Goal: Task Accomplishment & Management: Manage account settings

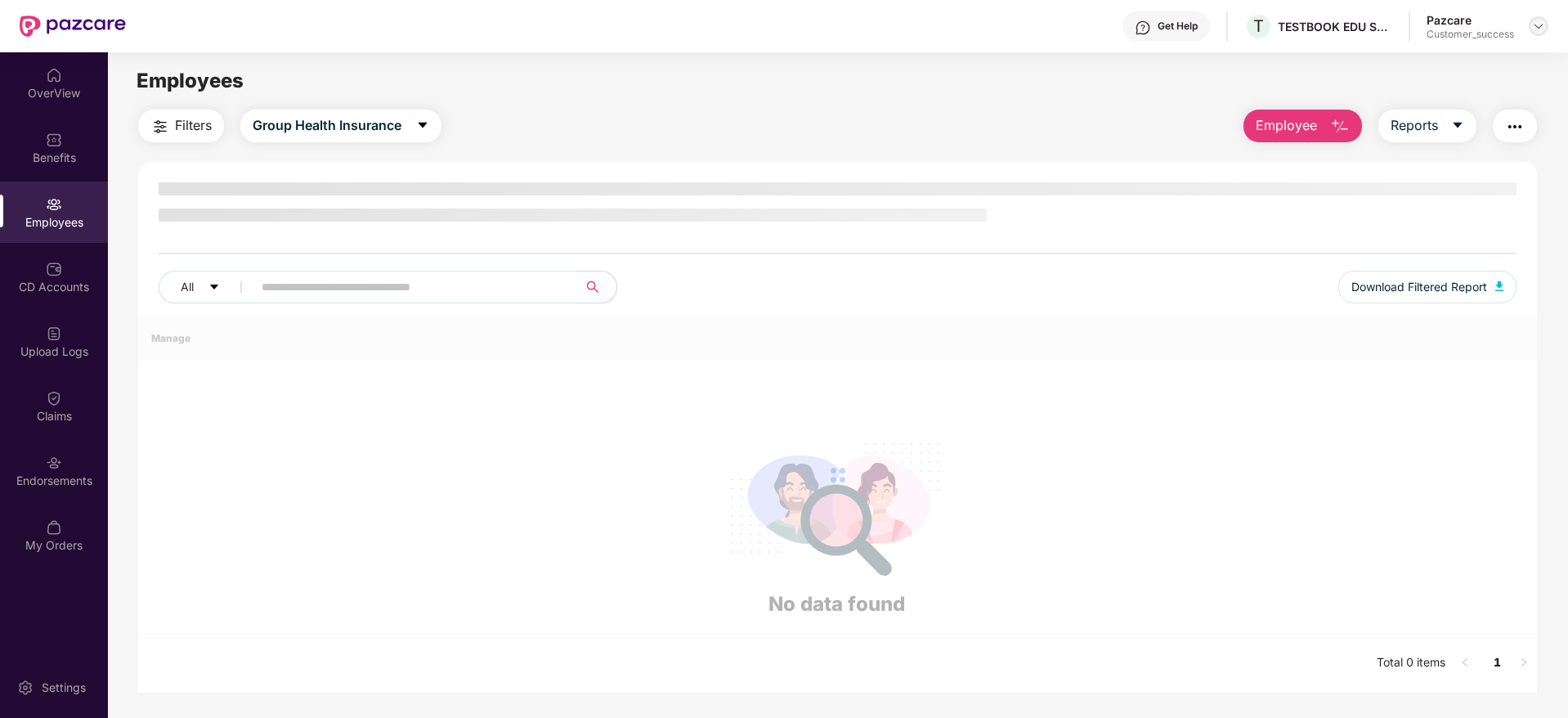
click at [1534, 24] on img at bounding box center [1539, 26] width 13 height 13
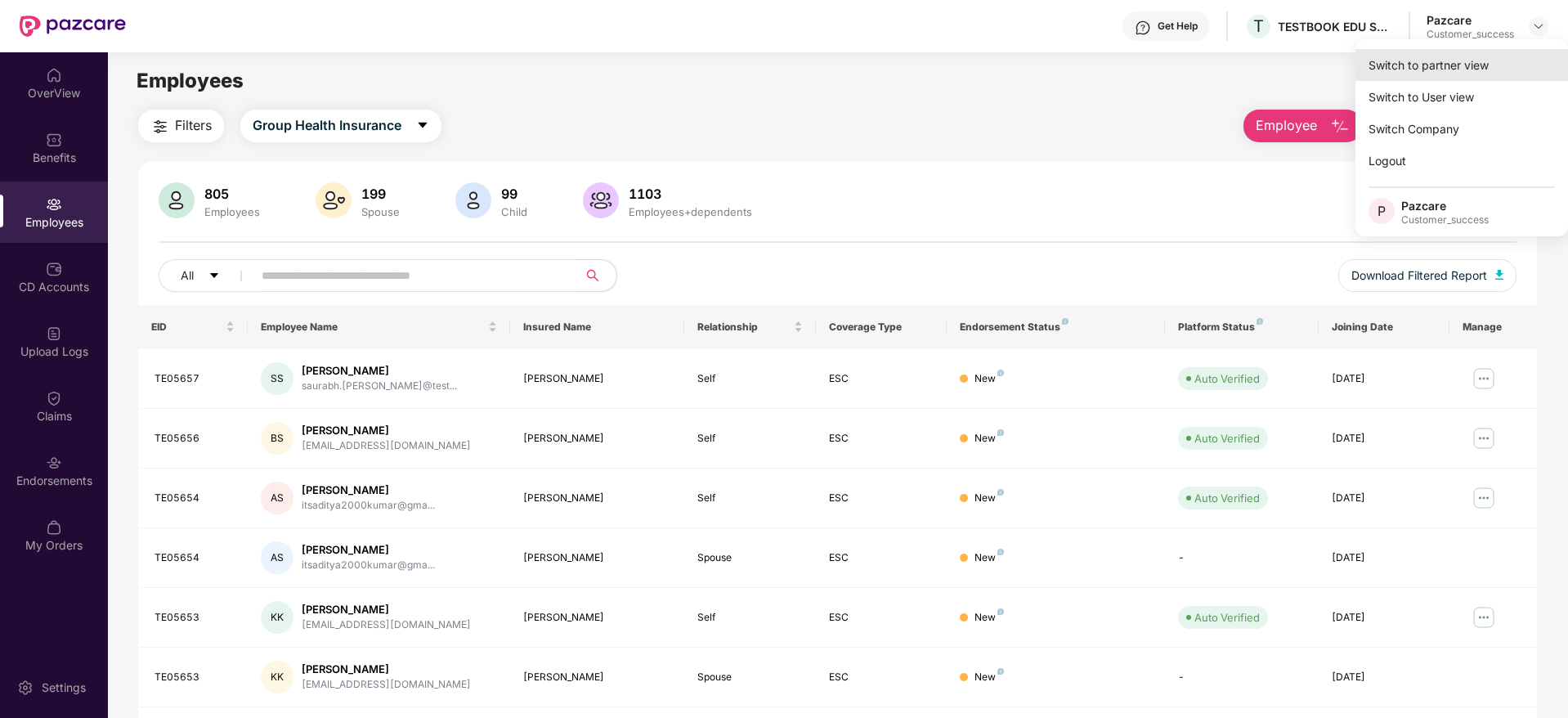
click at [1439, 67] on div "Switch to partner view" at bounding box center [1461, 65] width 213 height 32
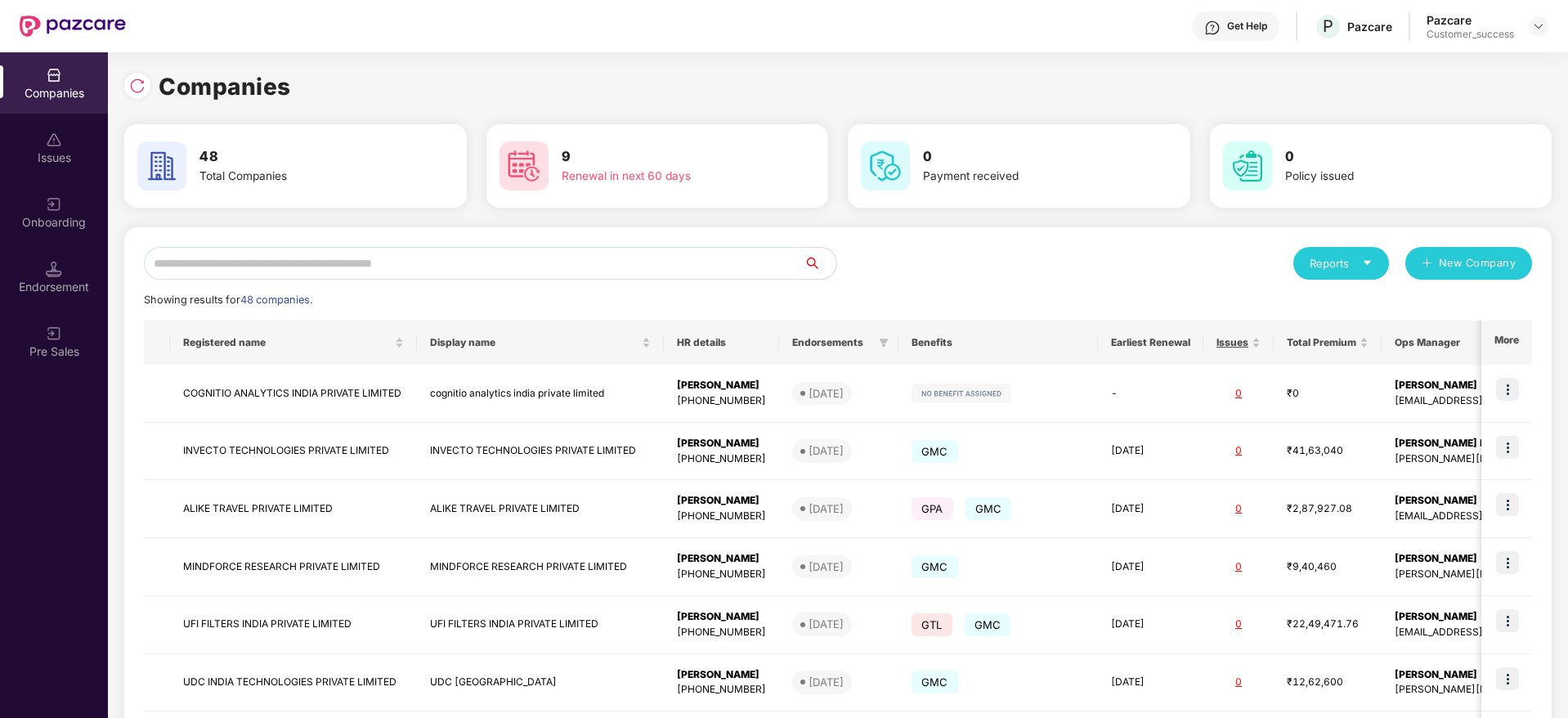
click at [432, 270] on input "text" at bounding box center [474, 263] width 660 height 33
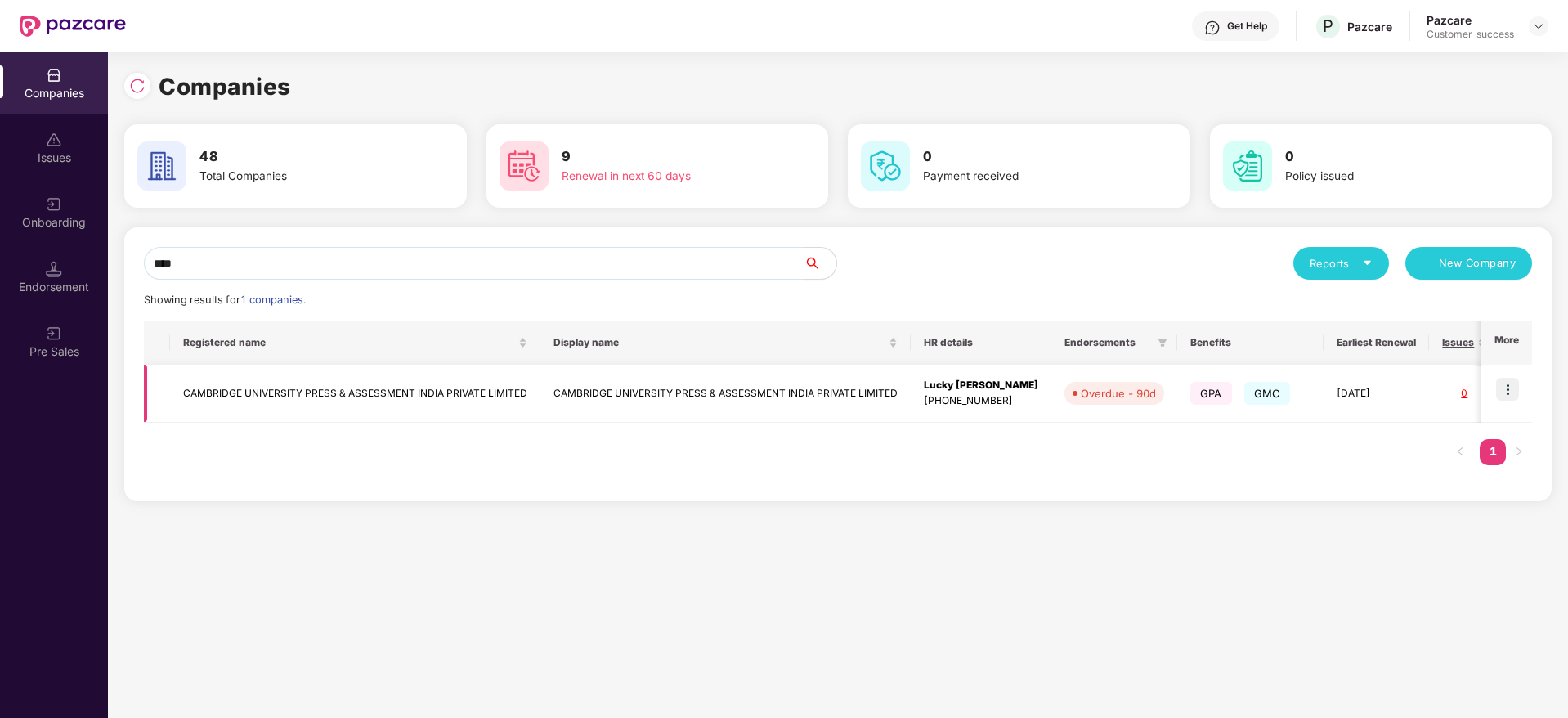
type input "****"
click at [1507, 386] on img at bounding box center [1507, 389] width 23 height 23
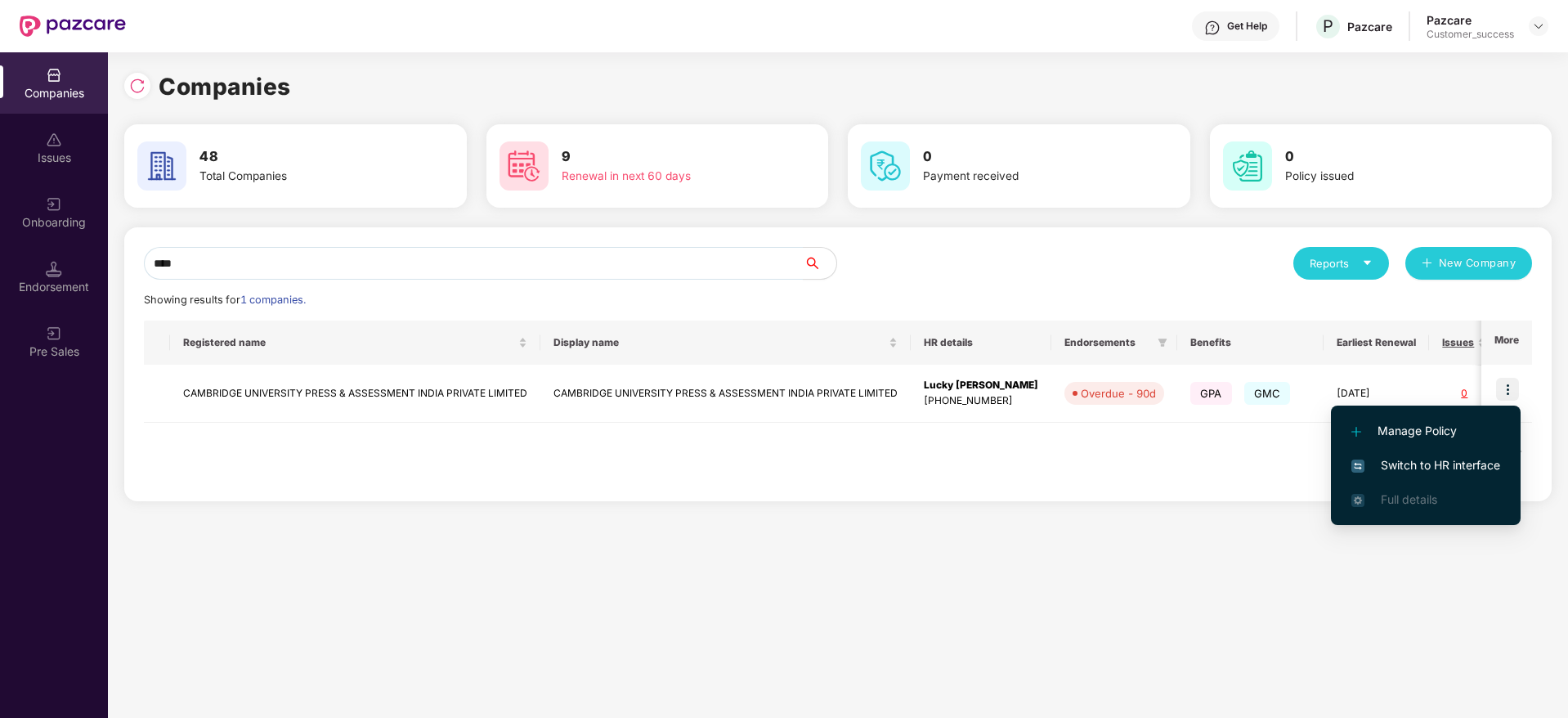
click at [1449, 466] on span "Switch to HR interface" at bounding box center [1426, 465] width 149 height 18
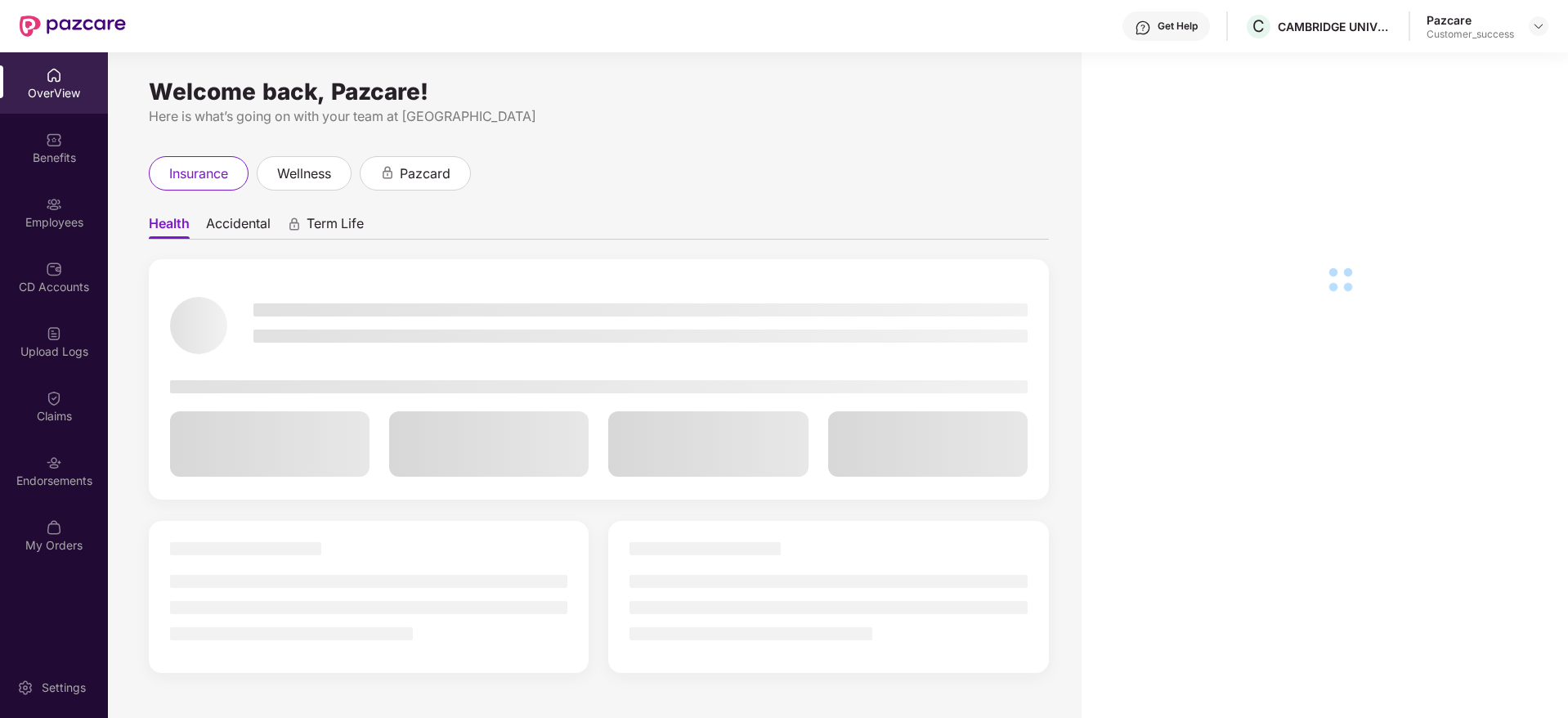
click at [62, 226] on div "Employees" at bounding box center [54, 222] width 108 height 16
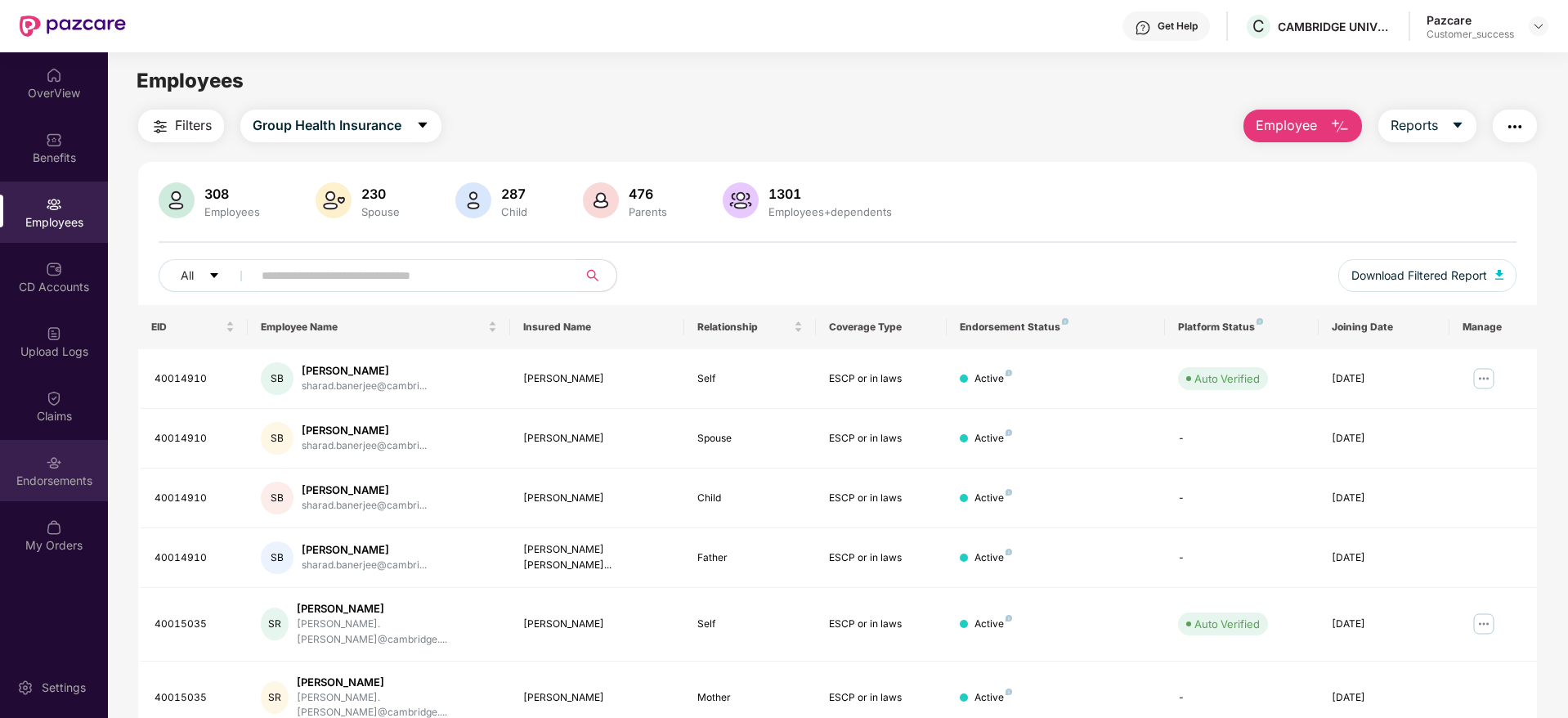
click at [66, 471] on div "Endorsements" at bounding box center [54, 471] width 108 height 61
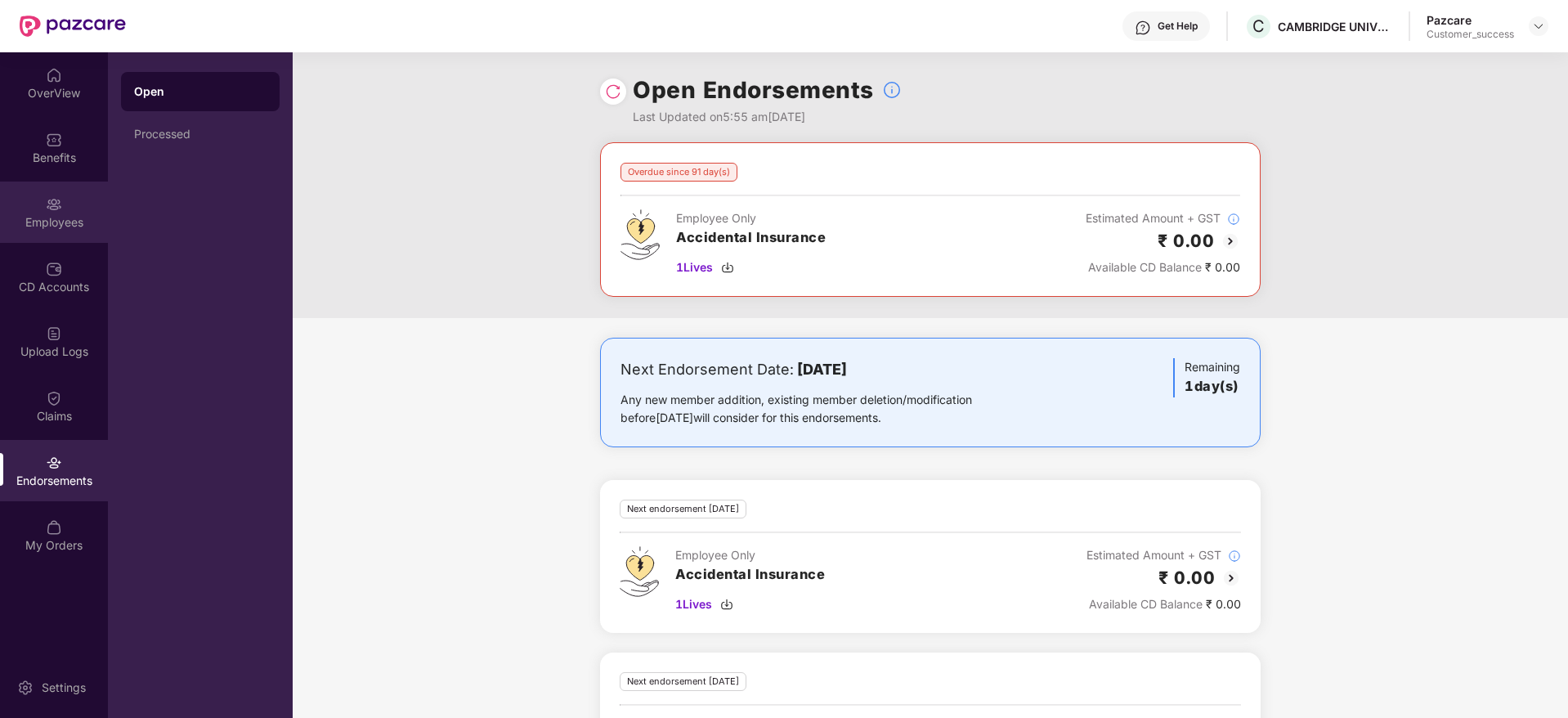
click at [44, 221] on div "Employees" at bounding box center [54, 222] width 108 height 16
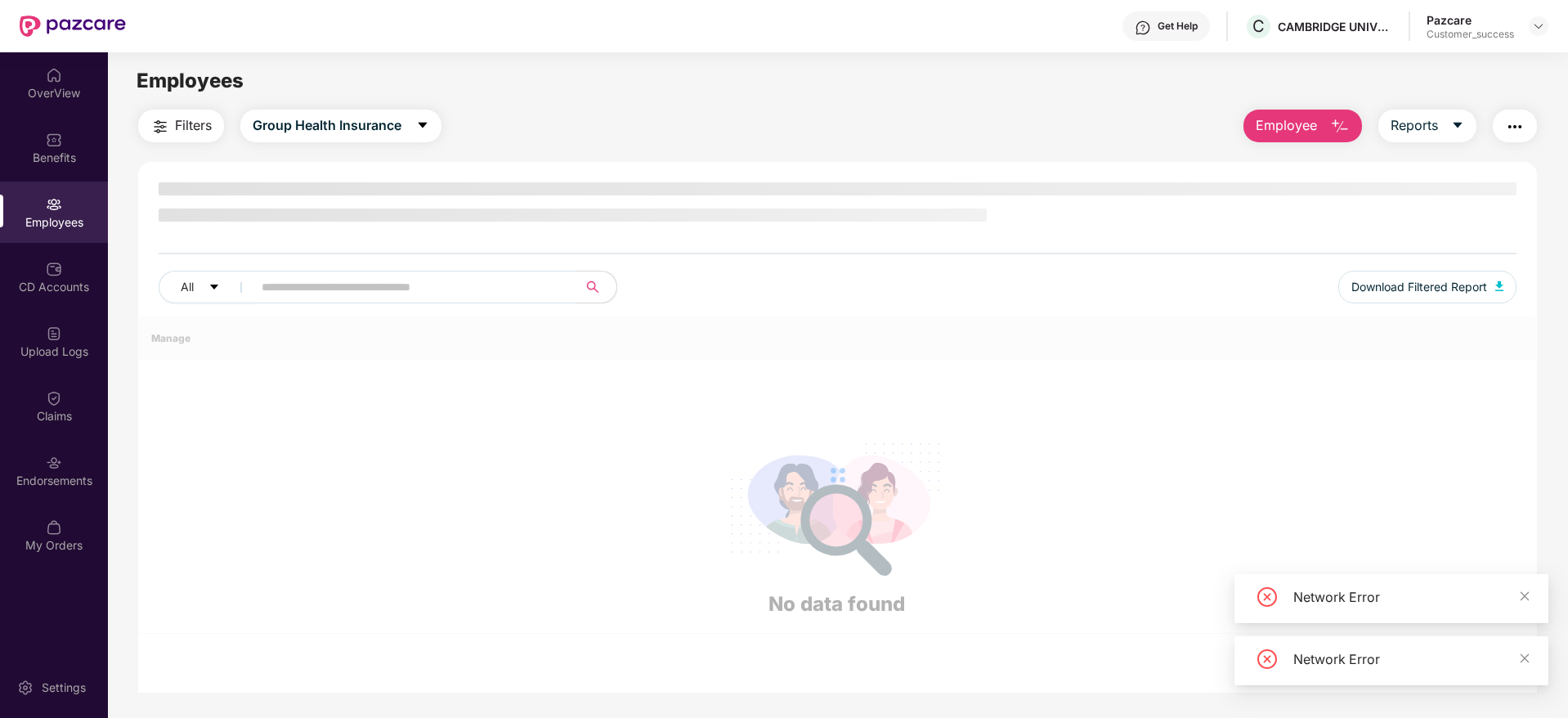
click at [1314, 114] on button "Employee" at bounding box center [1302, 125] width 119 height 33
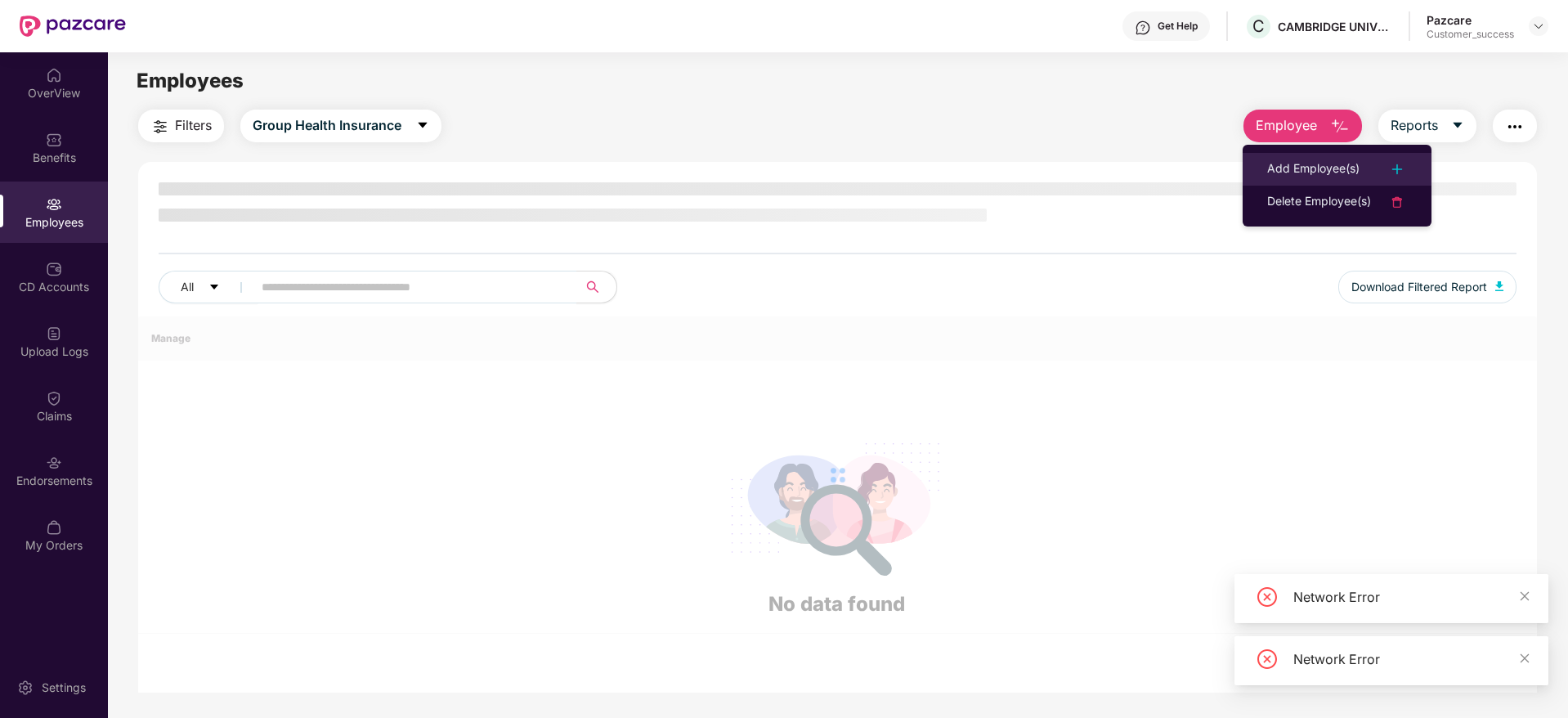
click at [1311, 162] on div "Add Employee(s)" at bounding box center [1314, 169] width 93 height 19
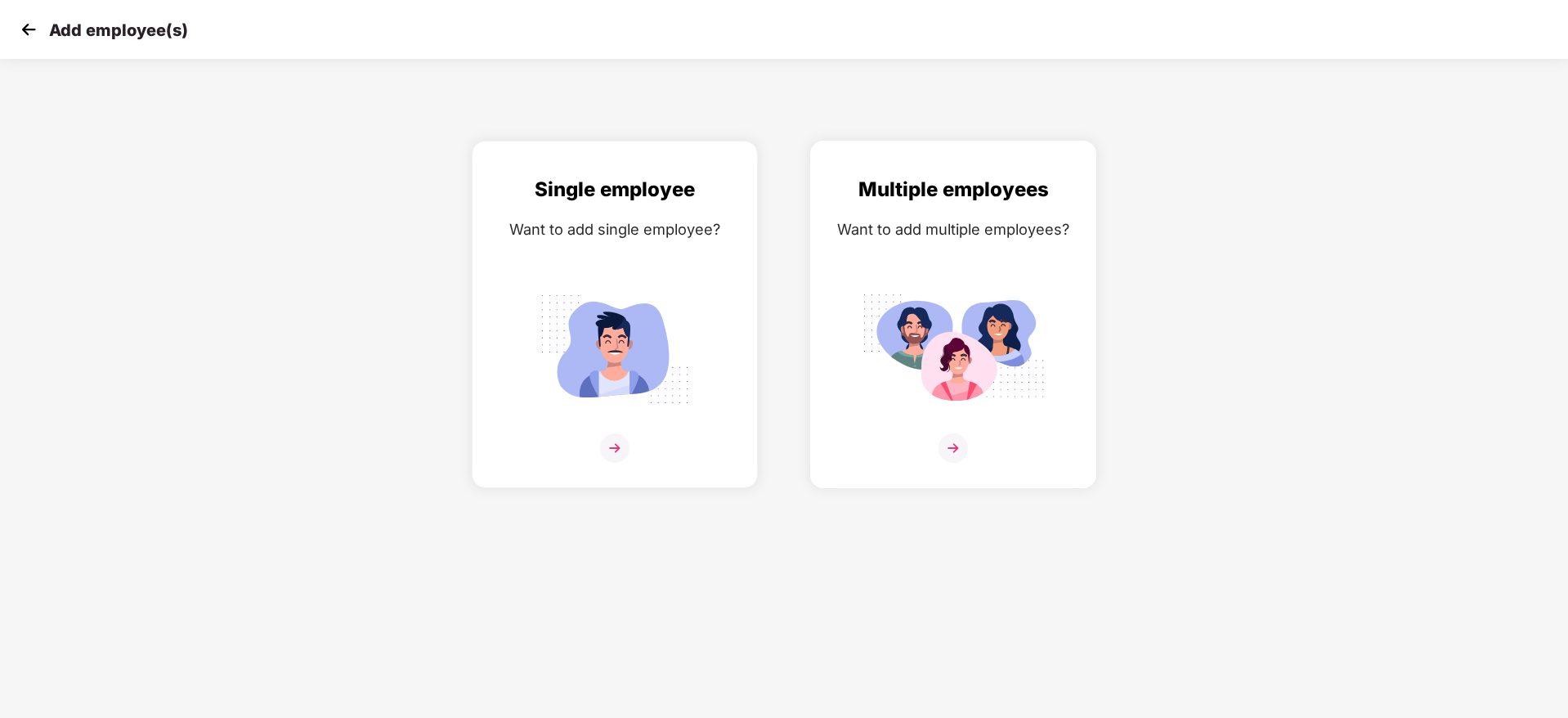
click at [960, 445] on img at bounding box center [953, 448] width 29 height 29
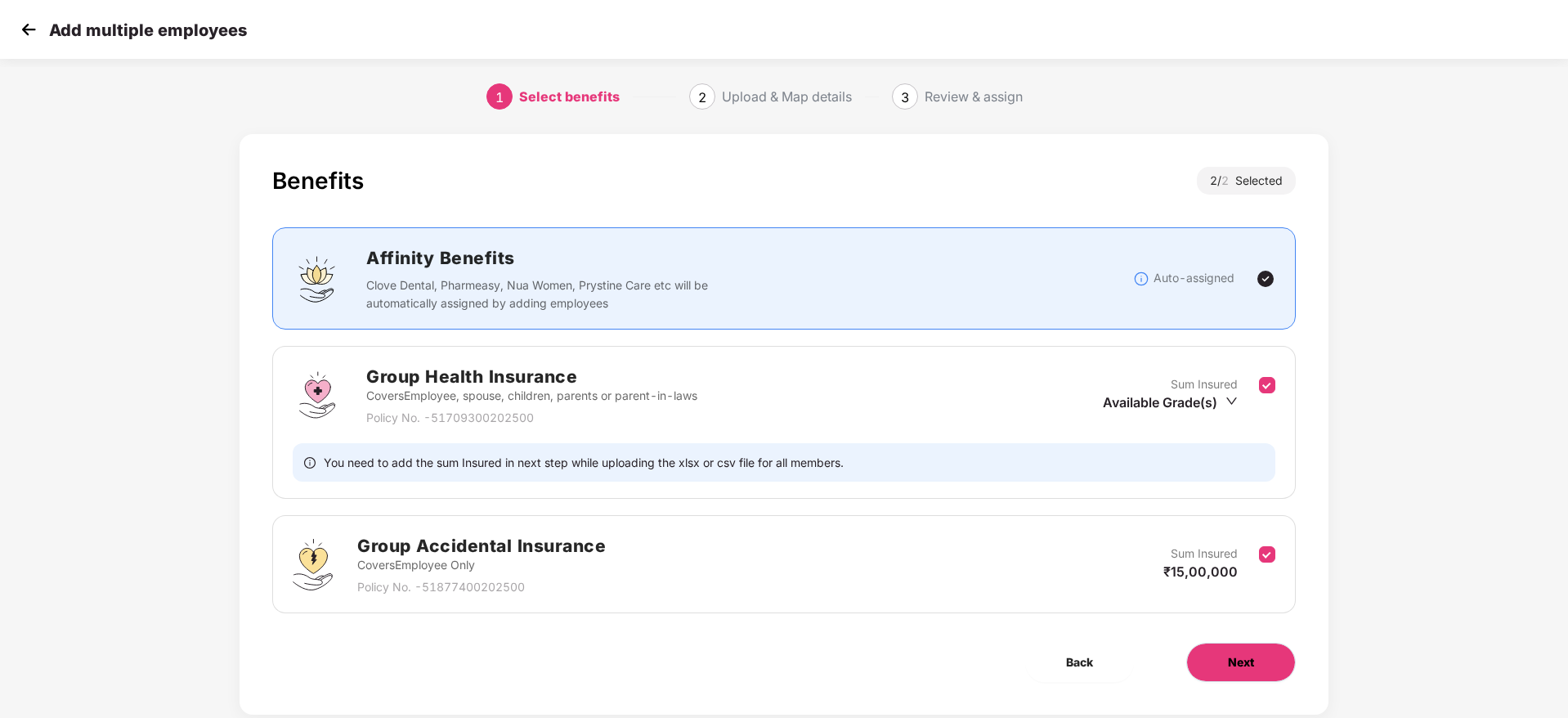
click at [1231, 655] on span "Next" at bounding box center [1241, 662] width 26 height 18
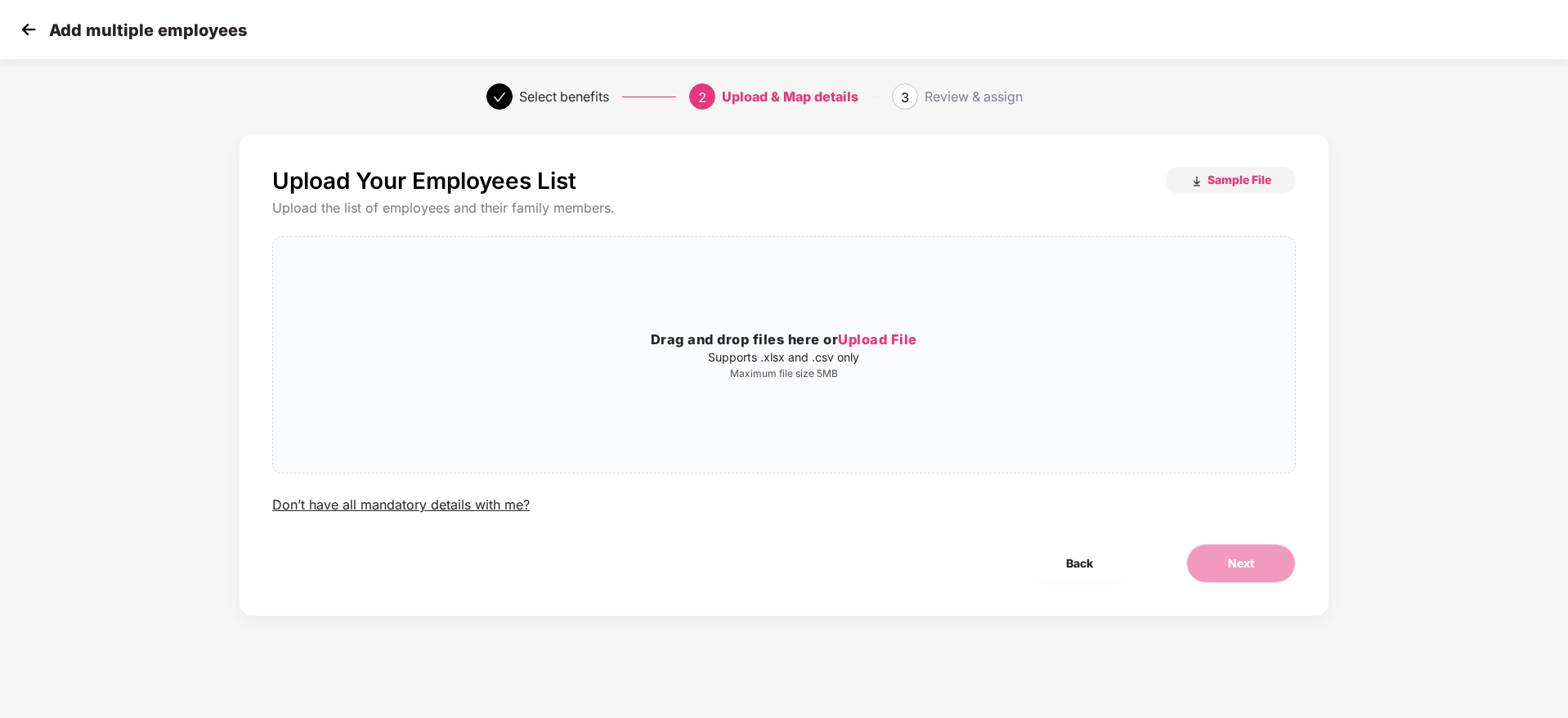
click at [34, 26] on img at bounding box center [28, 29] width 24 height 24
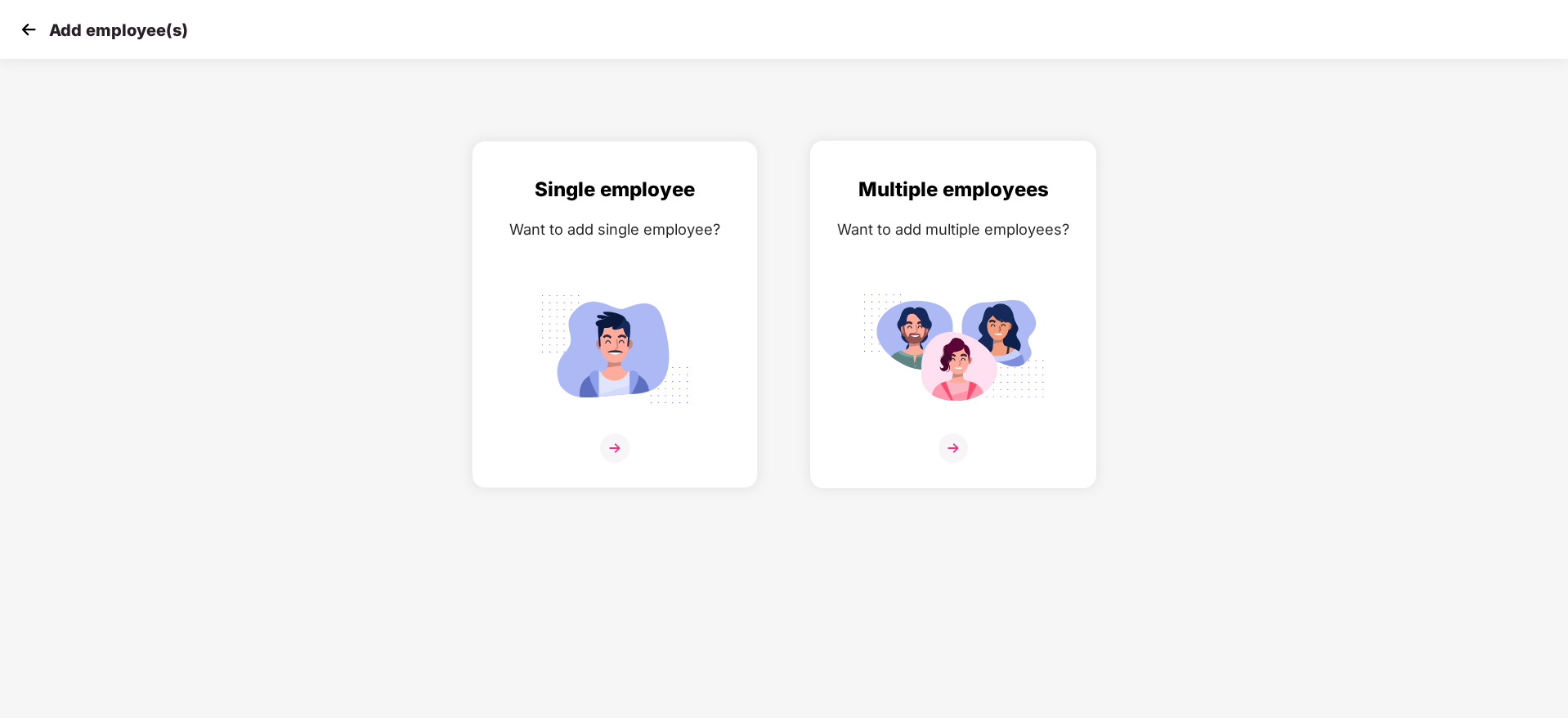
click at [942, 454] on img at bounding box center [953, 448] width 29 height 29
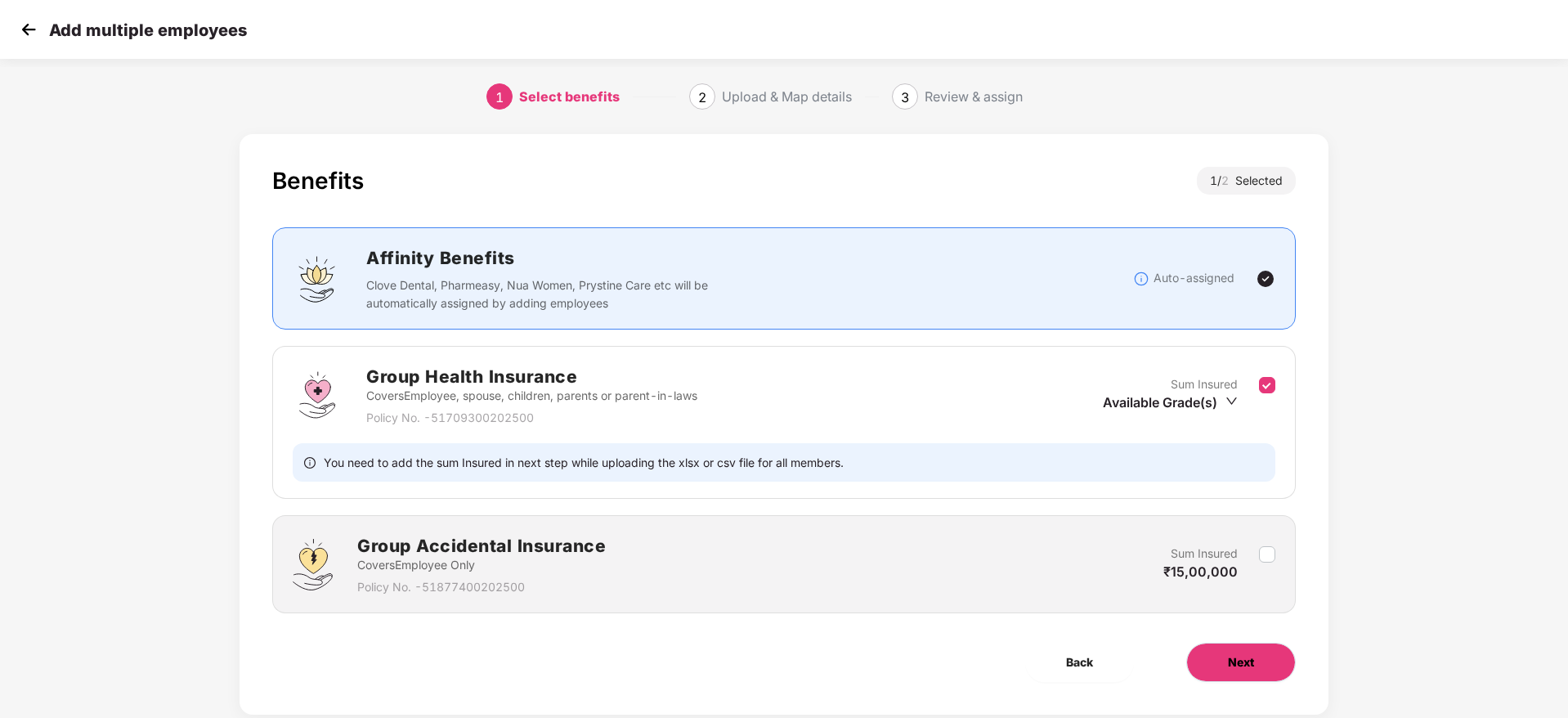
click at [1242, 655] on span "Next" at bounding box center [1241, 662] width 26 height 18
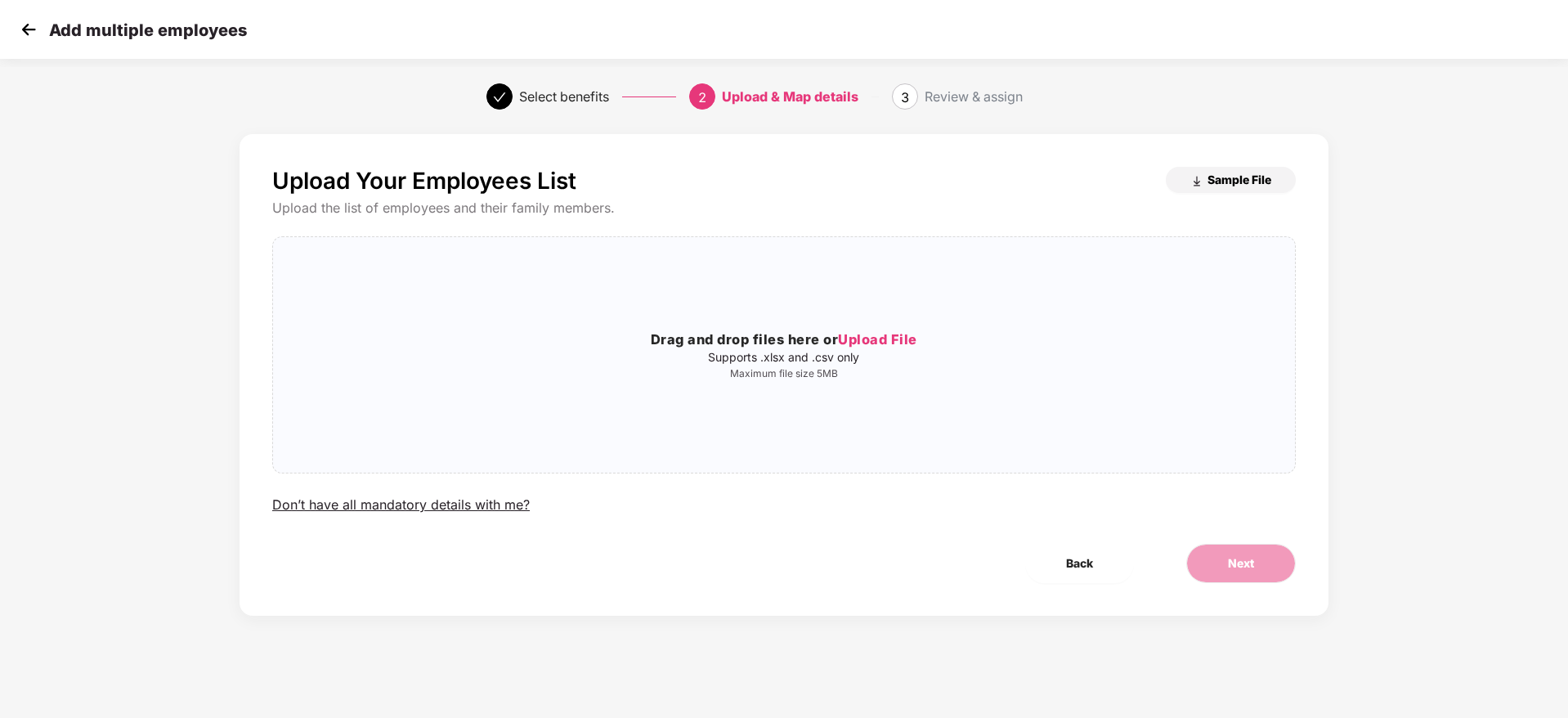
click at [1210, 184] on span "Sample File" at bounding box center [1240, 179] width 64 height 15
click at [890, 336] on span "Upload File" at bounding box center [877, 339] width 79 height 16
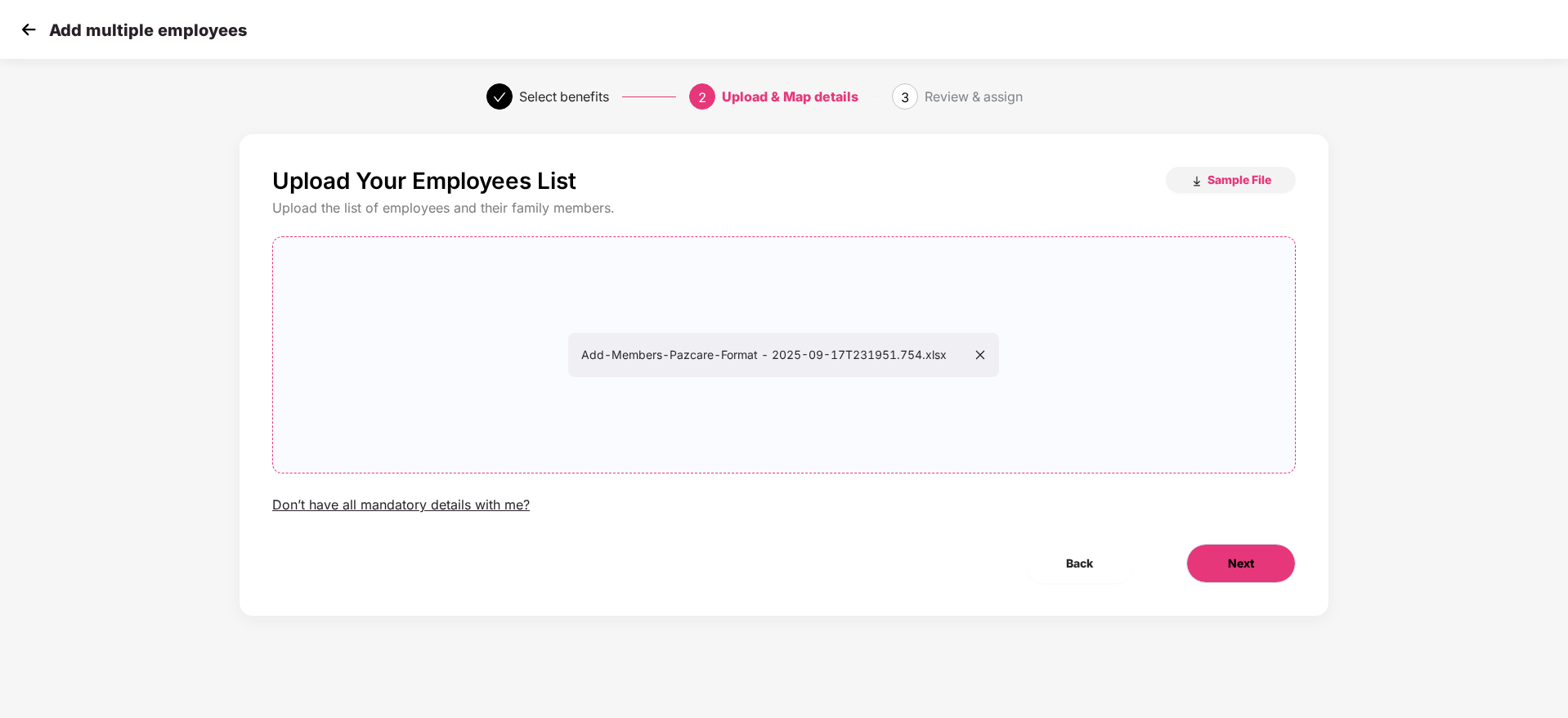
click at [1240, 555] on span "Next" at bounding box center [1241, 563] width 26 height 18
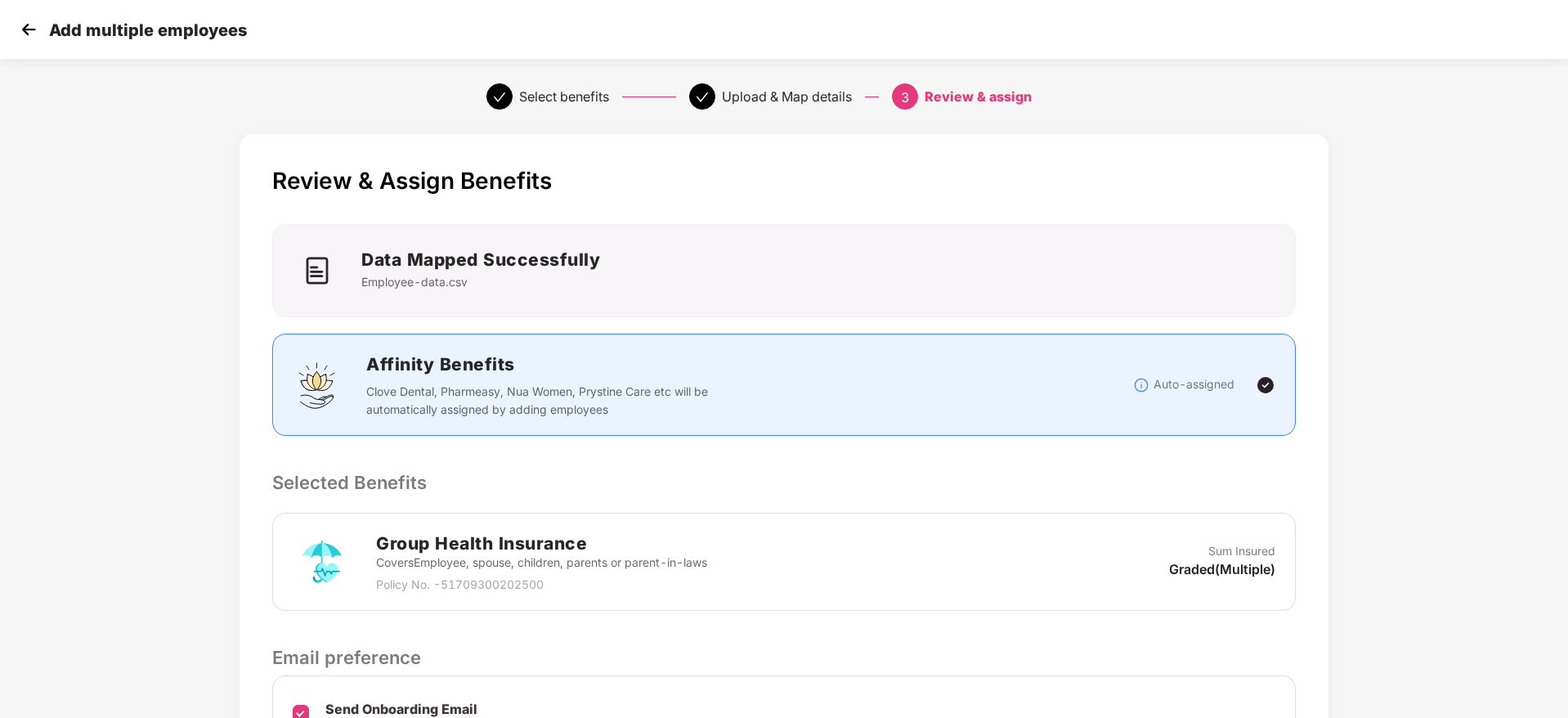
click at [1174, 505] on div "Review & Assign Benefits Data Mapped Successfully Employee-data.csv Affinity Be…" at bounding box center [784, 503] width 1089 height 737
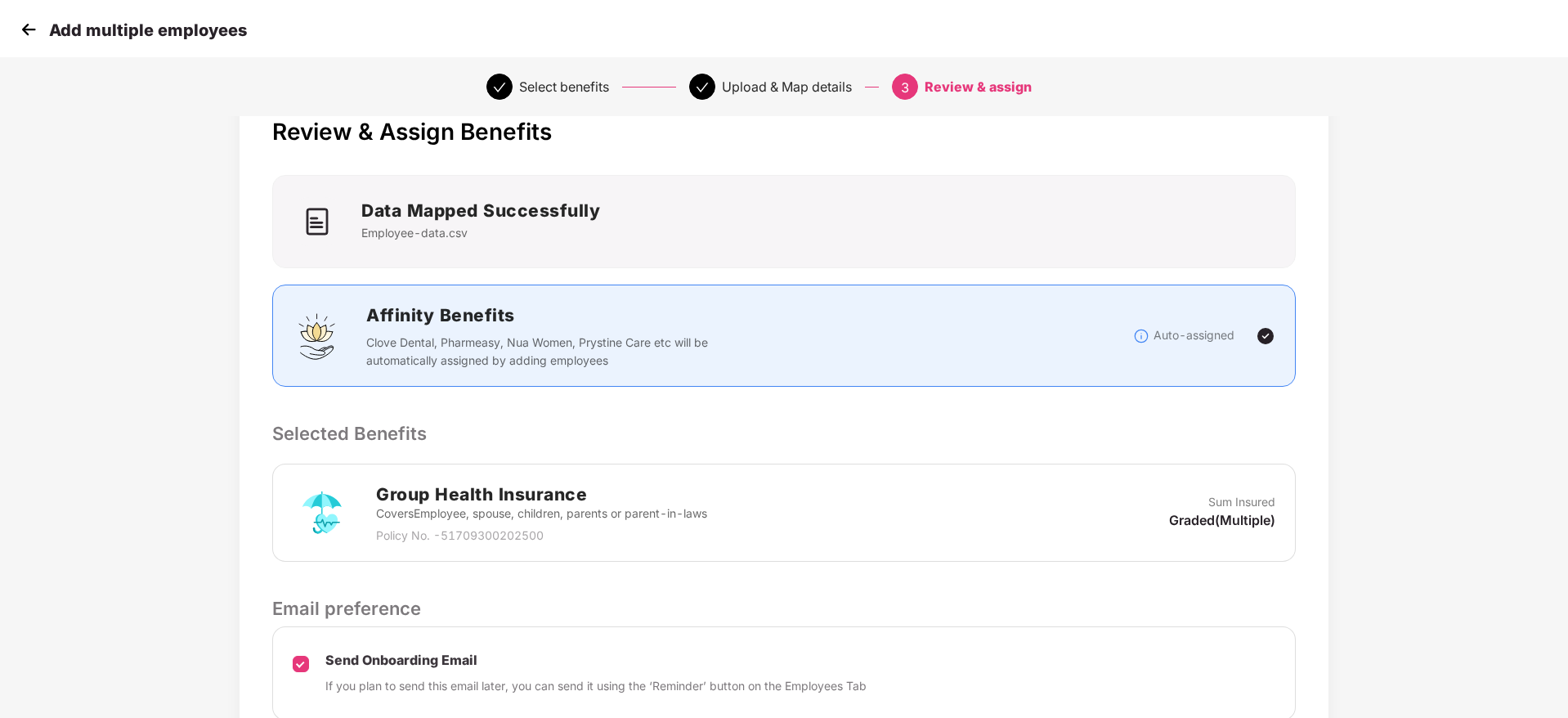
scroll to position [194, 0]
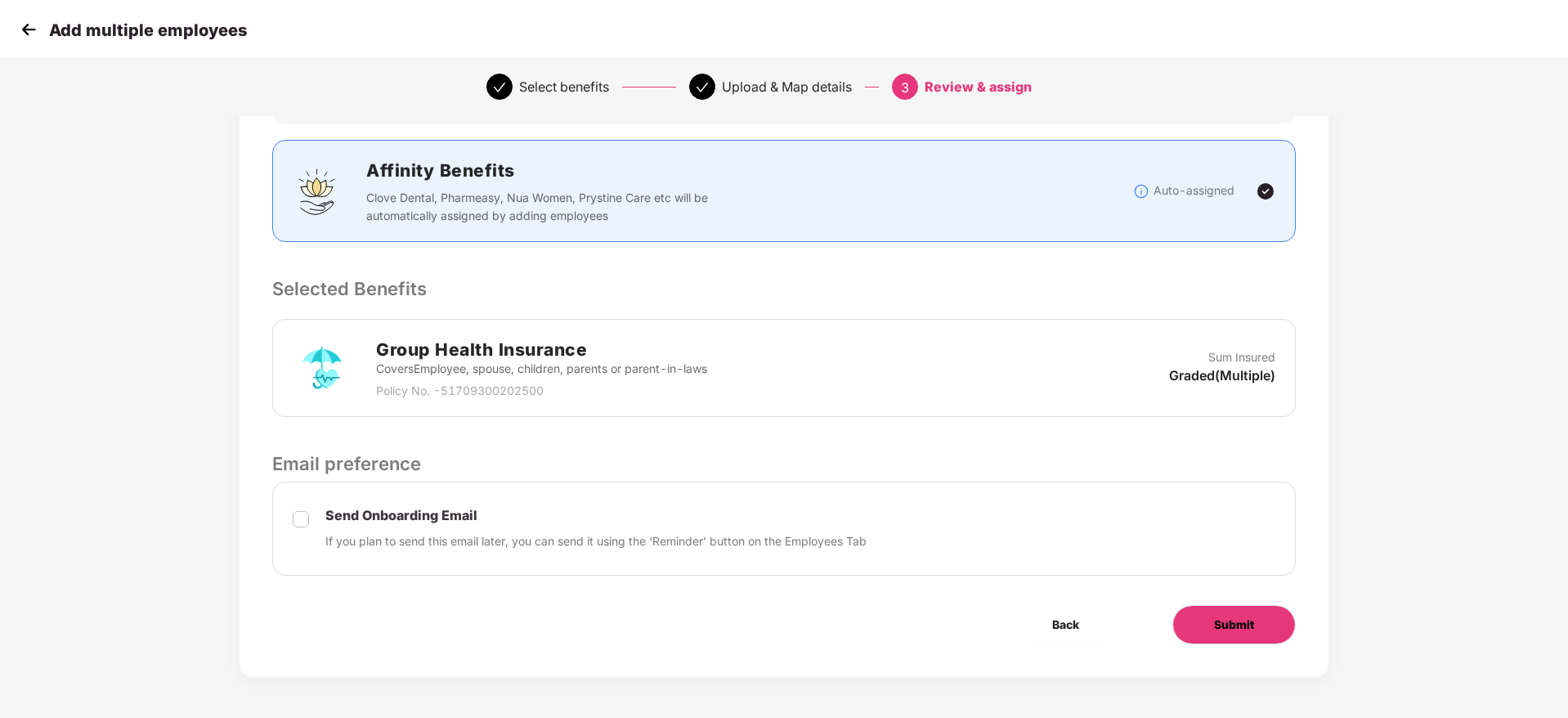
click at [1226, 616] on span "Submit" at bounding box center [1234, 625] width 40 height 18
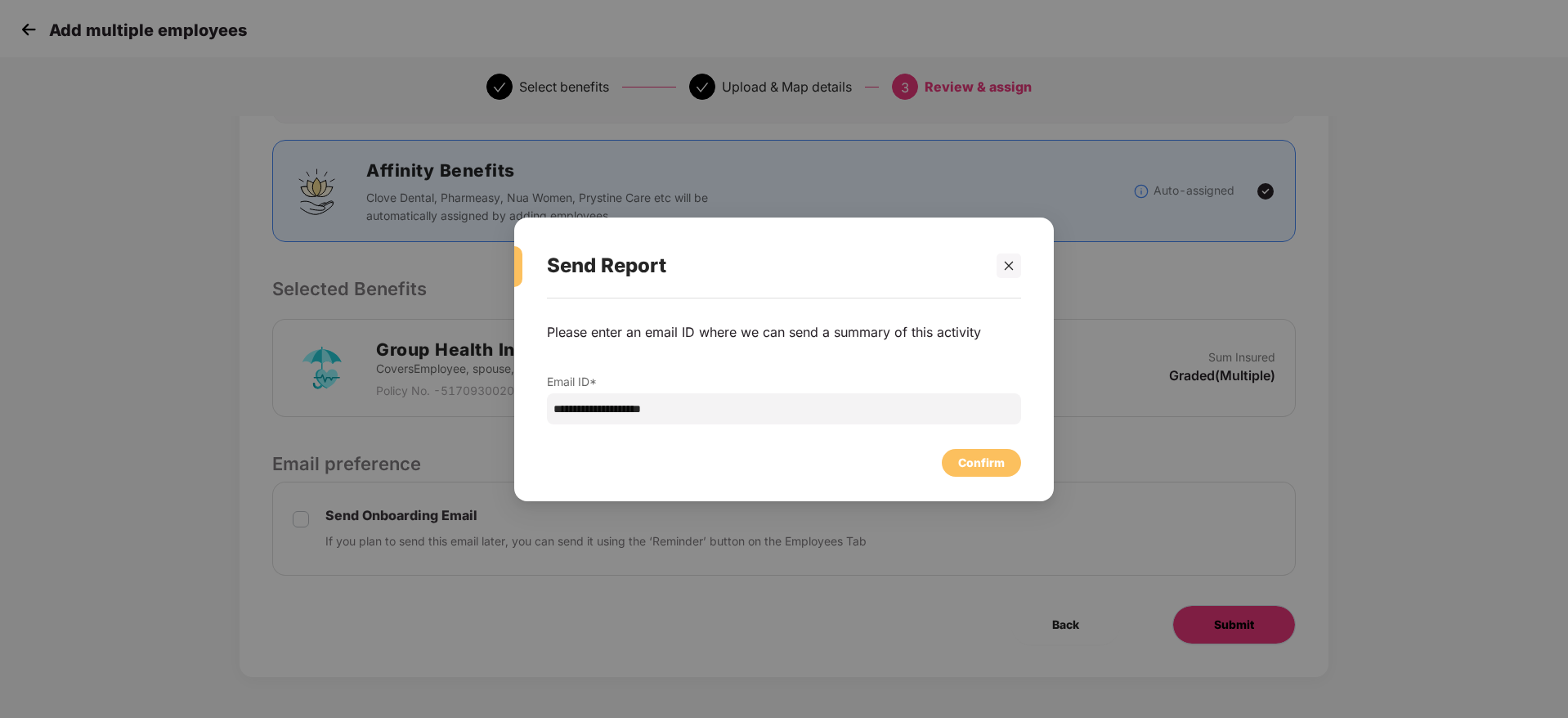
scroll to position [0, 0]
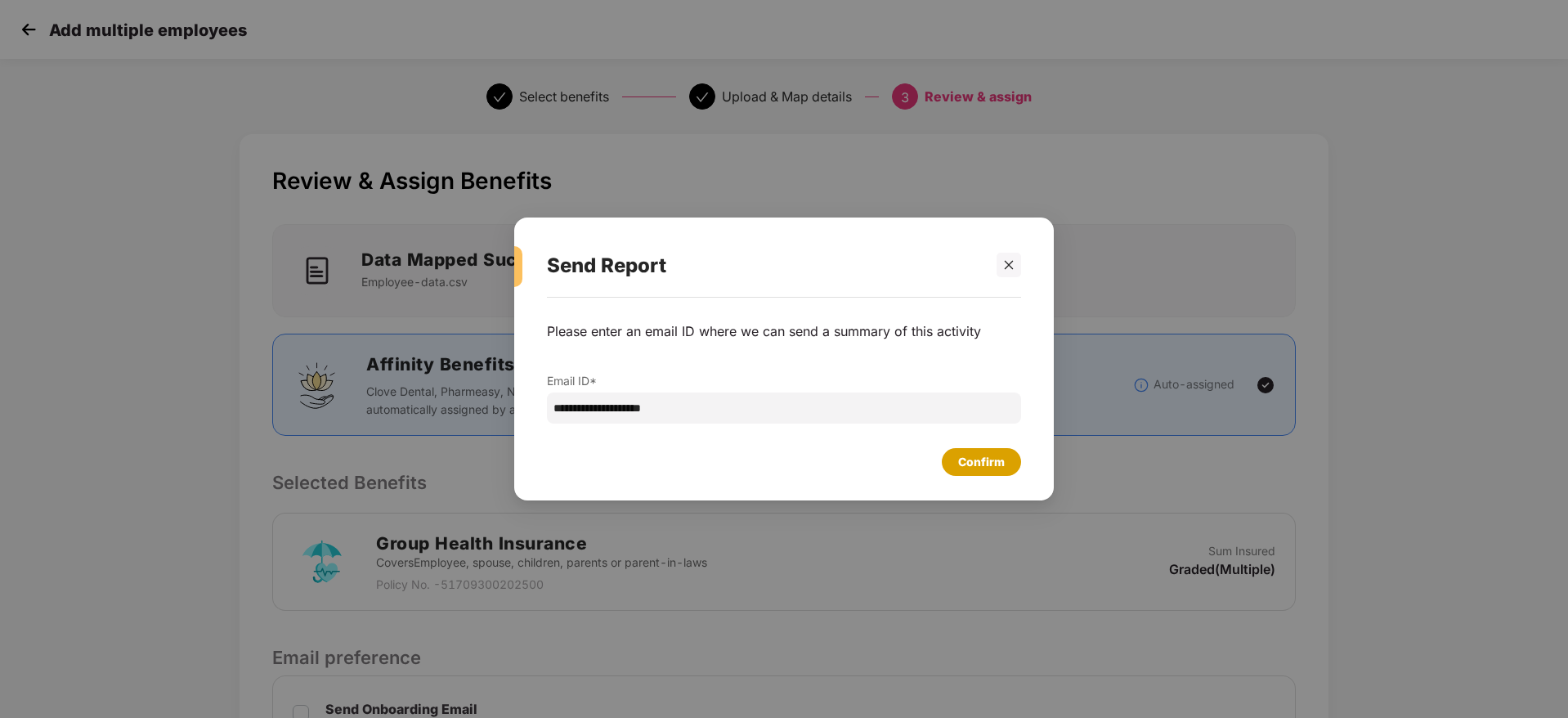
click at [1013, 461] on div "Confirm" at bounding box center [982, 462] width 79 height 28
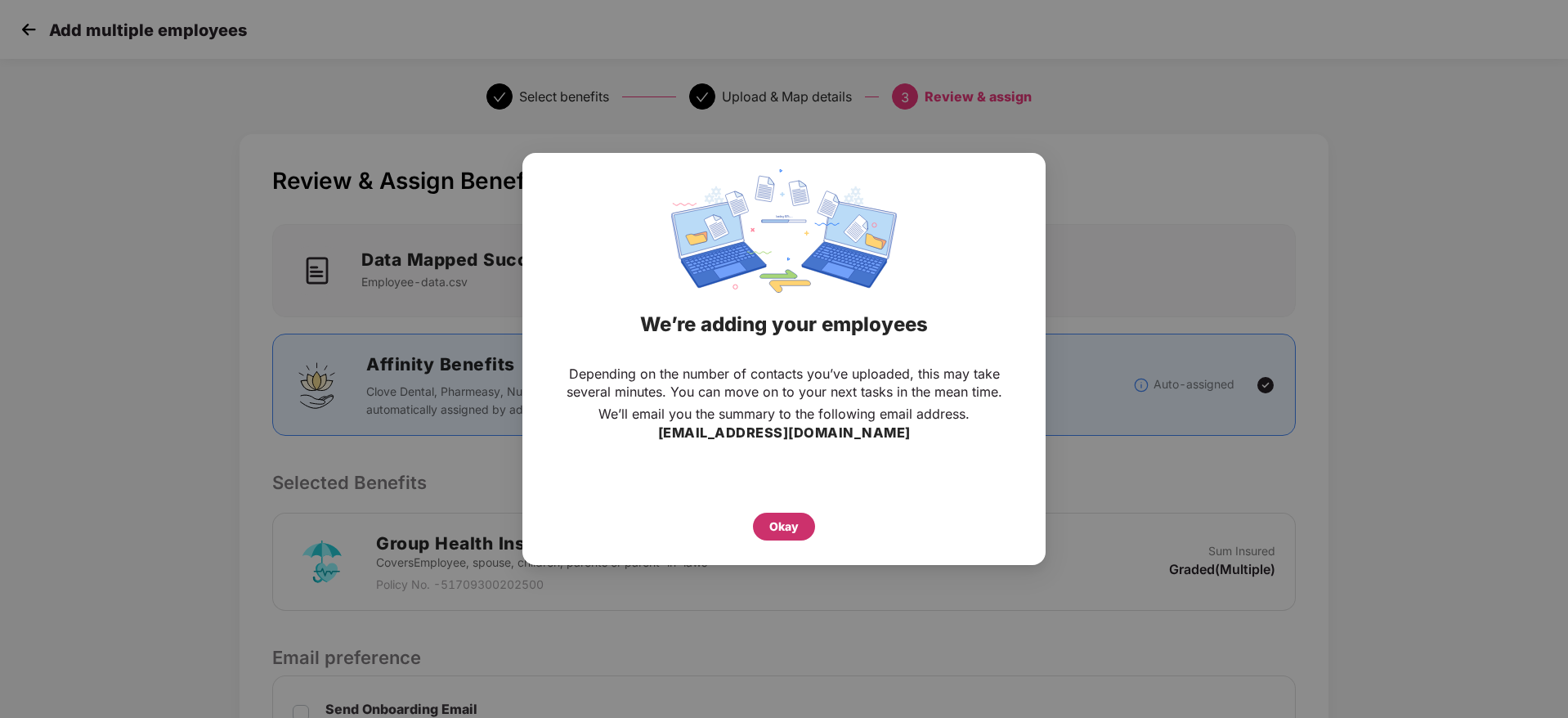
click at [790, 520] on div "Okay" at bounding box center [784, 526] width 29 height 18
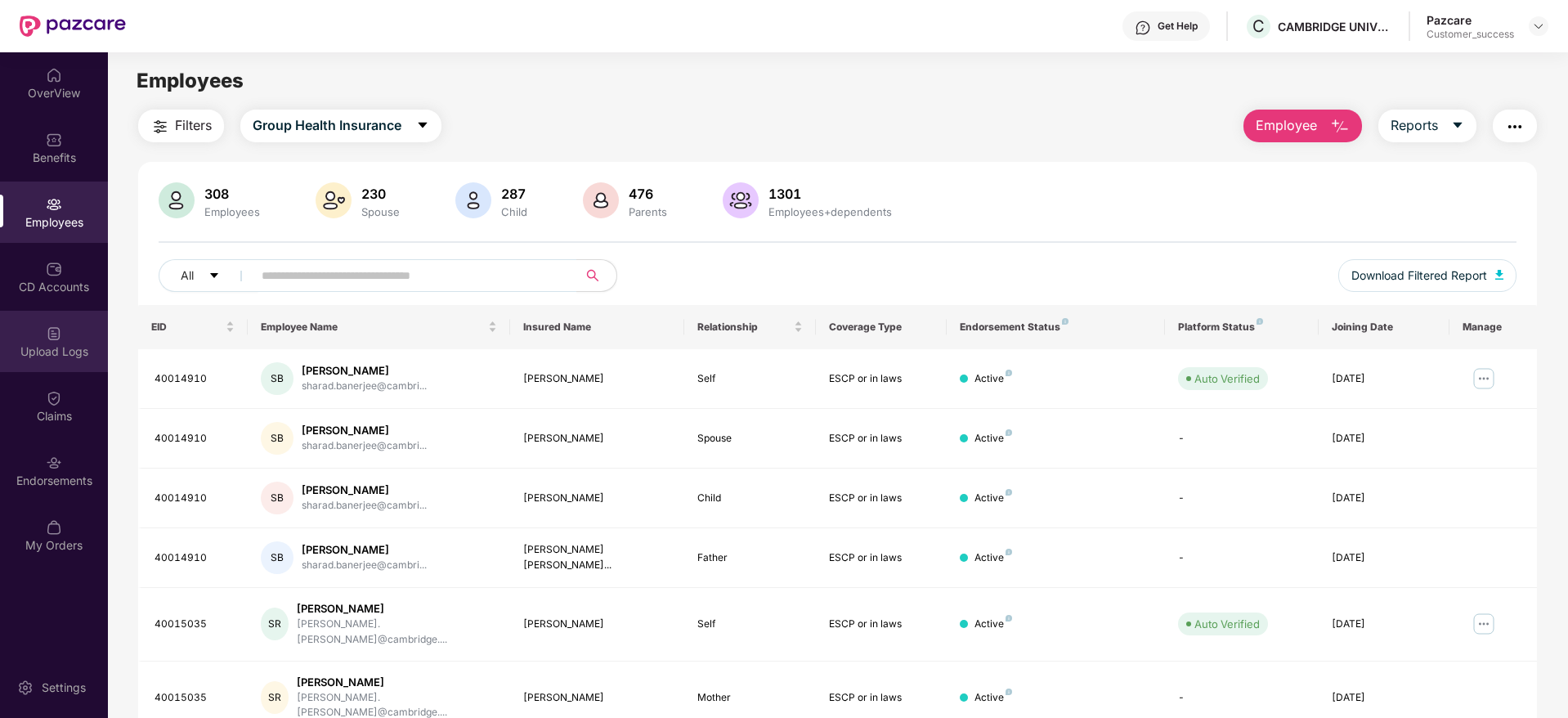
click at [69, 341] on div "Upload Logs" at bounding box center [54, 341] width 108 height 61
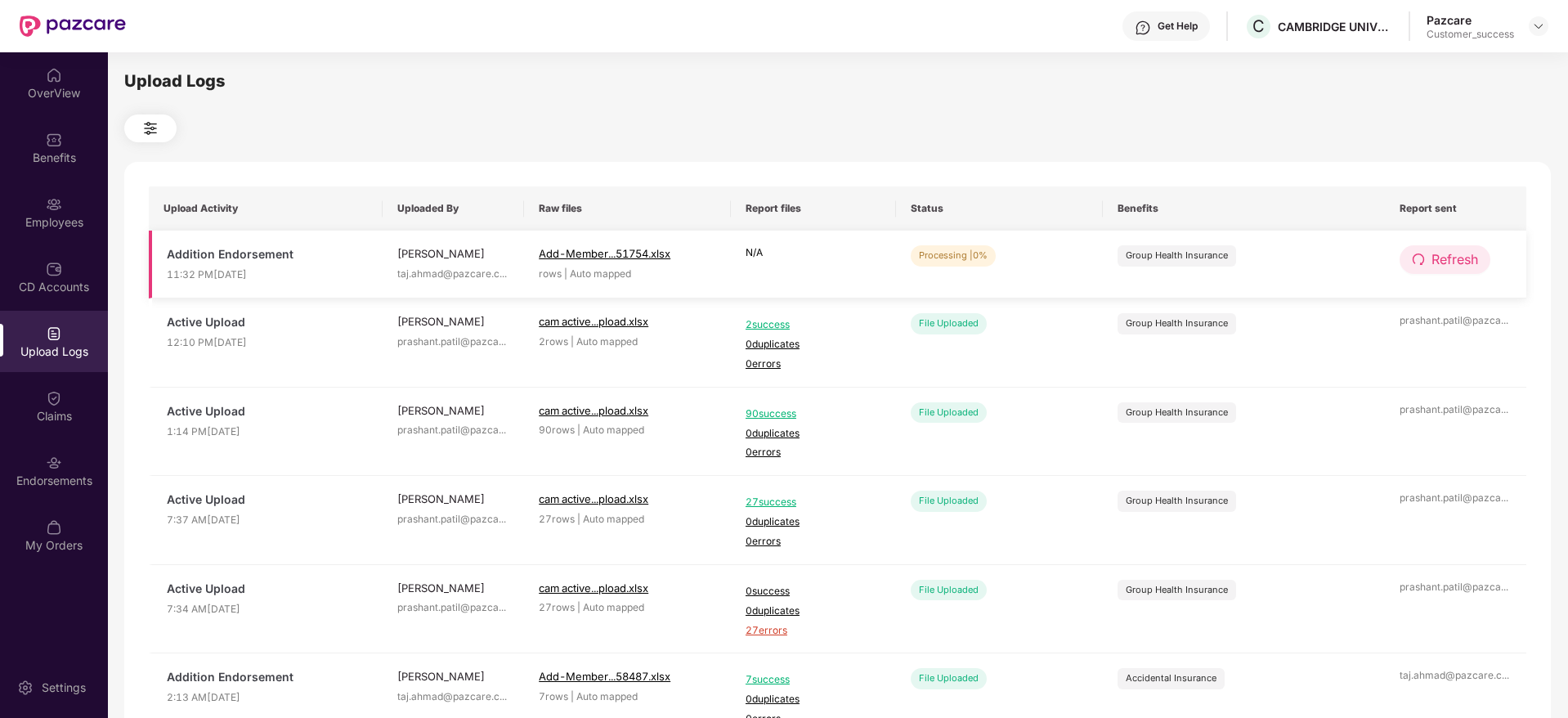
click at [1441, 253] on span "Refresh" at bounding box center [1454, 259] width 46 height 20
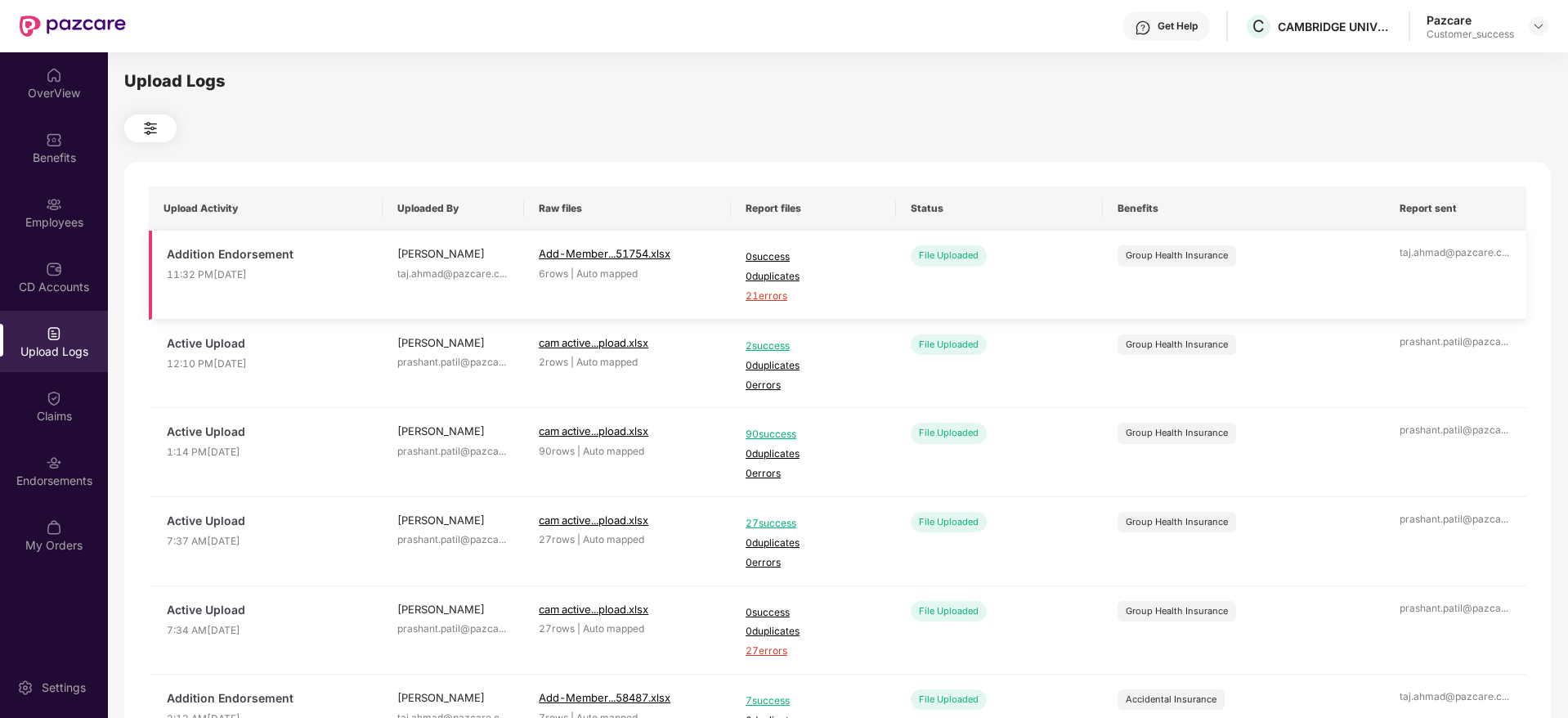
click at [777, 299] on span "21 errors" at bounding box center [813, 296] width 135 height 15
click at [770, 298] on span "21 errors" at bounding box center [813, 296] width 135 height 15
click at [69, 219] on div "Employees" at bounding box center [54, 222] width 108 height 16
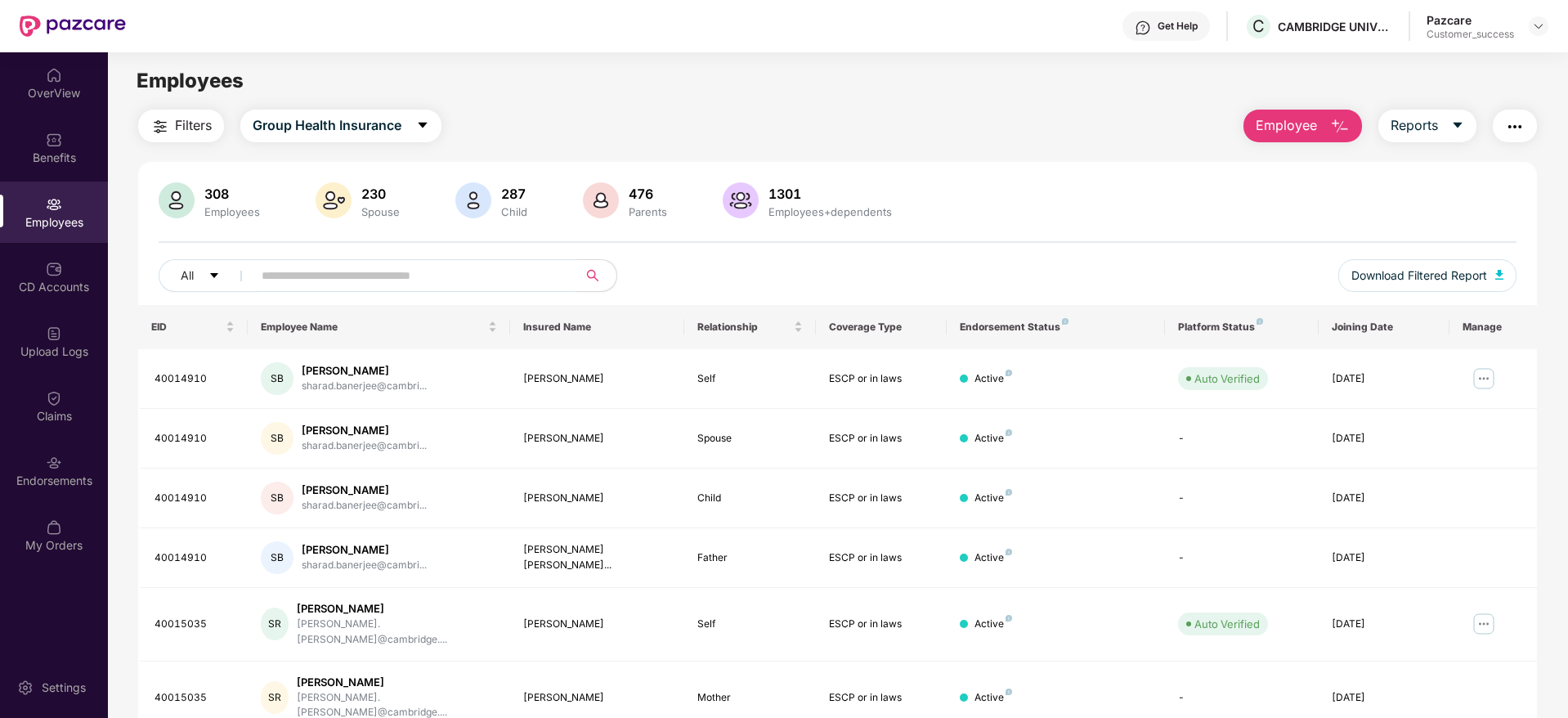
click at [1275, 127] on span "Employee" at bounding box center [1286, 125] width 61 height 20
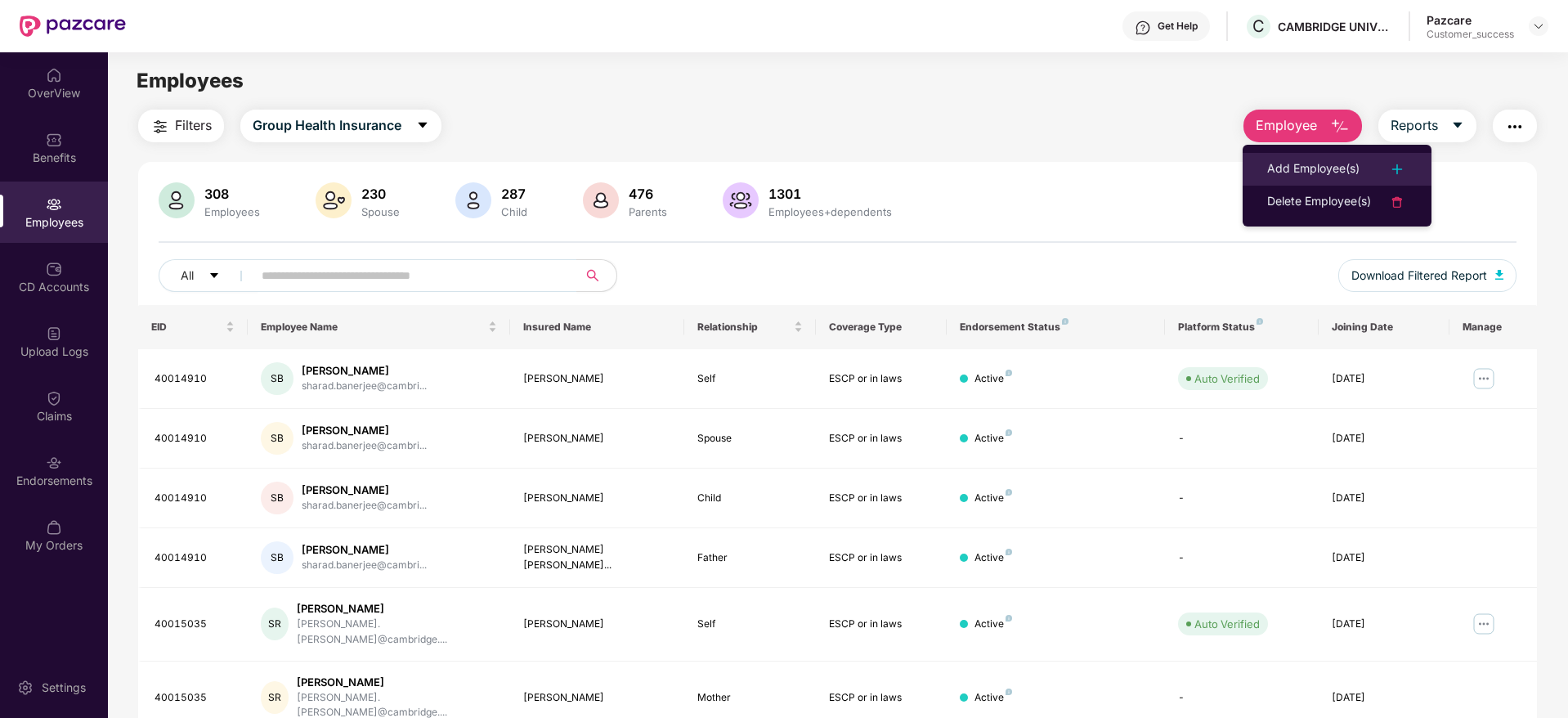
click at [1290, 156] on li "Add Employee(s)" at bounding box center [1337, 169] width 189 height 33
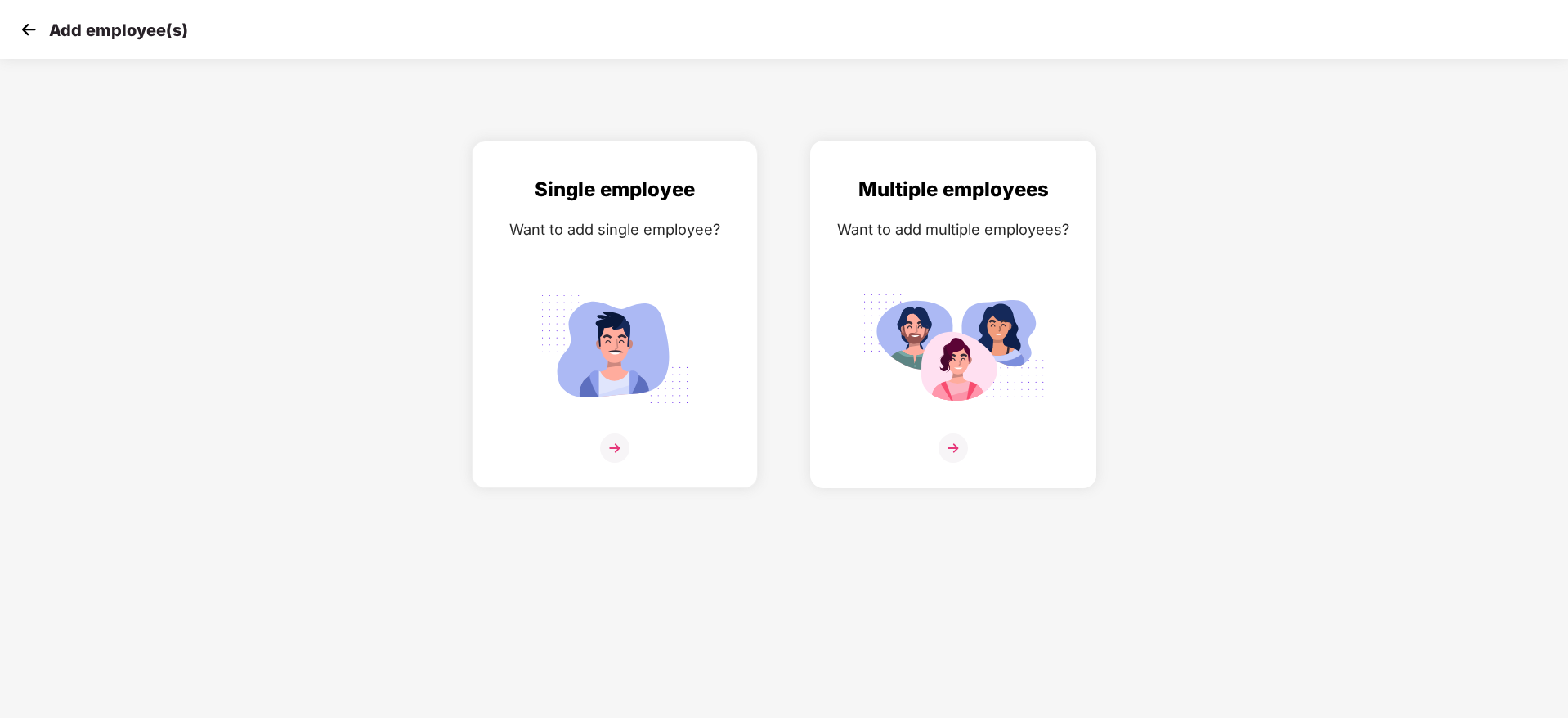
click at [952, 433] on img at bounding box center [953, 448] width 29 height 29
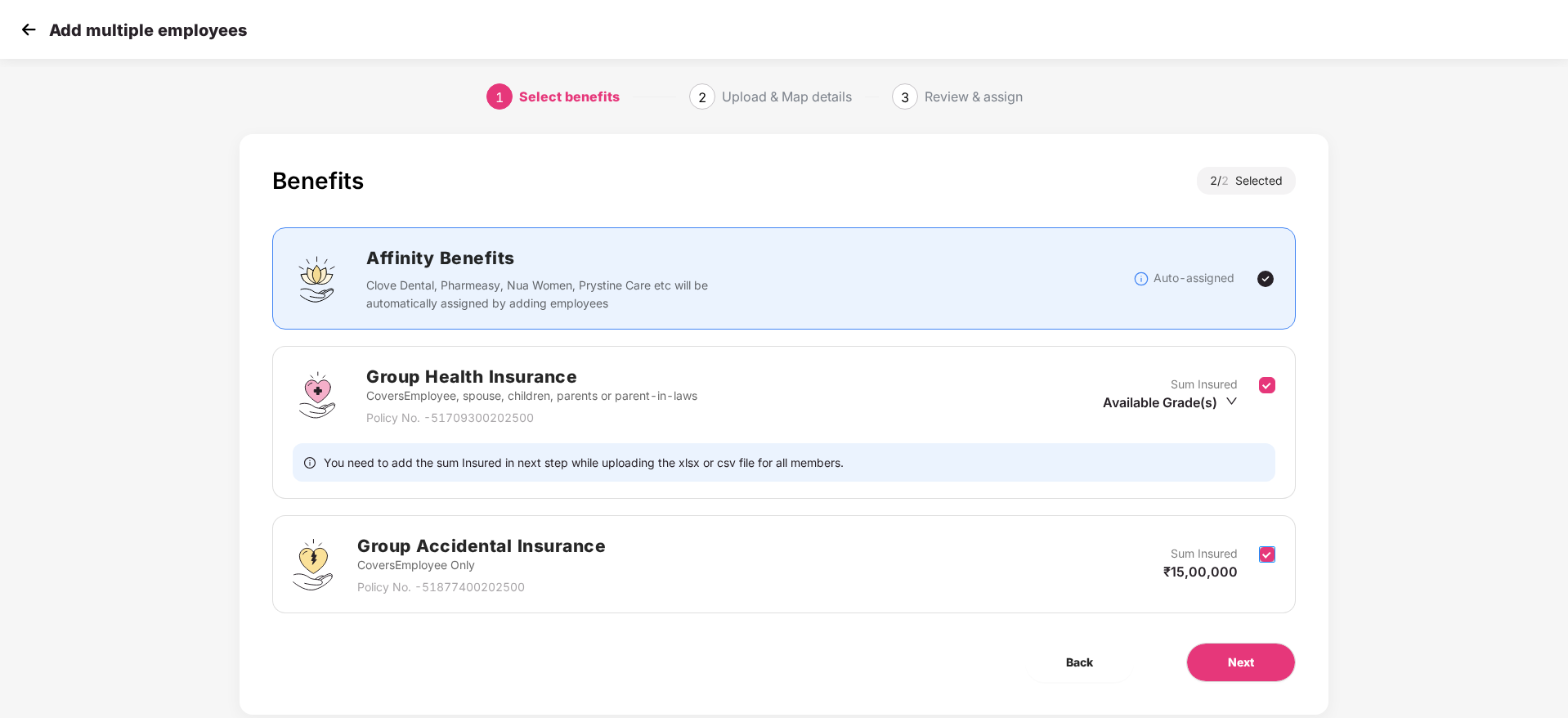
click at [1264, 564] on label at bounding box center [1267, 565] width 16 height 40
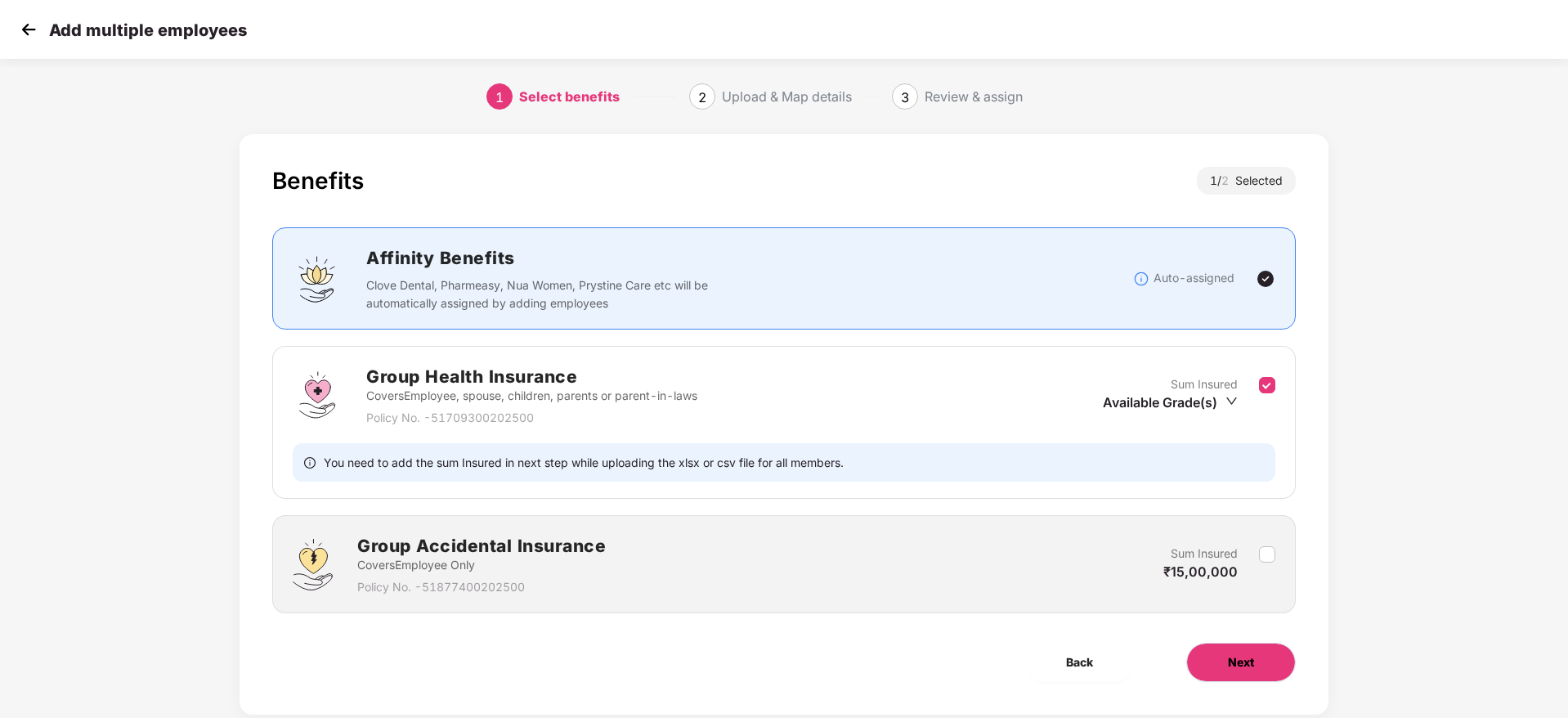
click at [1239, 669] on span "Next" at bounding box center [1241, 662] width 26 height 18
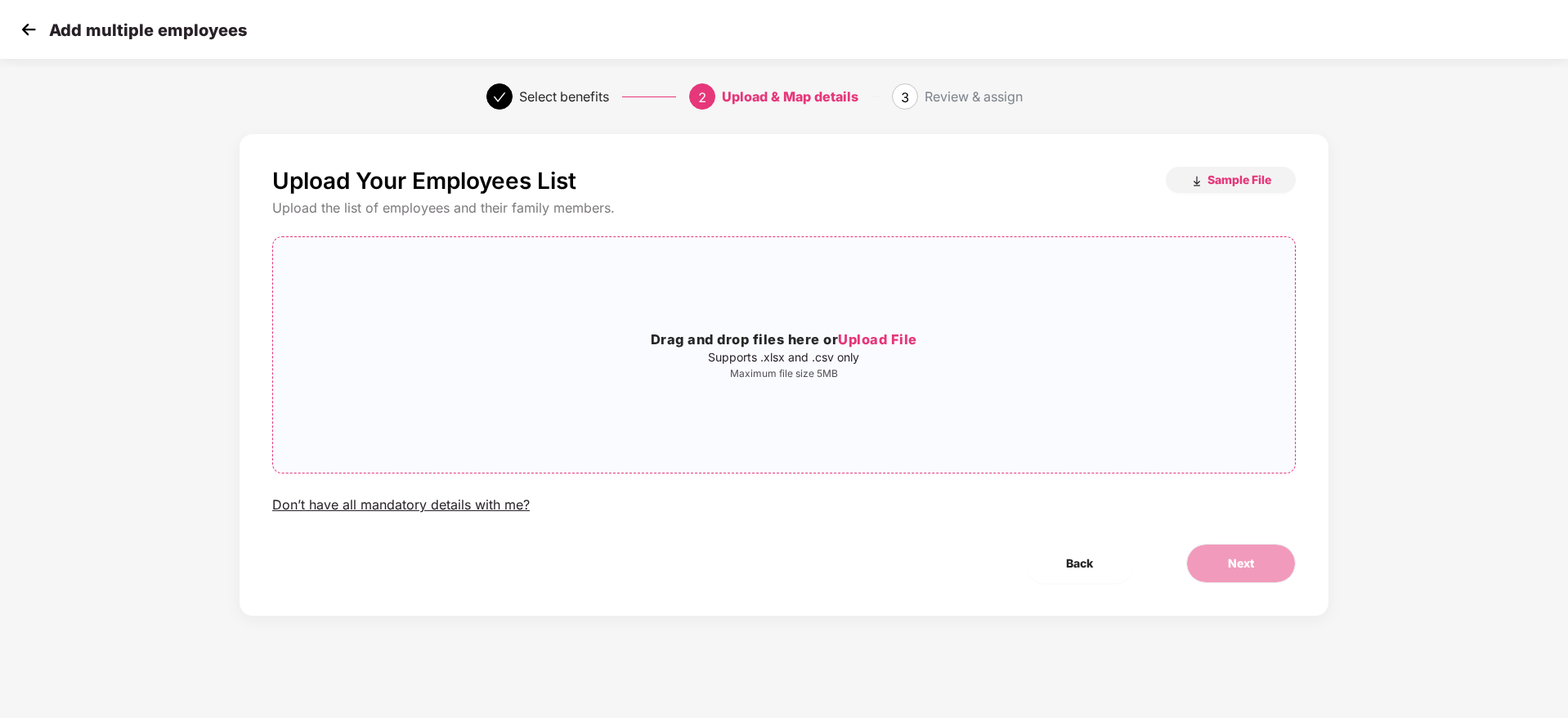
click at [877, 346] on span "Upload File" at bounding box center [877, 339] width 79 height 16
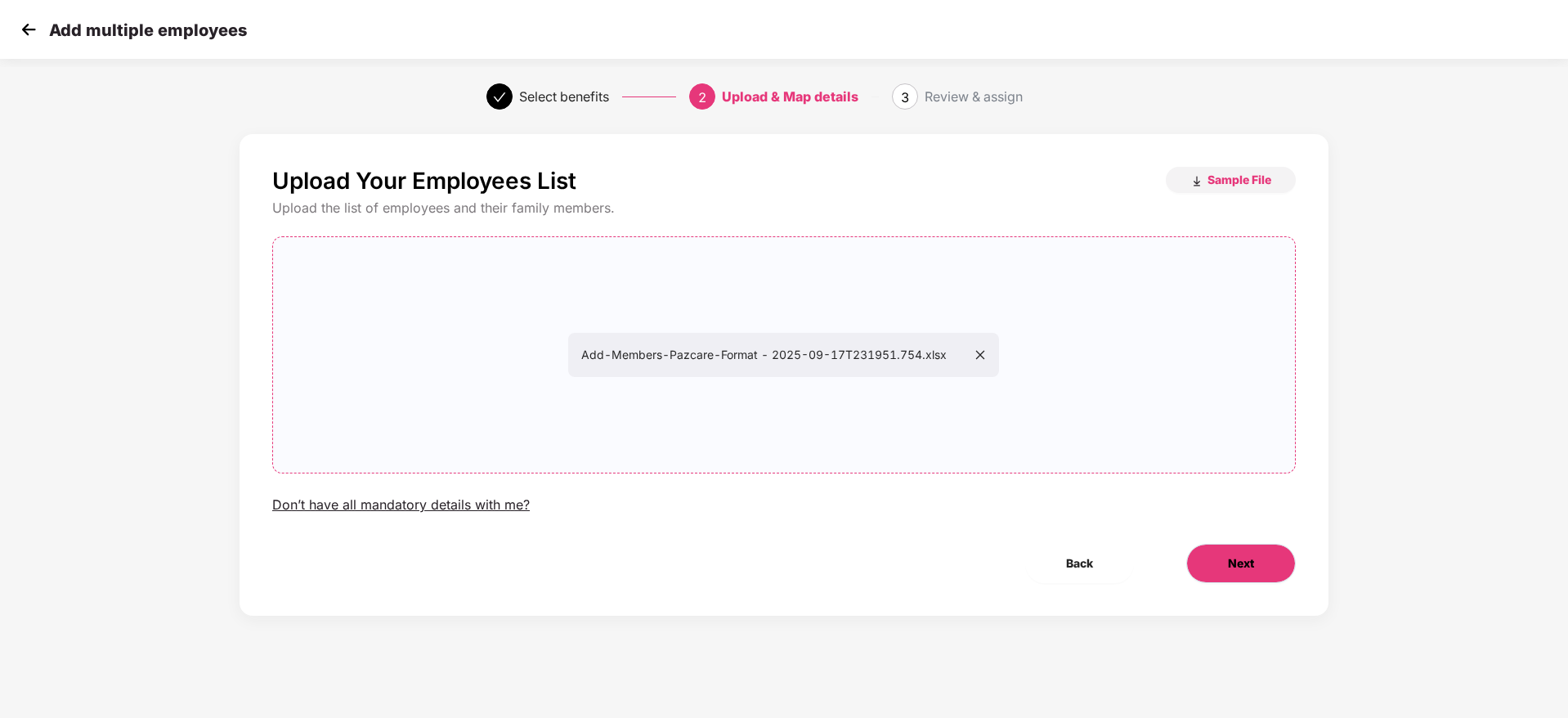
click at [1216, 554] on button "Next" at bounding box center [1241, 563] width 109 height 40
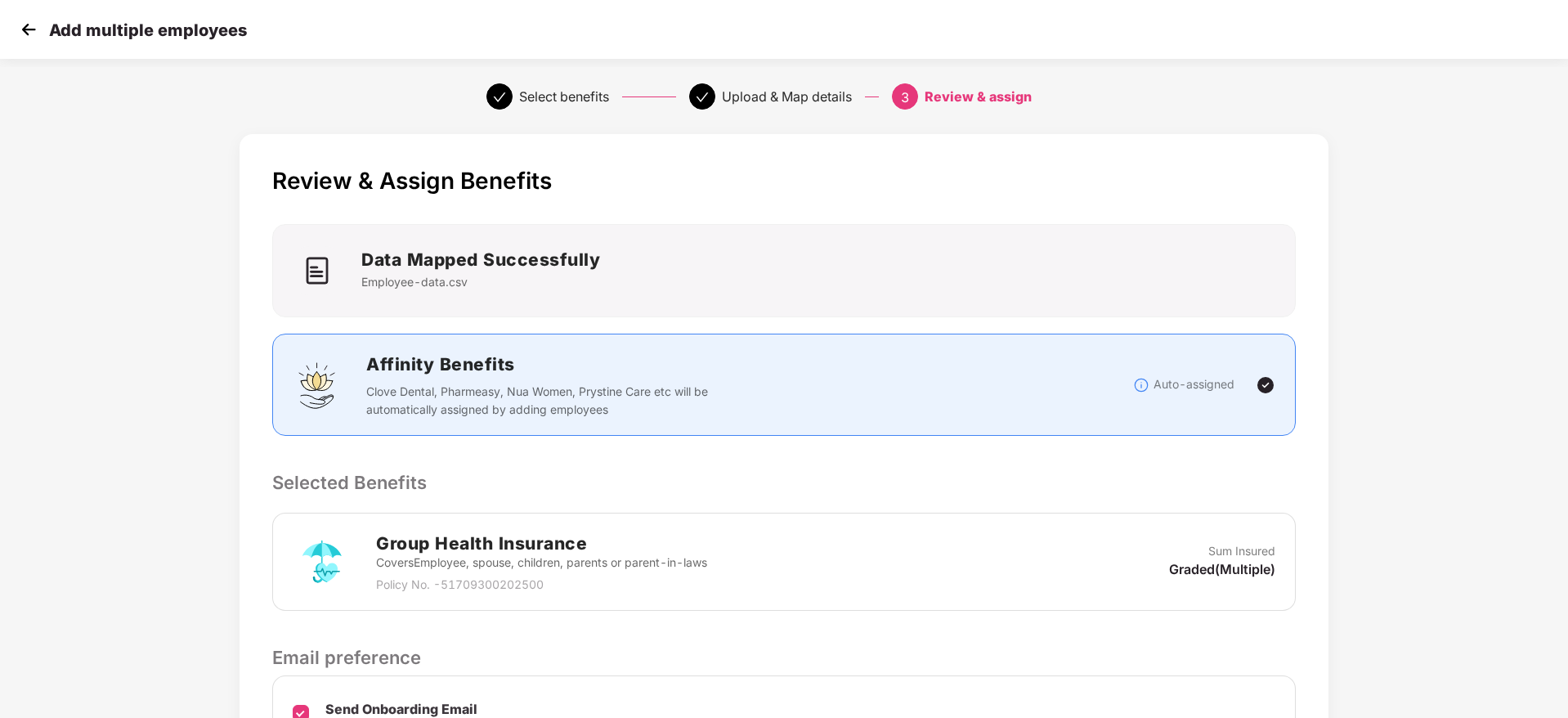
click at [1280, 513] on div "Group Health Insurance Covers Employee, spouse, children, parents or parent-in-…" at bounding box center [784, 561] width 1024 height 98
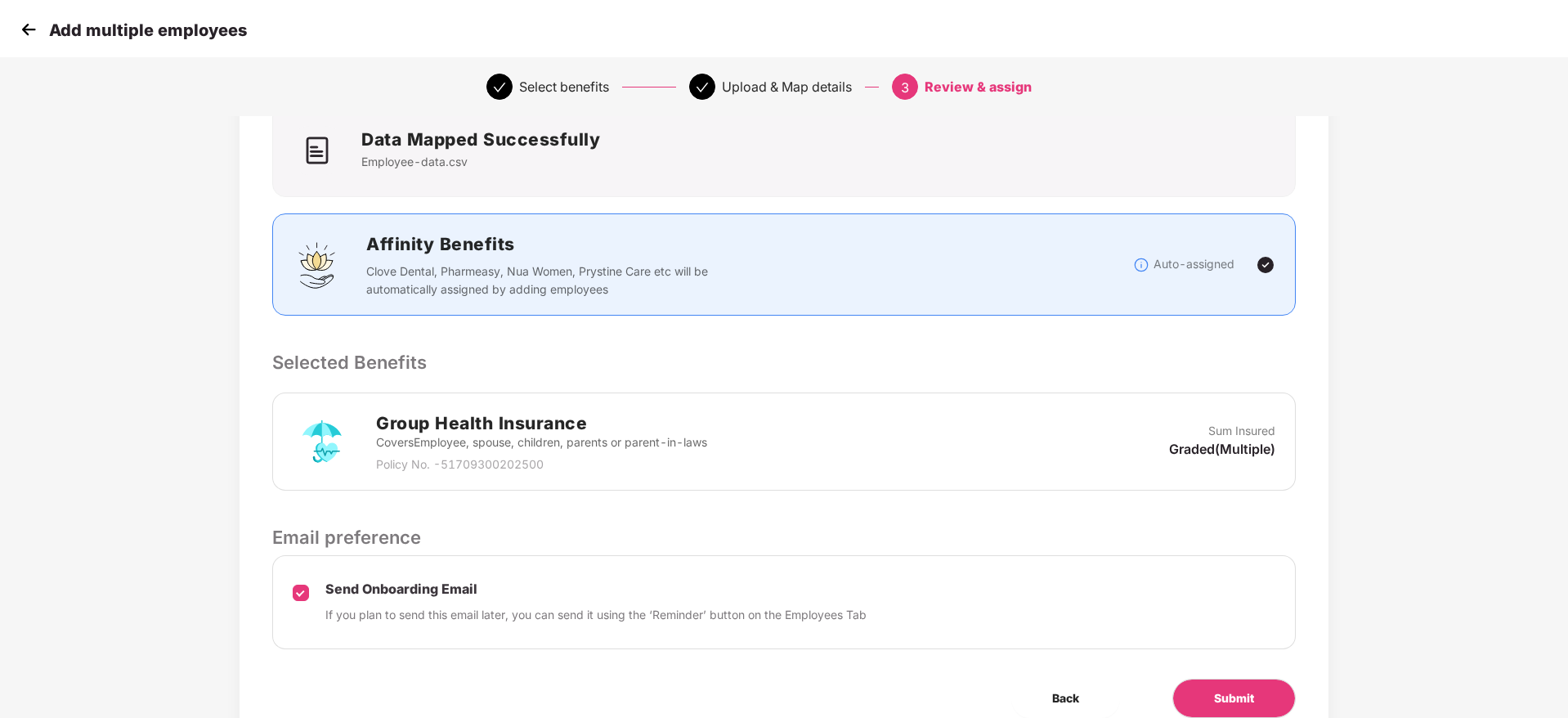
scroll to position [194, 0]
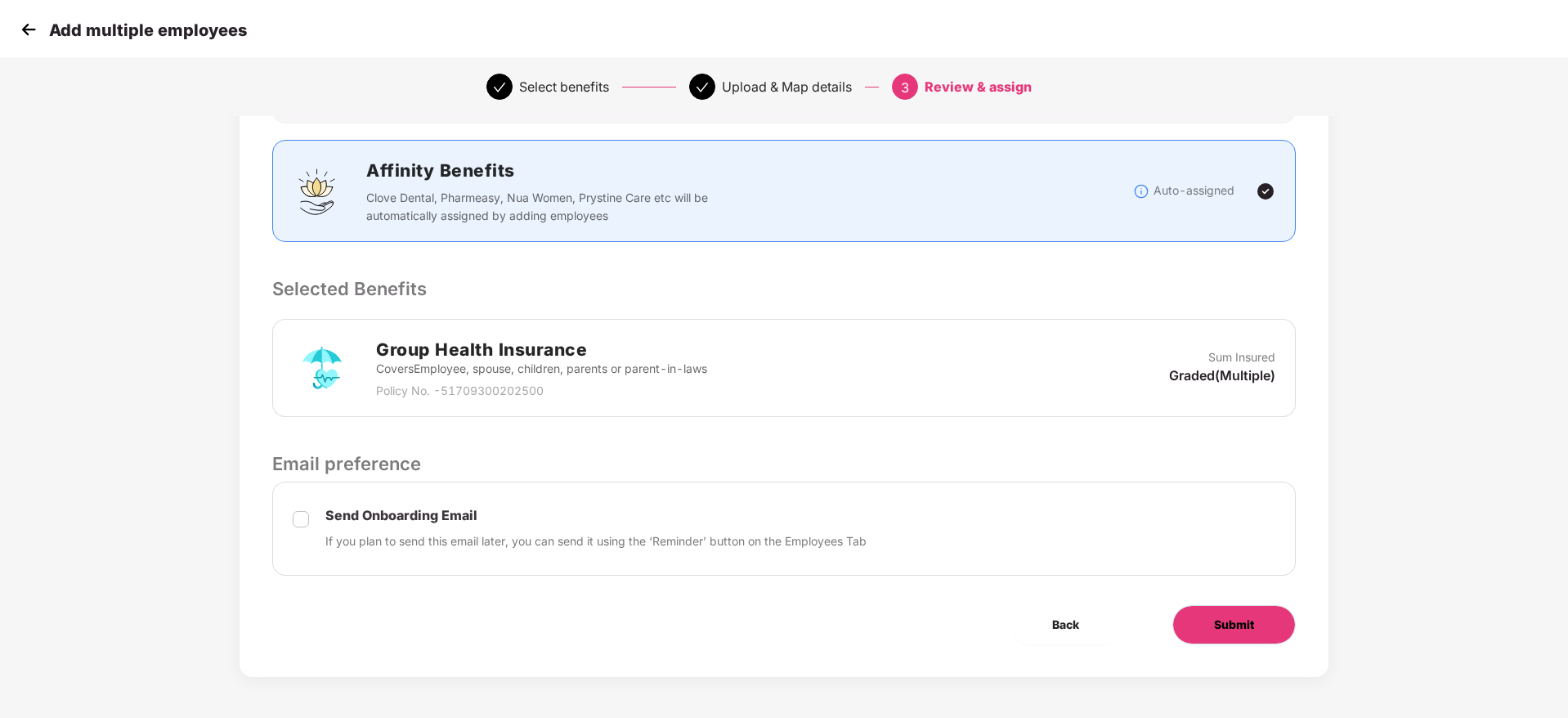
click at [1206, 635] on button "Submit" at bounding box center [1234, 625] width 124 height 40
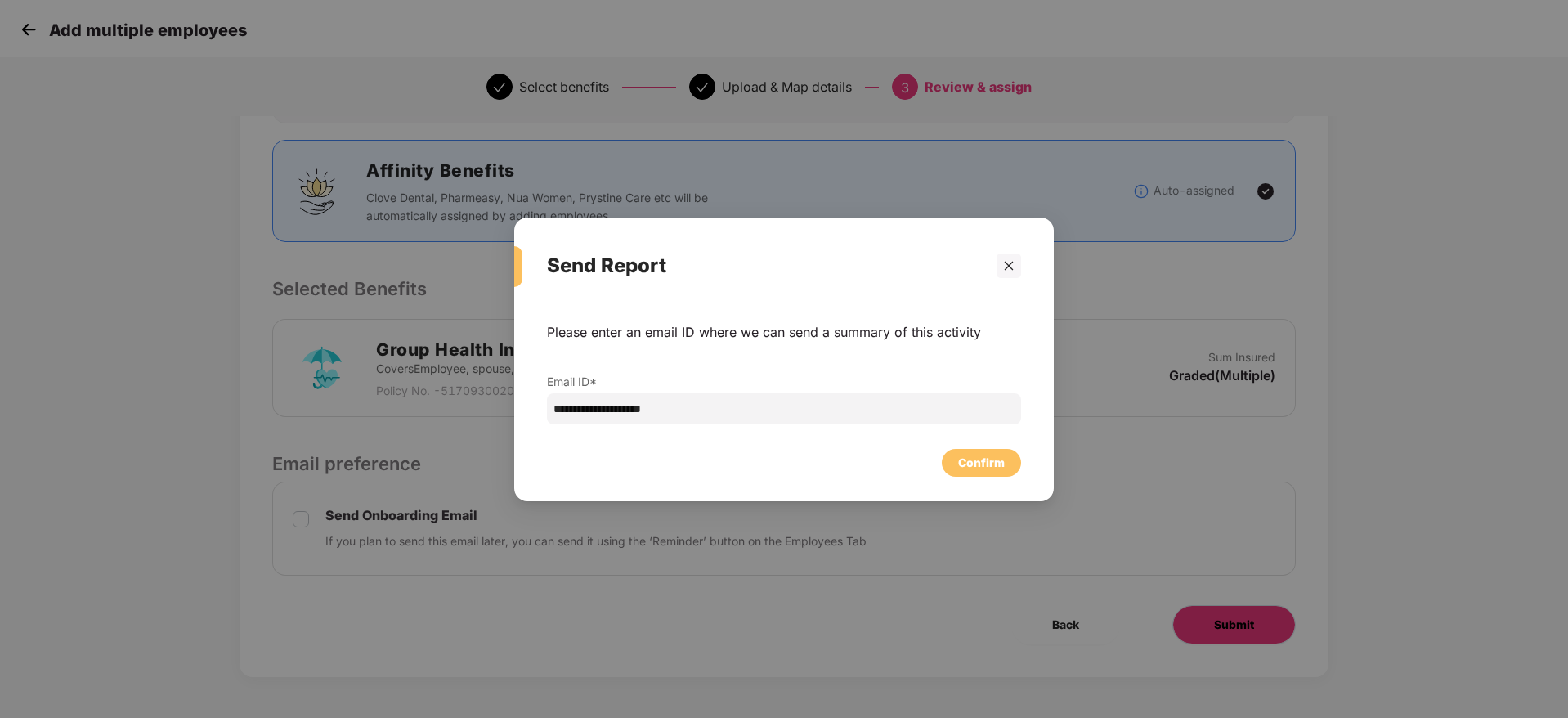
scroll to position [0, 0]
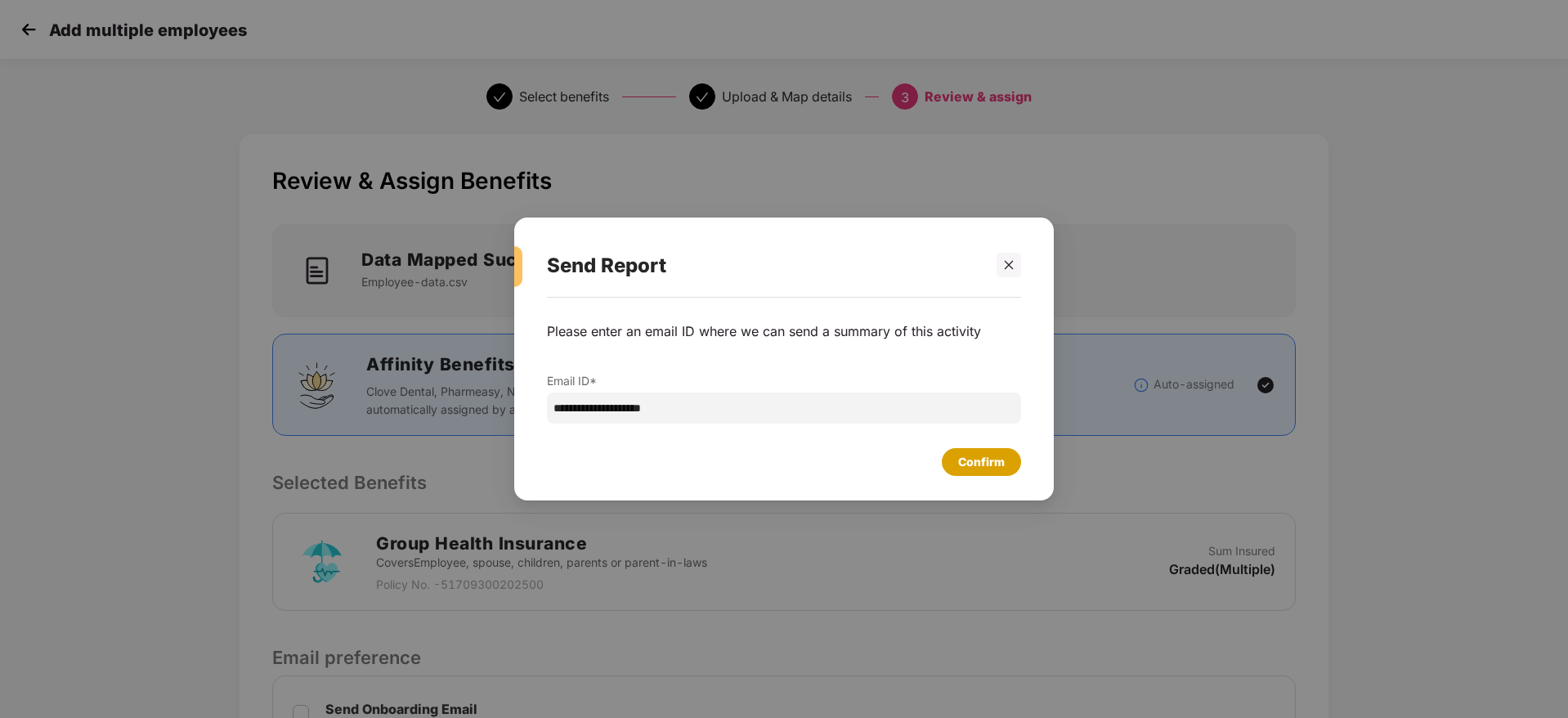
click at [965, 454] on div "Confirm" at bounding box center [981, 461] width 46 height 18
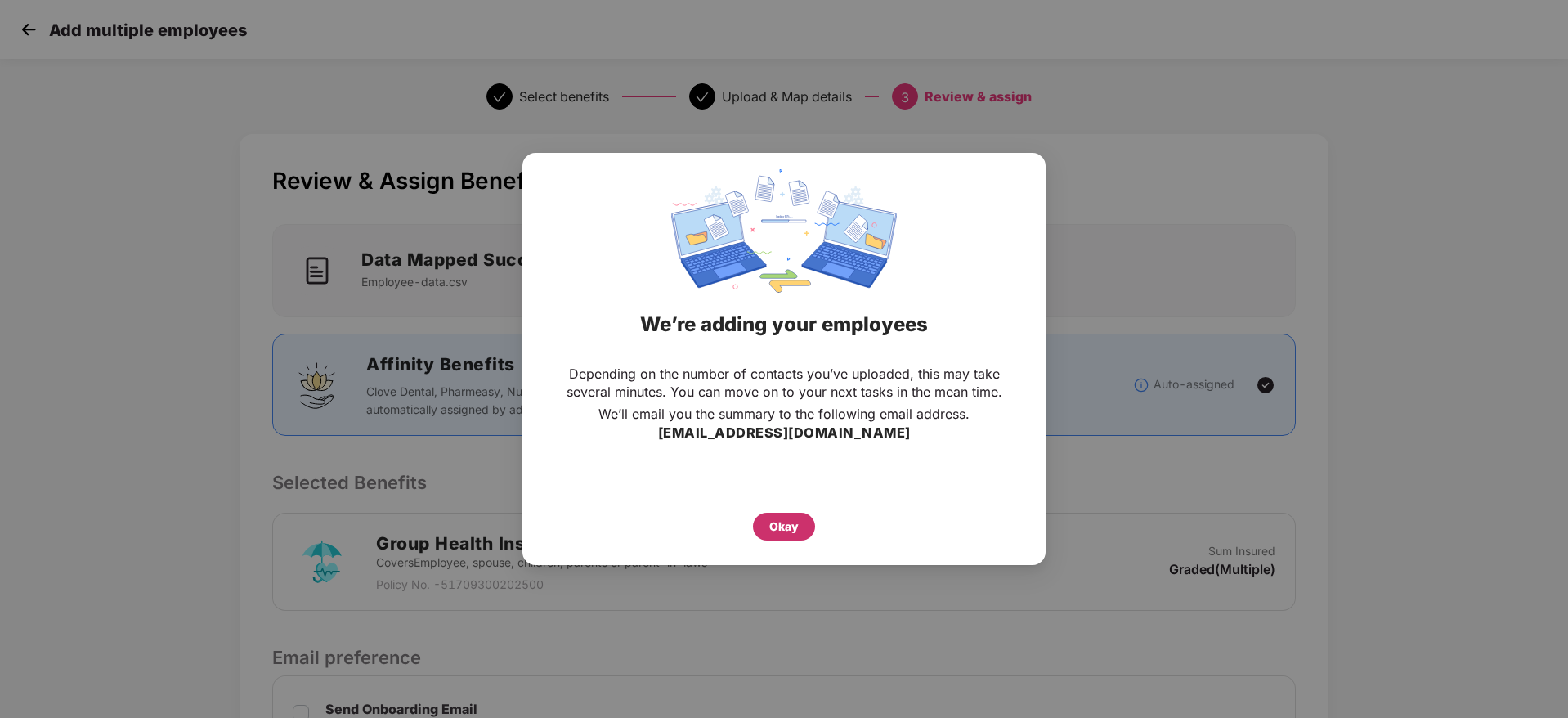
click at [793, 530] on div "Okay" at bounding box center [784, 526] width 29 height 18
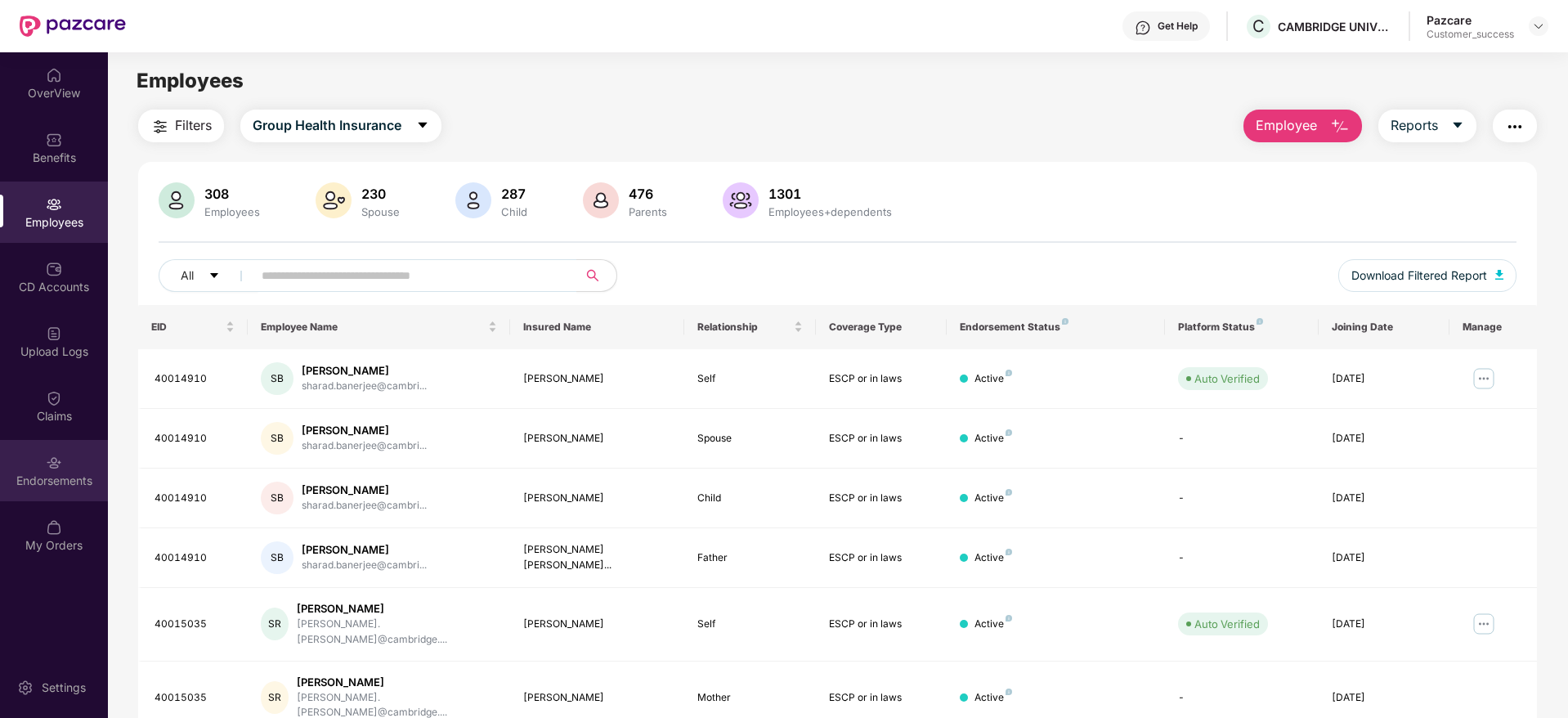
click at [56, 479] on div "Endorsements" at bounding box center [54, 481] width 108 height 16
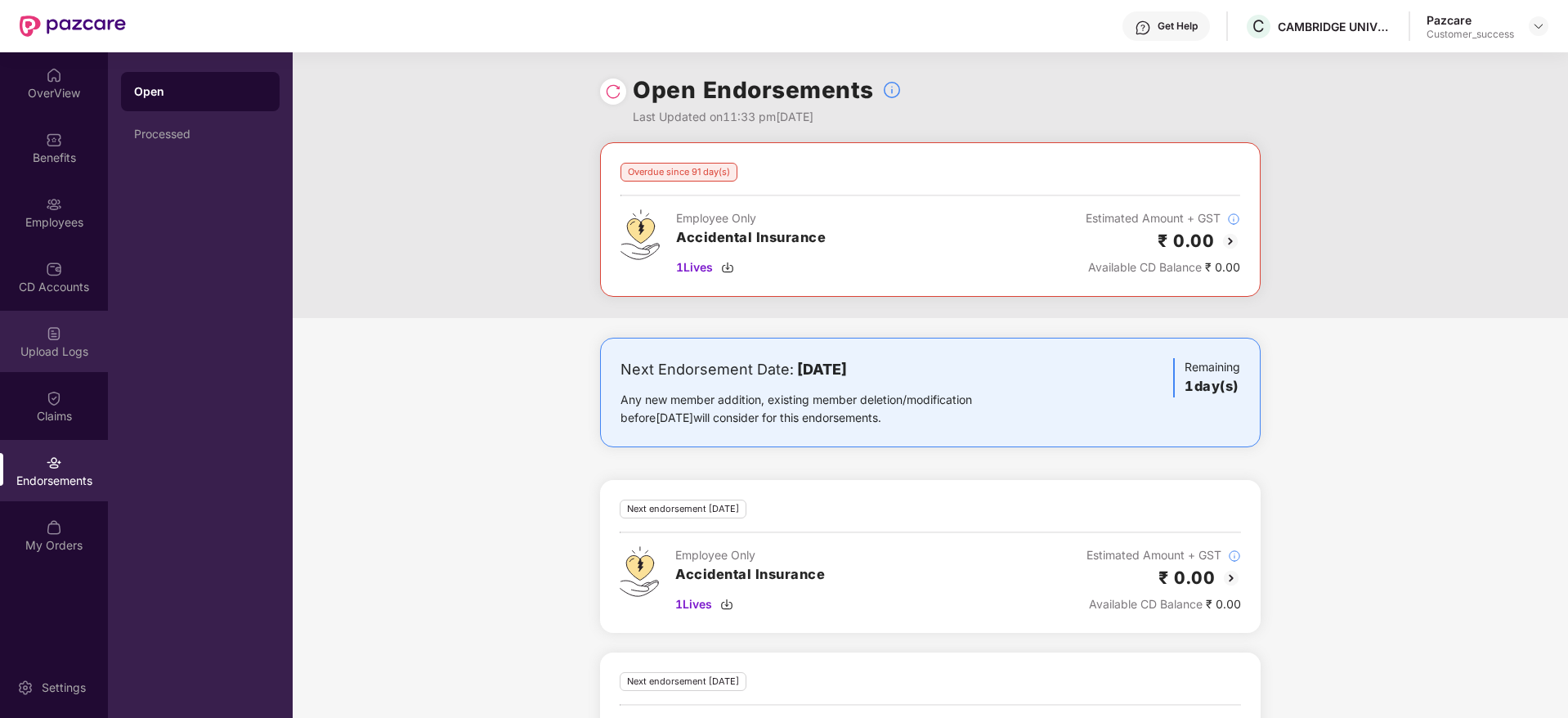
click at [57, 349] on div "Upload Logs" at bounding box center [54, 351] width 108 height 16
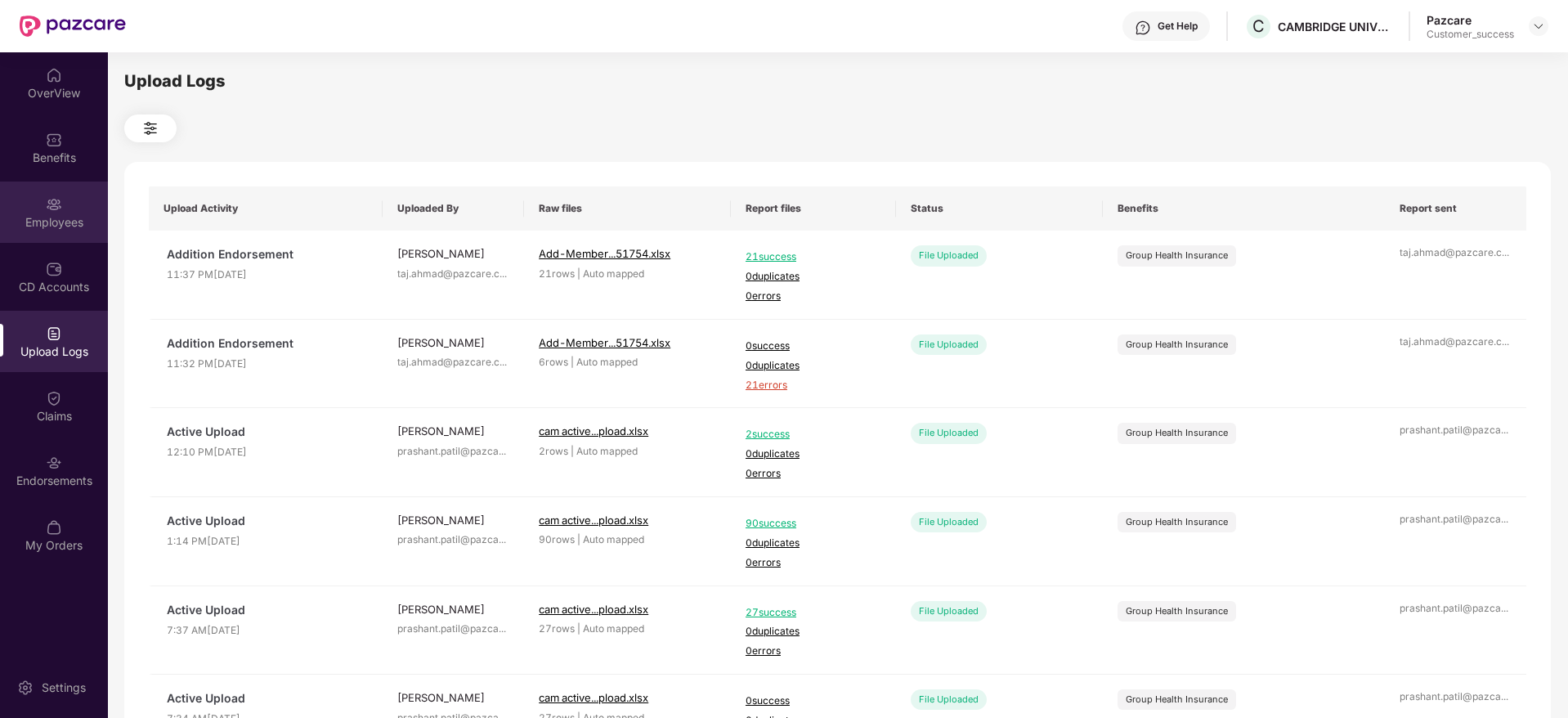
click at [65, 236] on div "Employees" at bounding box center [54, 212] width 108 height 61
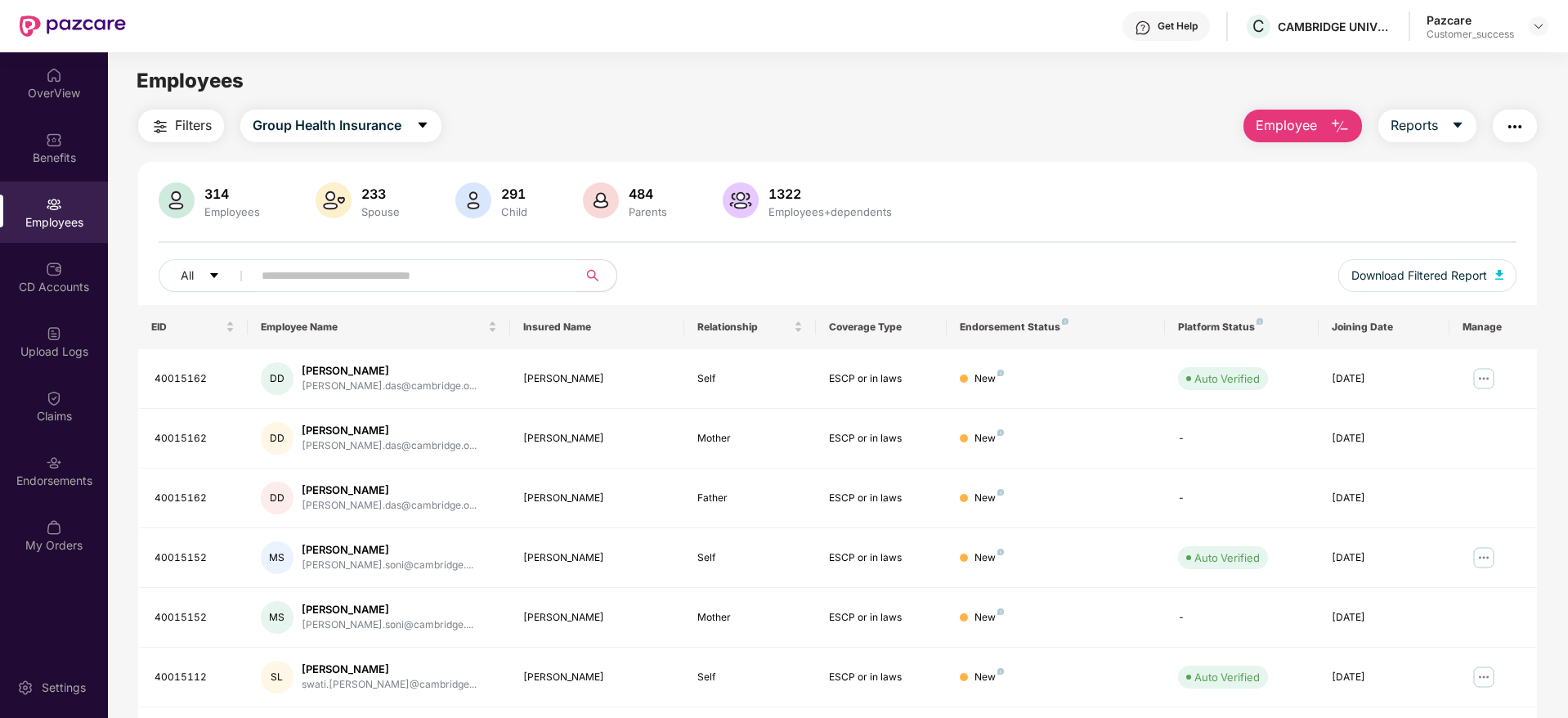
click at [1323, 128] on button "Employee" at bounding box center [1302, 125] width 119 height 33
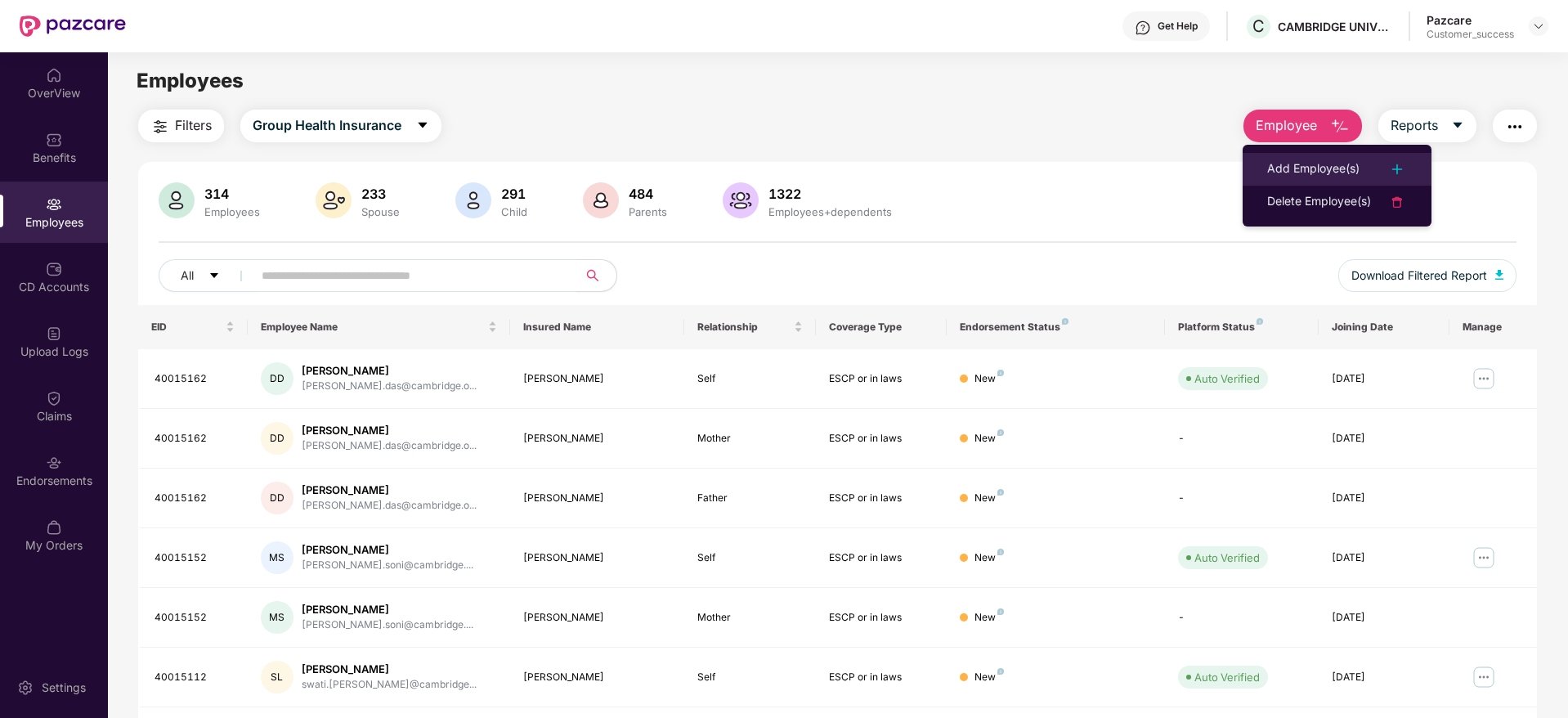
click at [1318, 173] on div "Add Employee(s)" at bounding box center [1314, 169] width 93 height 19
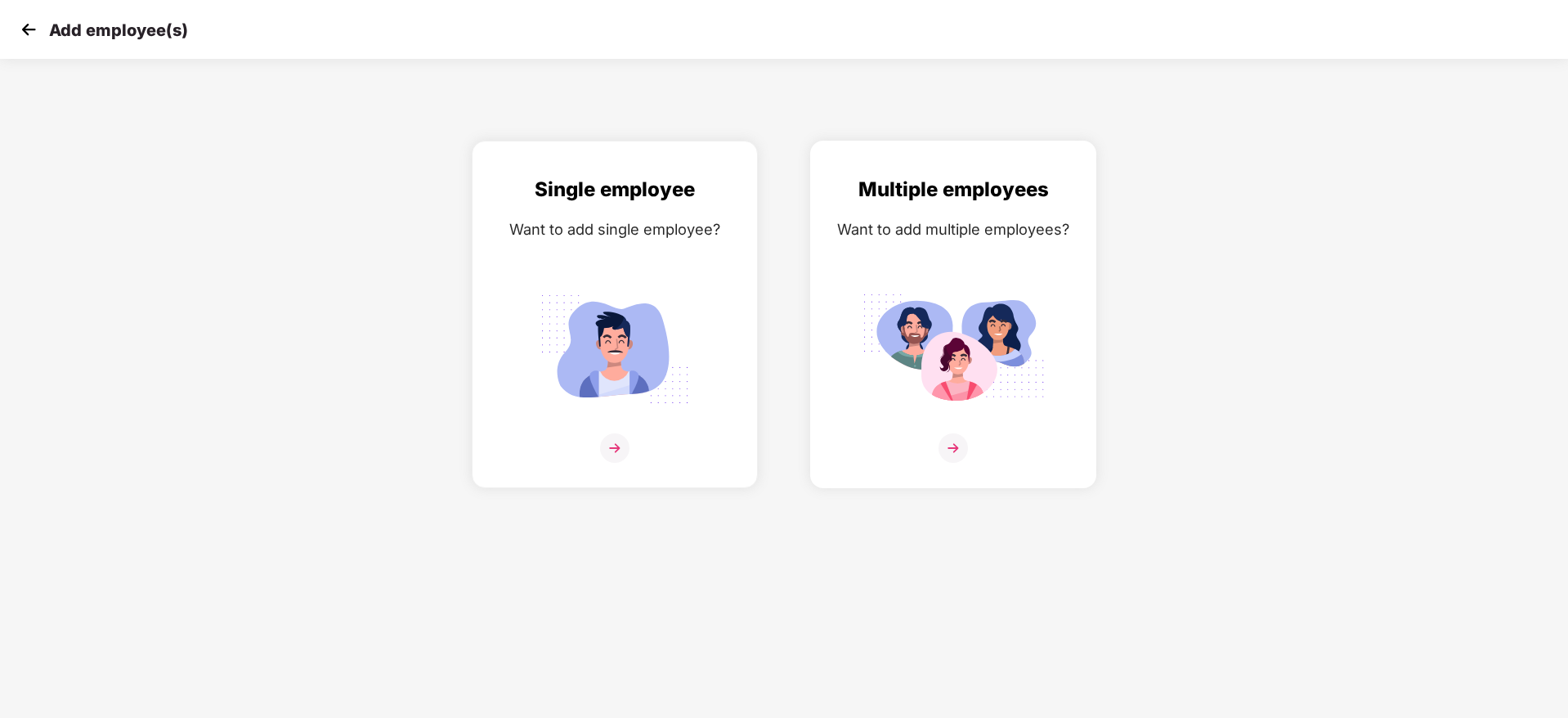
click at [957, 447] on img at bounding box center [953, 448] width 29 height 29
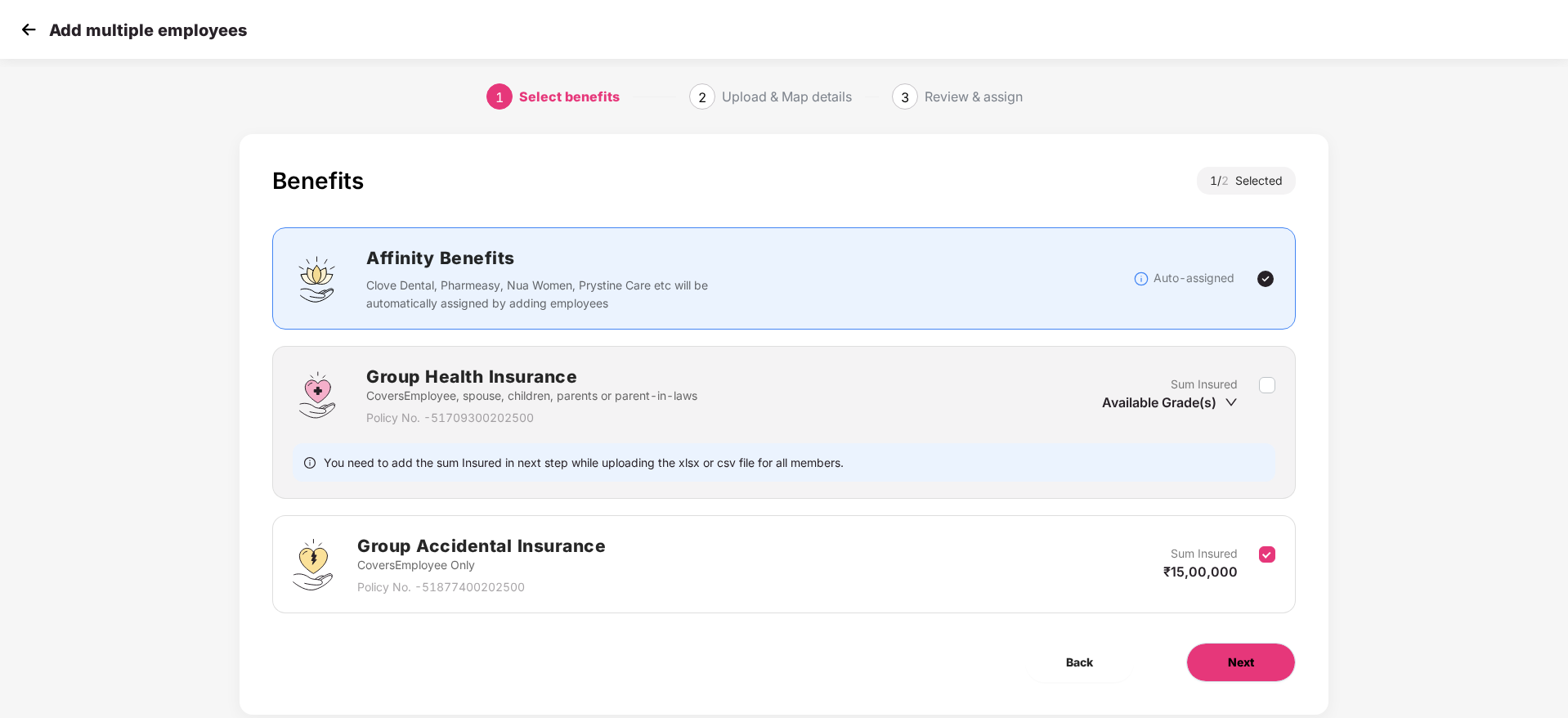
click at [1242, 670] on span "Next" at bounding box center [1241, 662] width 26 height 18
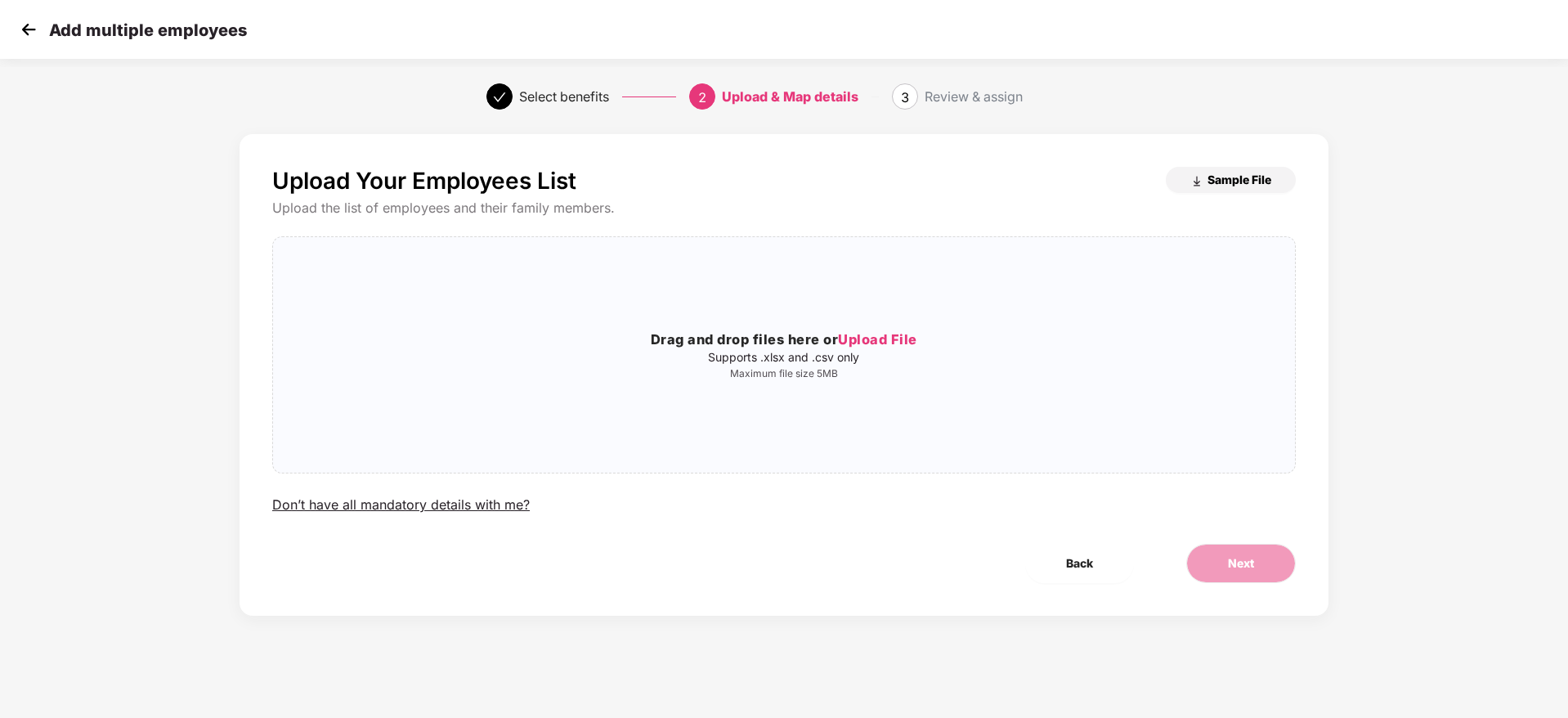
click at [1208, 183] on span "Sample File" at bounding box center [1240, 179] width 64 height 15
click at [882, 327] on div "Drag and drop files here or Upload File Supports .xlsx and .csv only Maximum fi…" at bounding box center [784, 354] width 1022 height 210
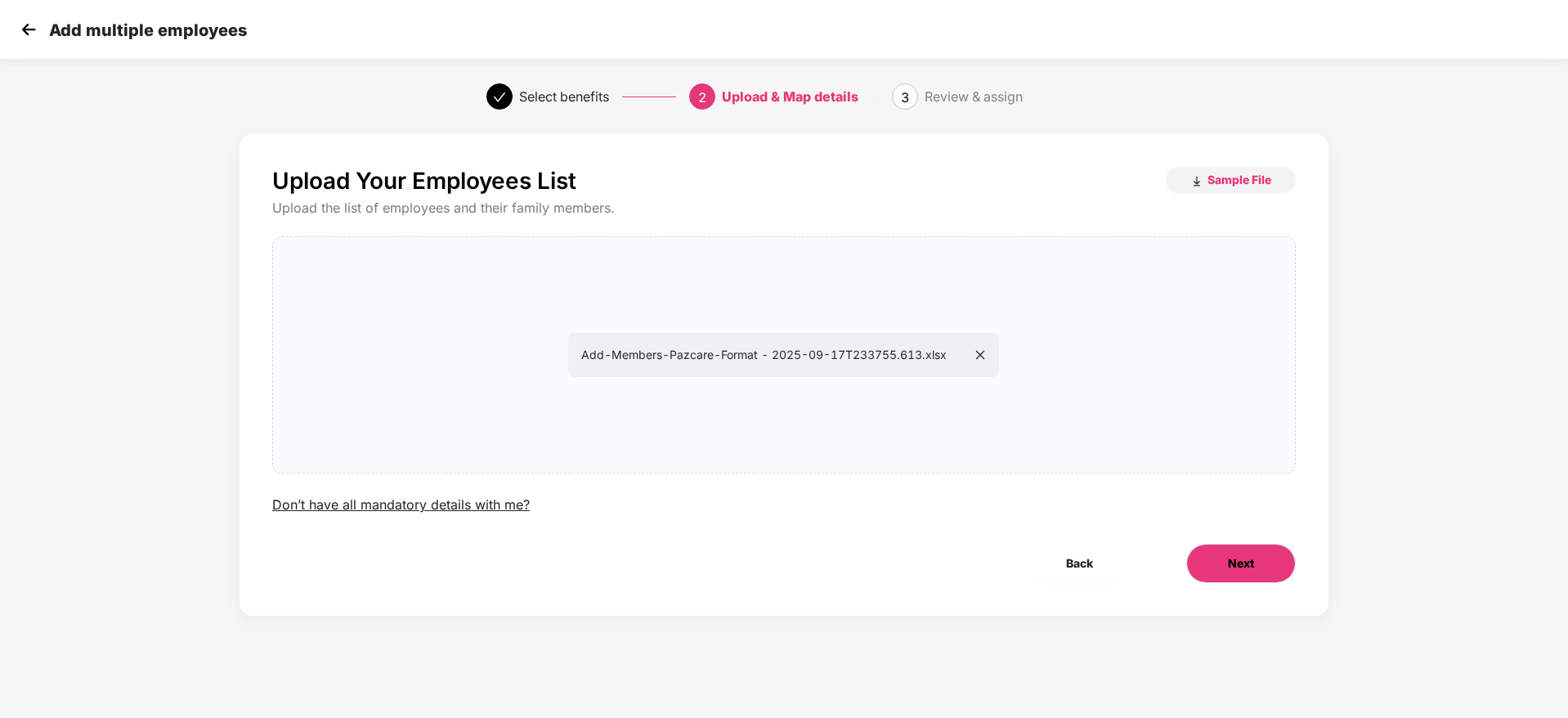
click at [1238, 569] on span "Next" at bounding box center [1241, 563] width 26 height 18
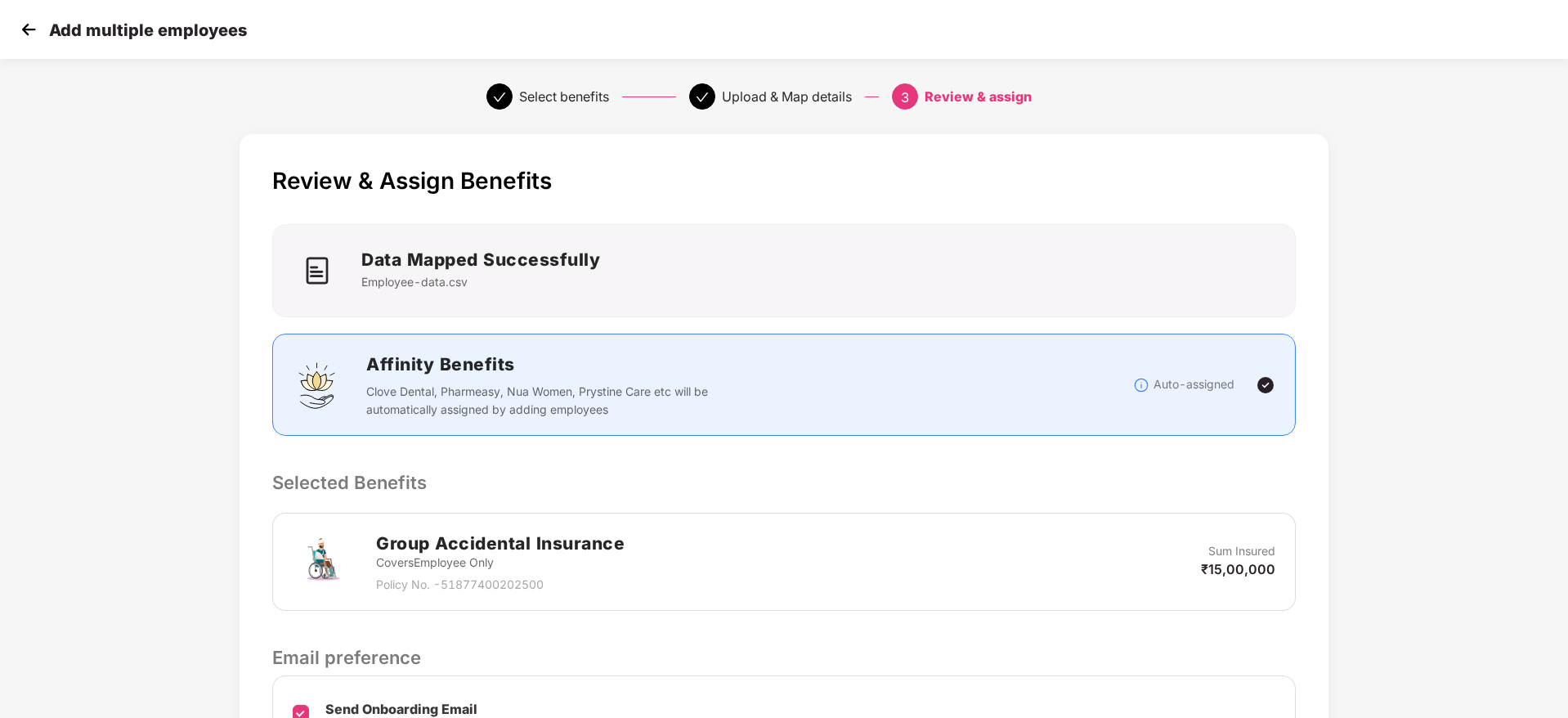
click at [1036, 523] on div "Group Accidental Insurance Covers Employee Only Policy No. - 51877400202500 Sum…" at bounding box center [784, 561] width 1024 height 98
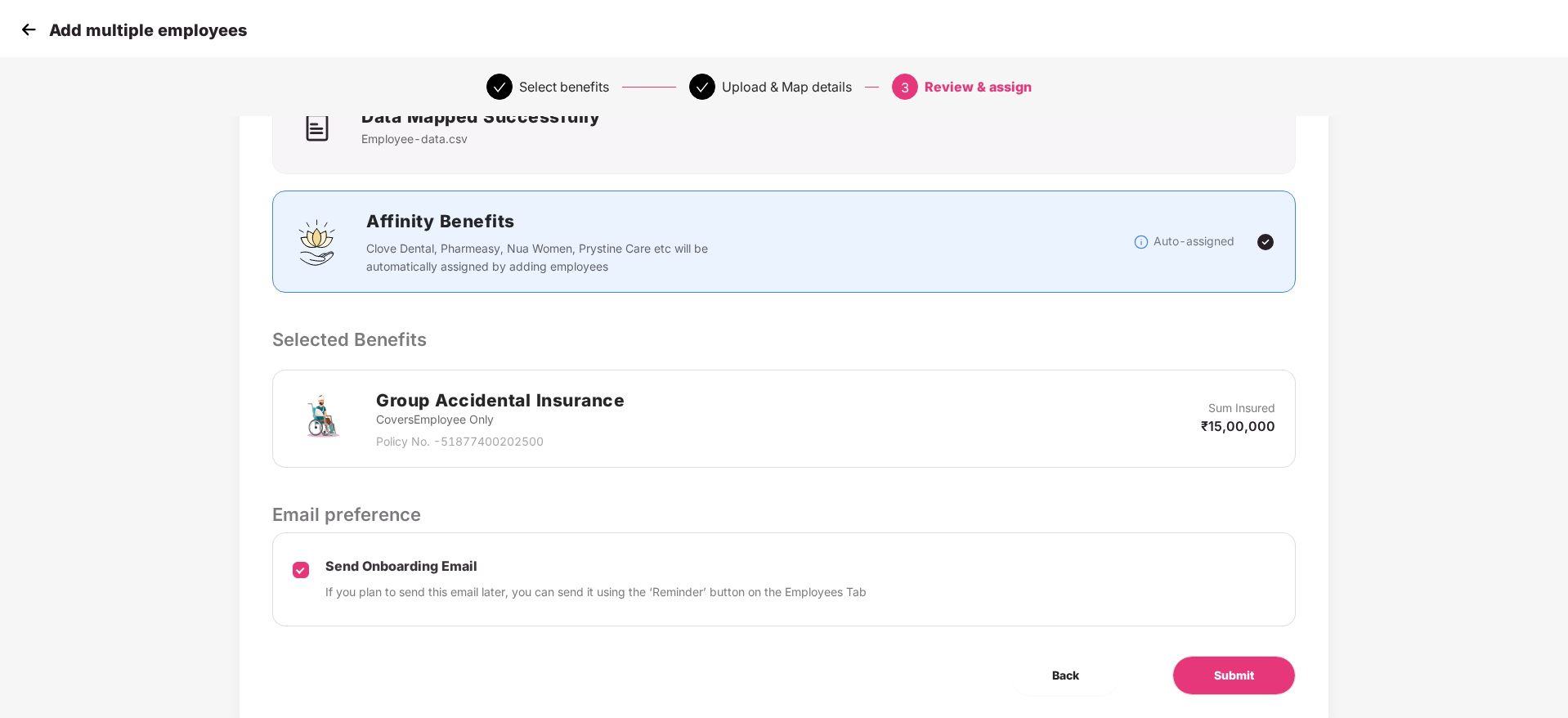
scroll to position [194, 0]
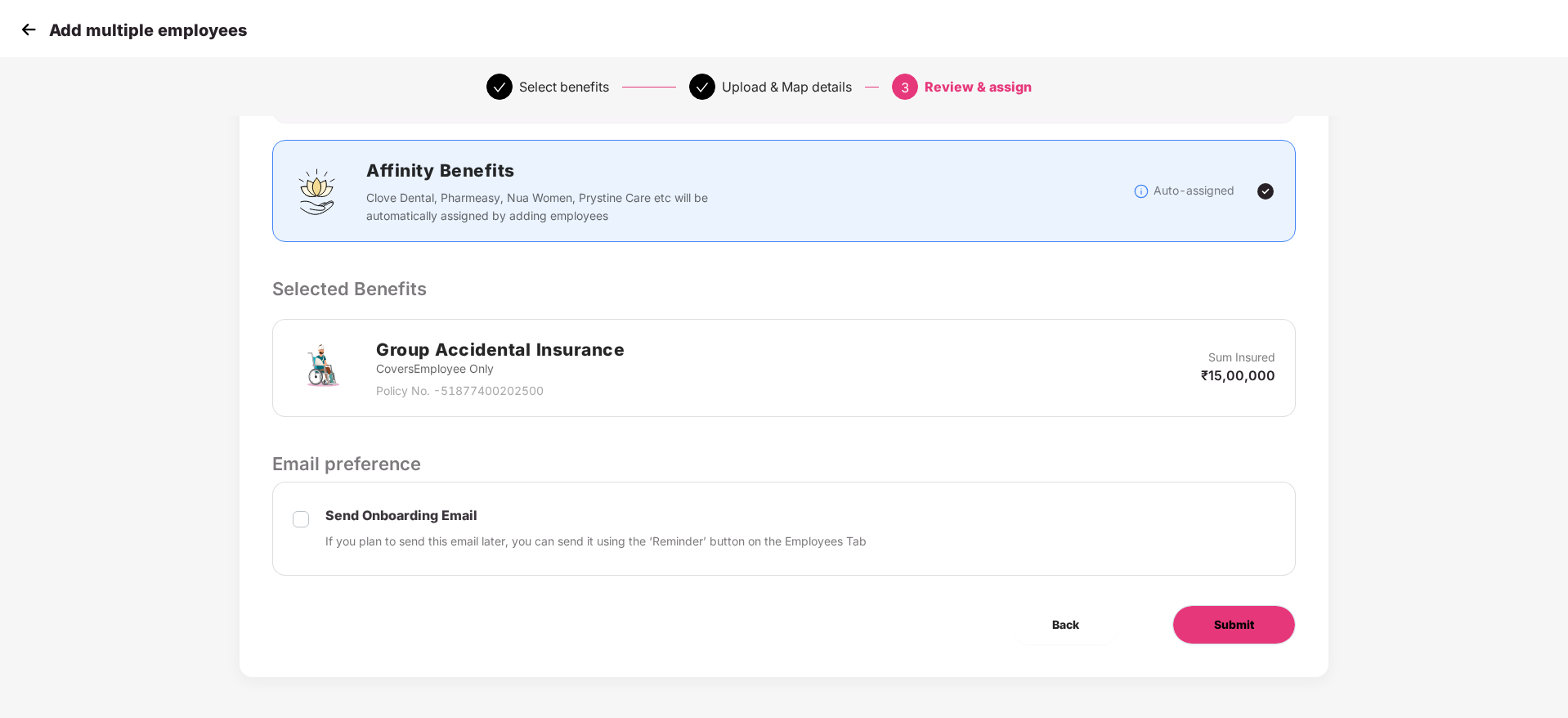
click at [1241, 623] on span "Submit" at bounding box center [1234, 625] width 40 height 18
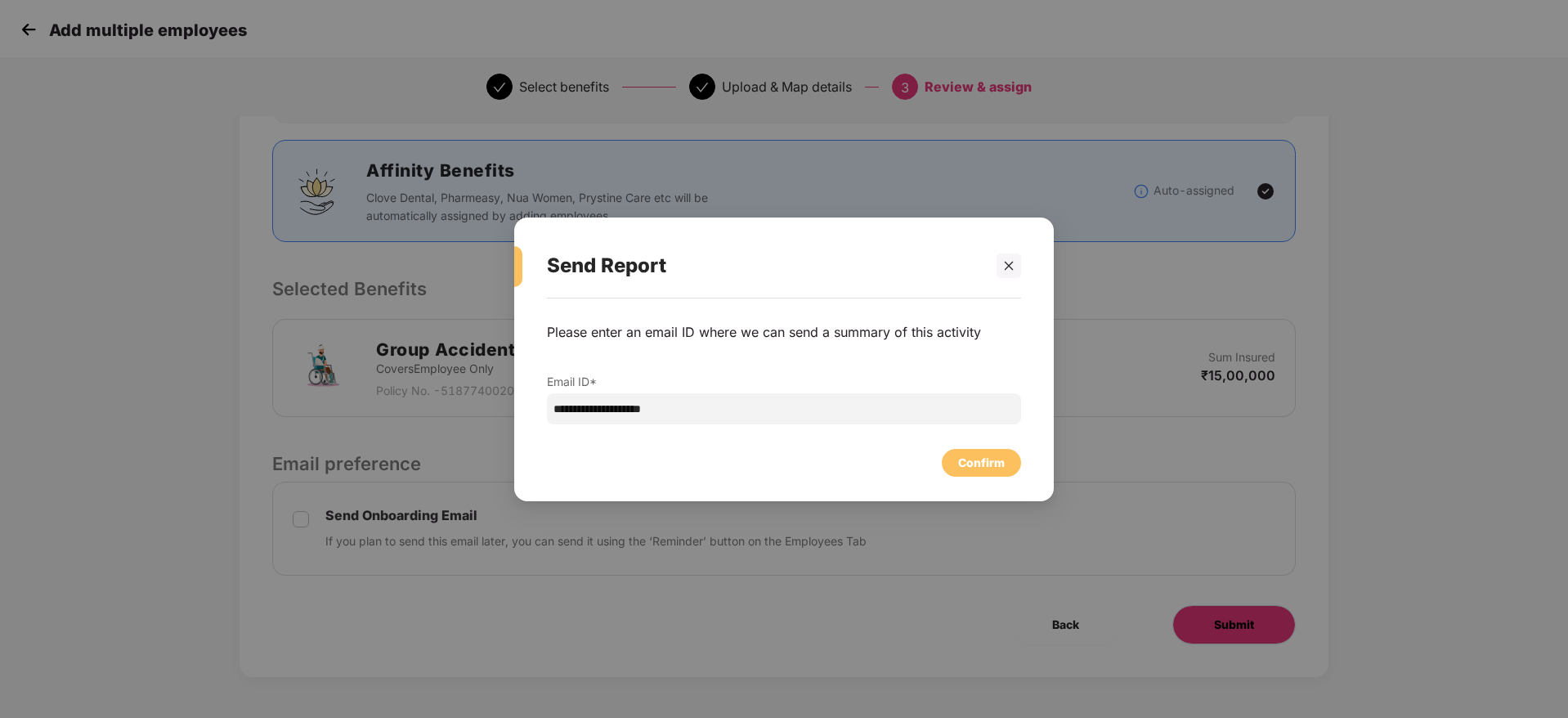
scroll to position [0, 0]
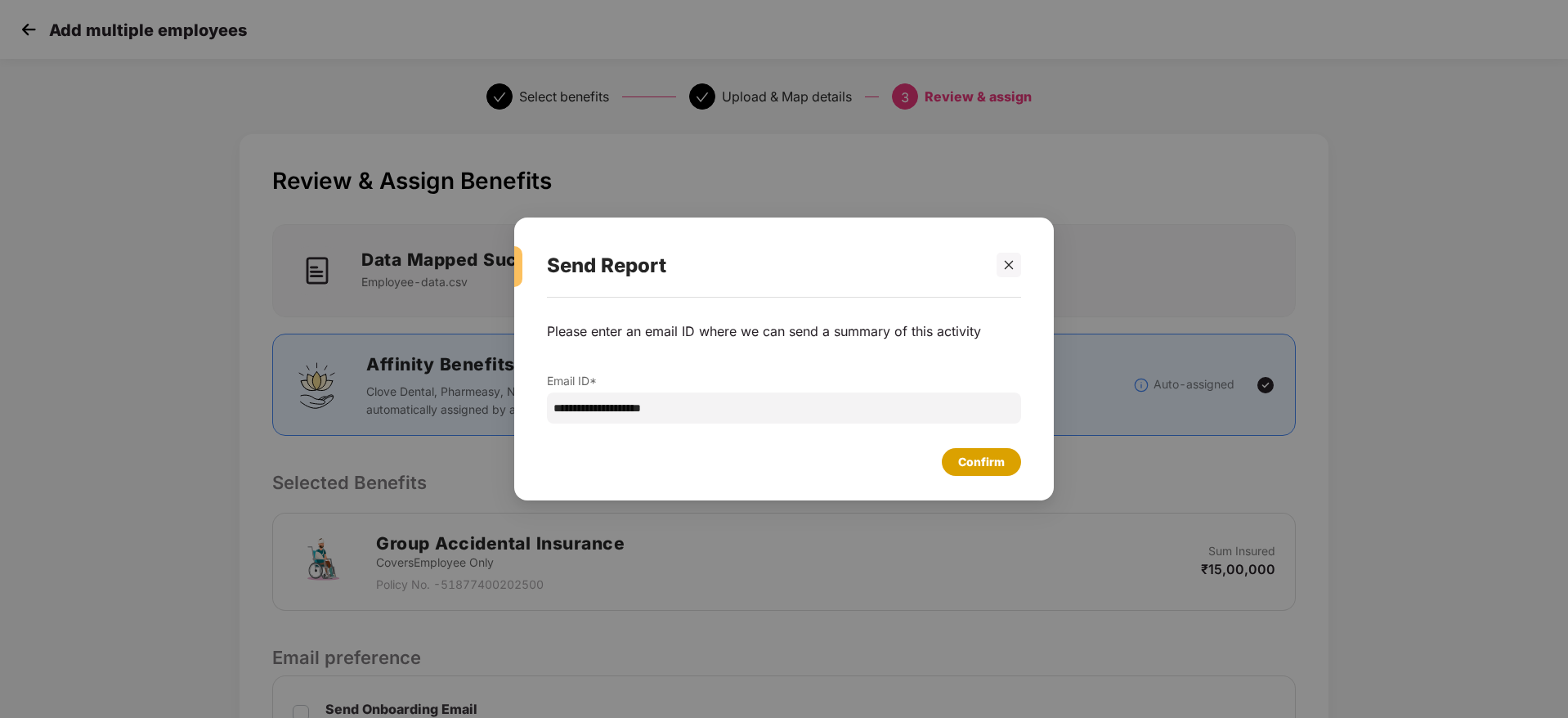
click at [992, 461] on div "Confirm" at bounding box center [981, 461] width 46 height 18
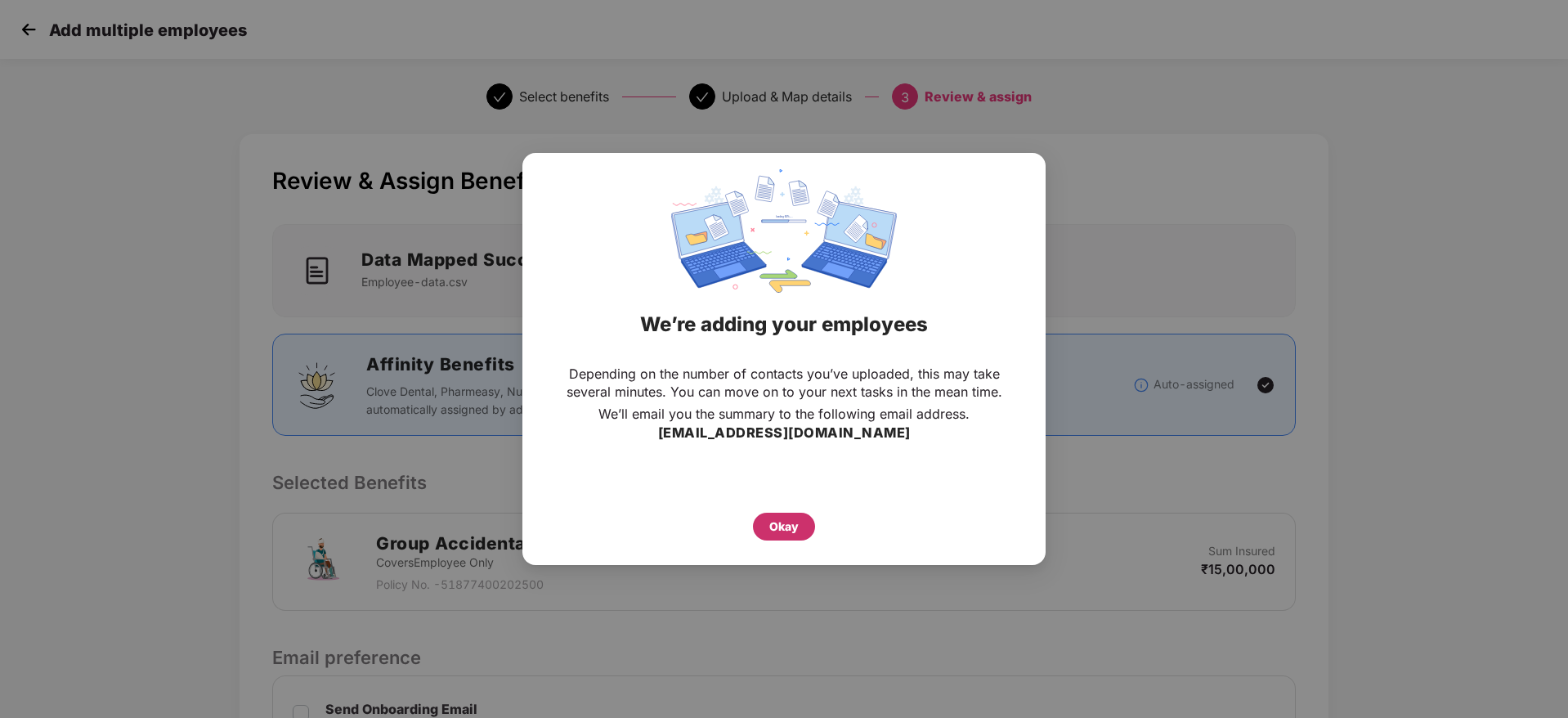
click at [781, 524] on div "Okay" at bounding box center [784, 526] width 29 height 18
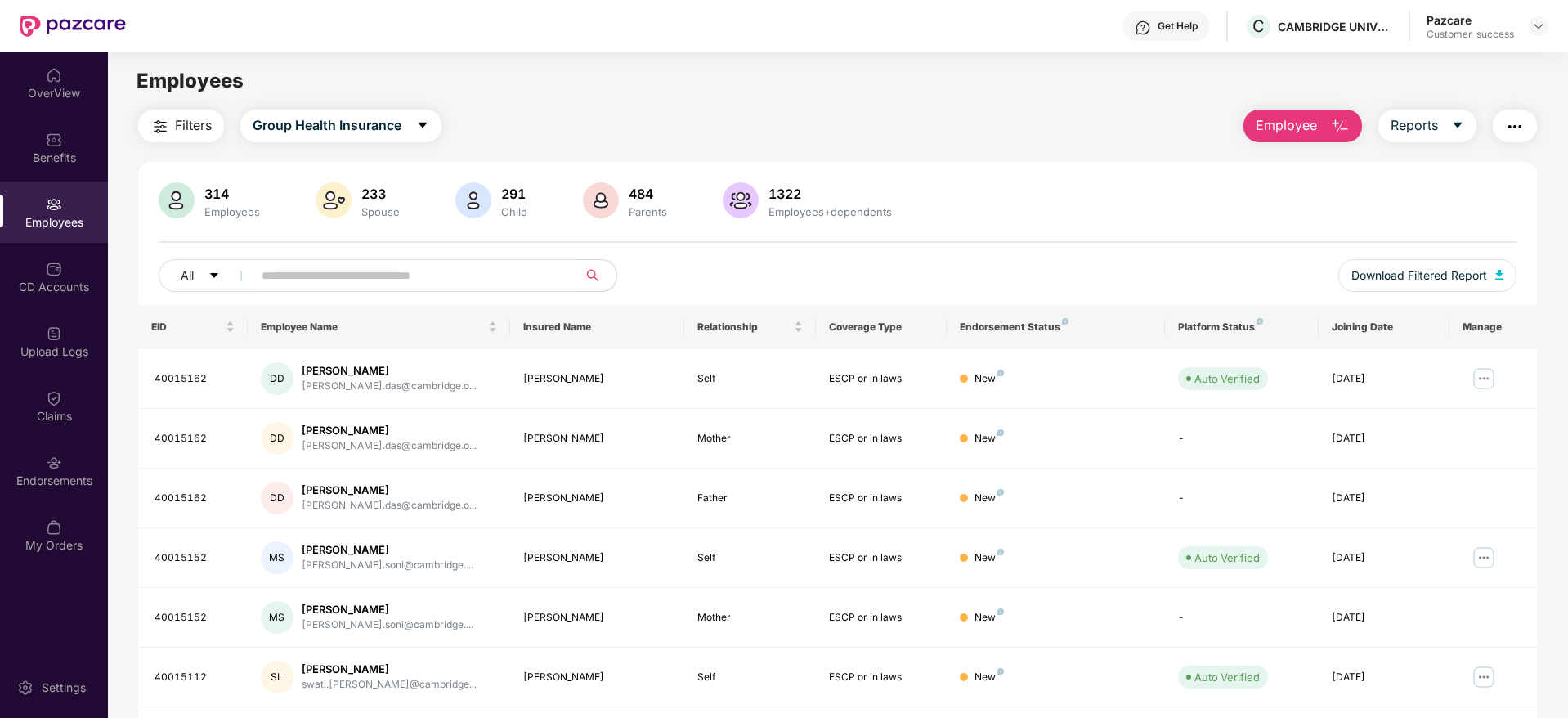
click at [56, 288] on div "CD Accounts" at bounding box center [54, 286] width 108 height 16
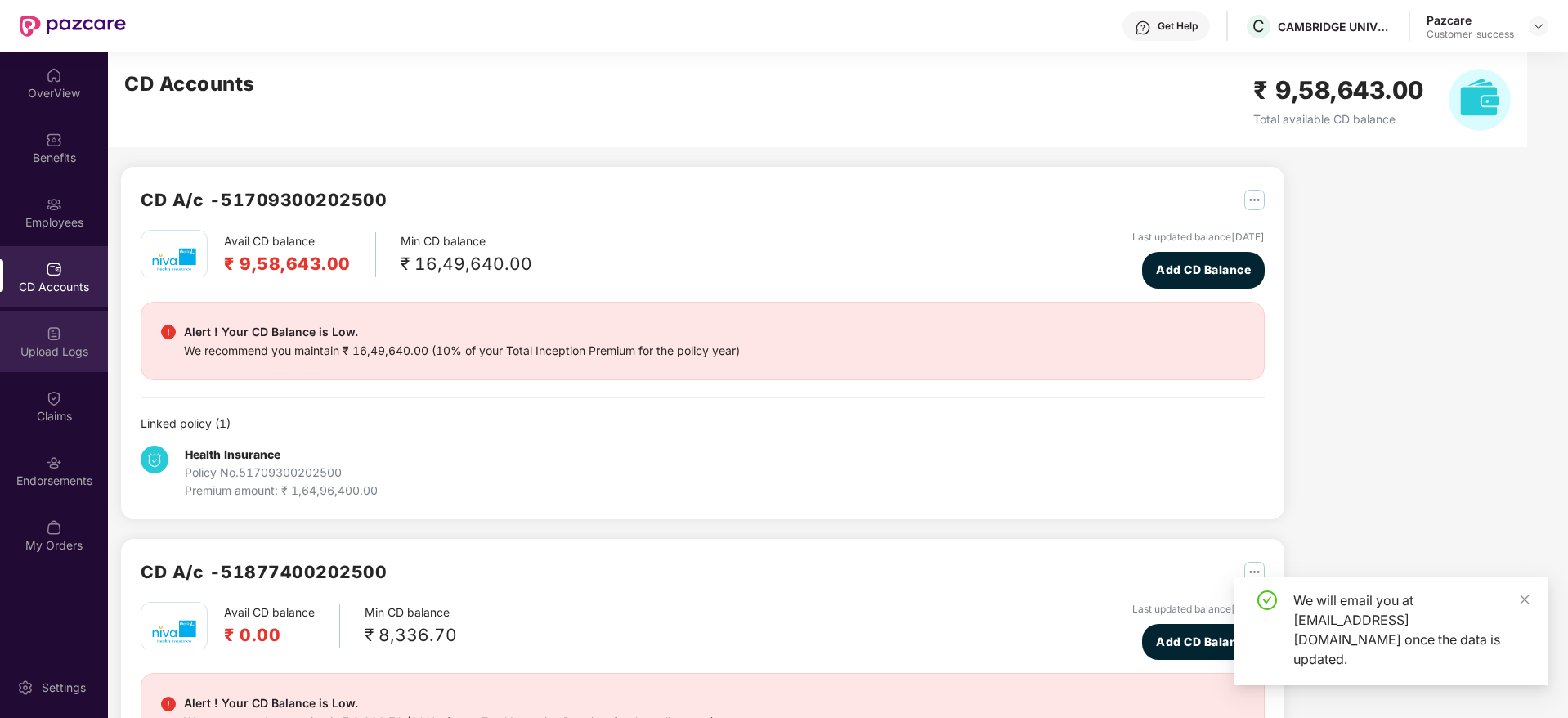
click at [48, 354] on div "Upload Logs" at bounding box center [54, 351] width 108 height 16
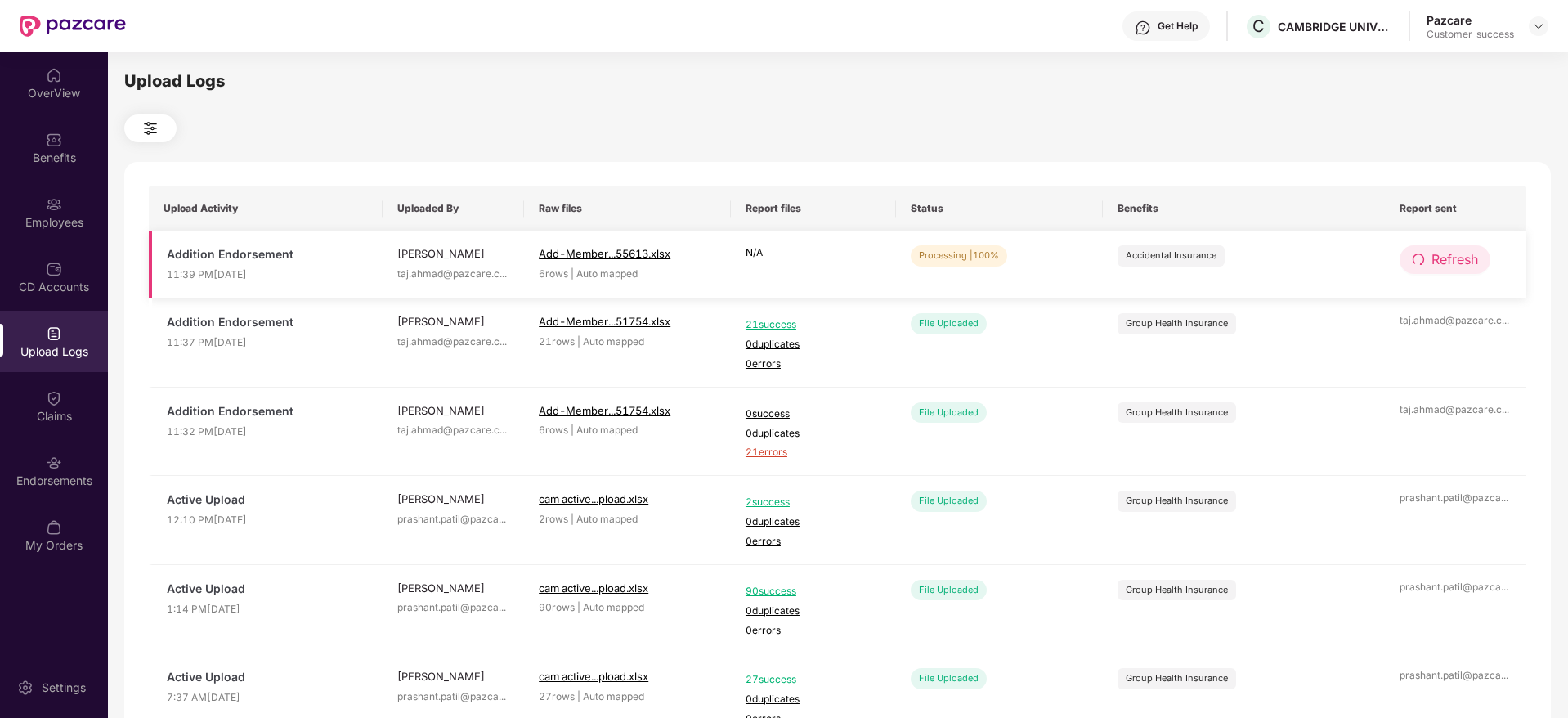
click at [1465, 255] on span "Refresh" at bounding box center [1454, 259] width 46 height 20
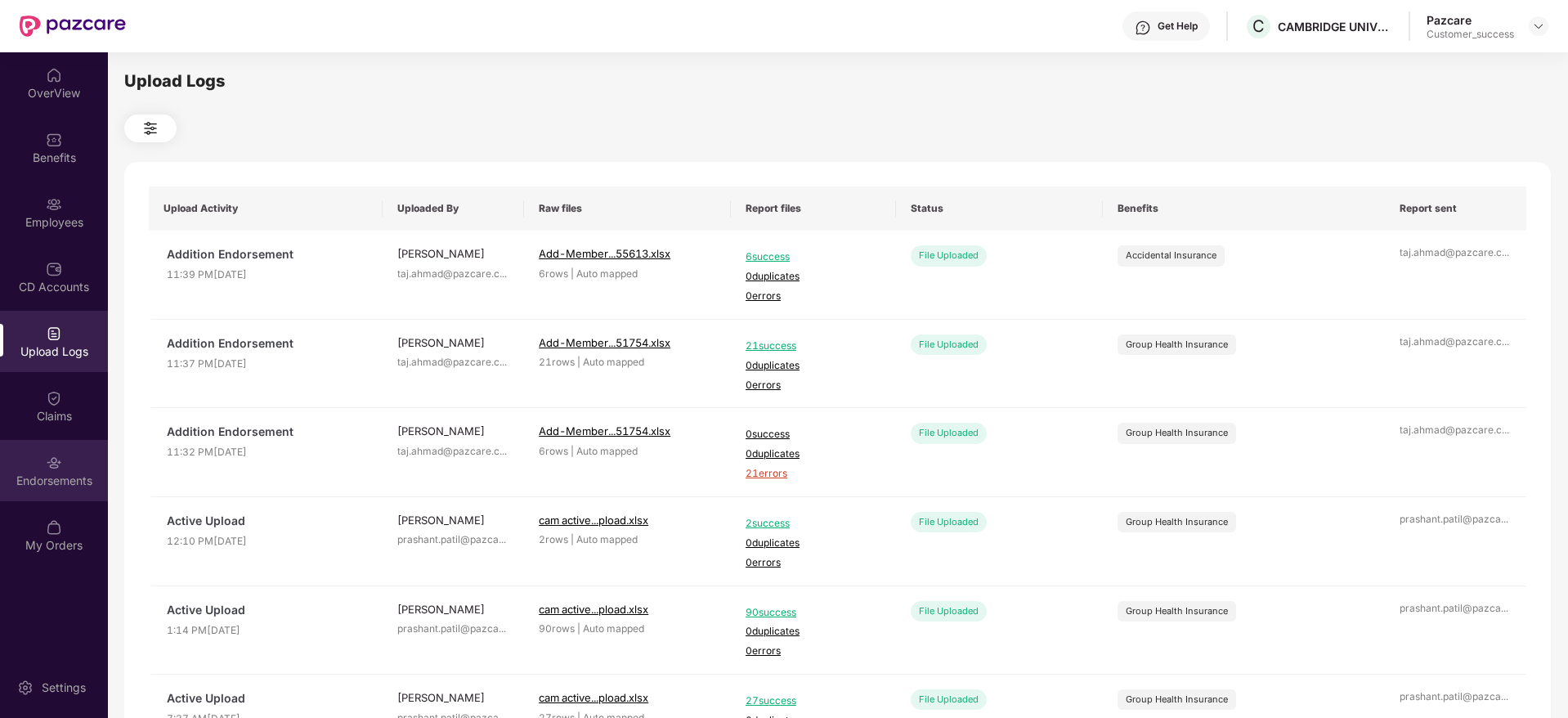
click at [56, 464] on img at bounding box center [53, 462] width 16 height 16
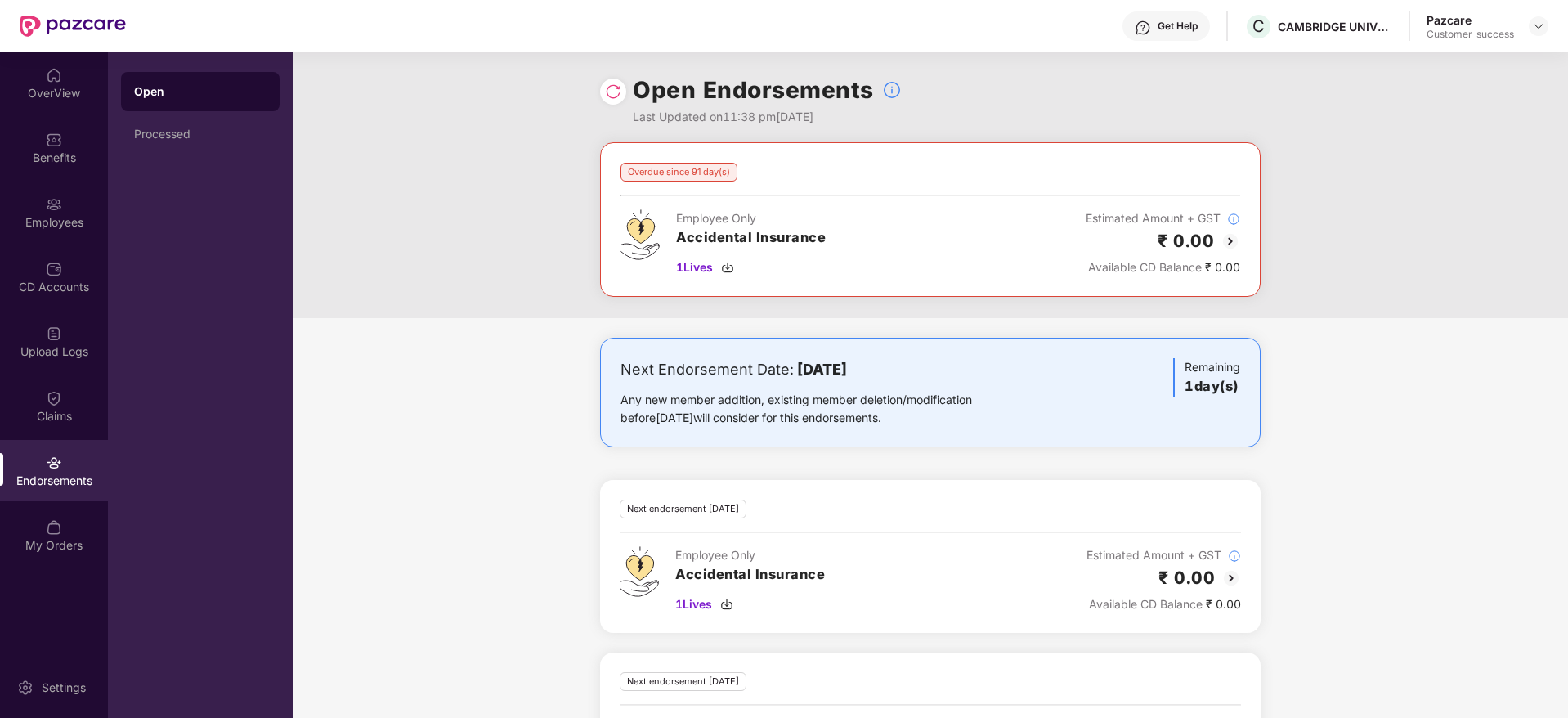
click at [611, 87] on img at bounding box center [612, 91] width 16 height 16
click at [607, 84] on img at bounding box center [612, 91] width 16 height 16
click at [612, 91] on img at bounding box center [612, 91] width 16 height 16
click at [1330, 254] on div "Overdue since 91 day(s) Employee Only Accidental Insurance 1 Lives Estimated Am…" at bounding box center [930, 230] width 1275 height 176
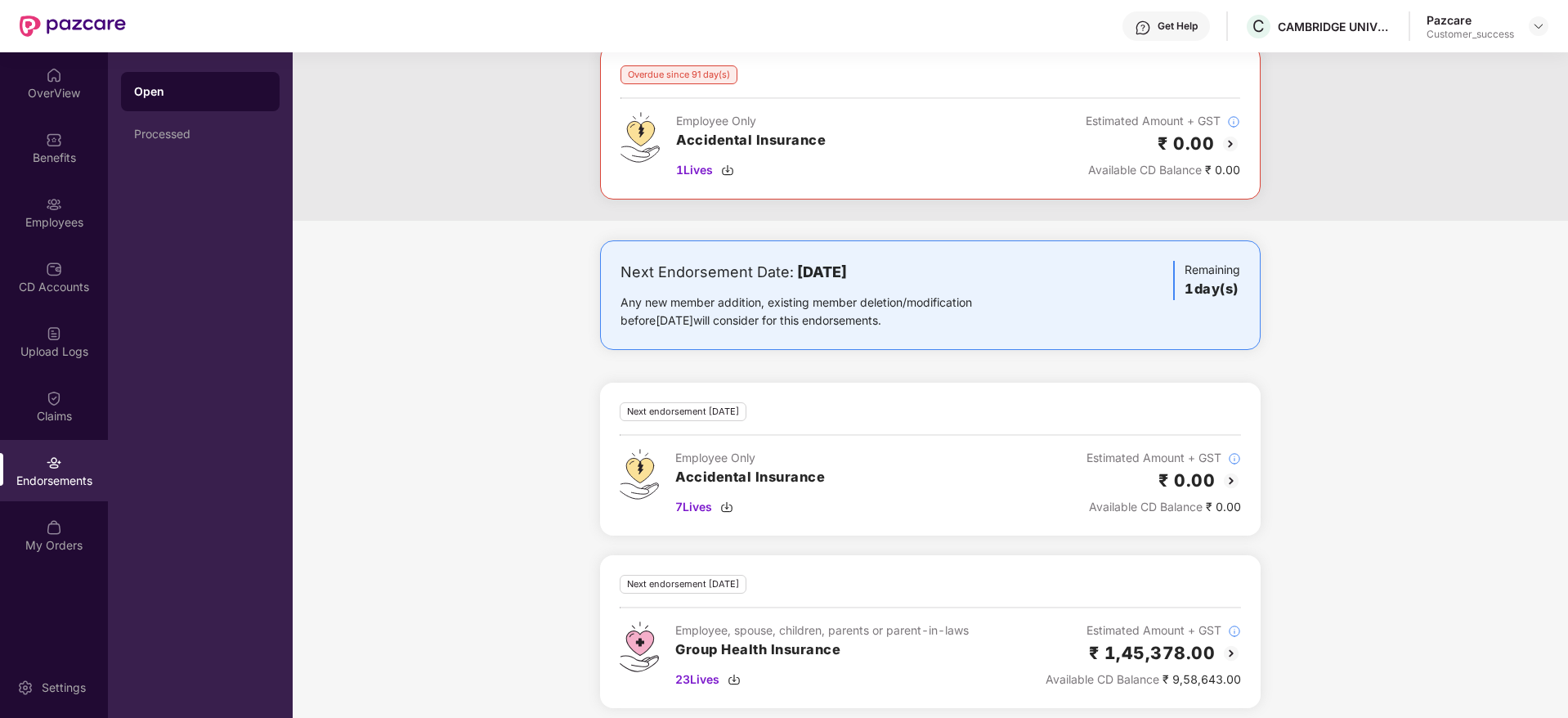
scroll to position [107, 0]
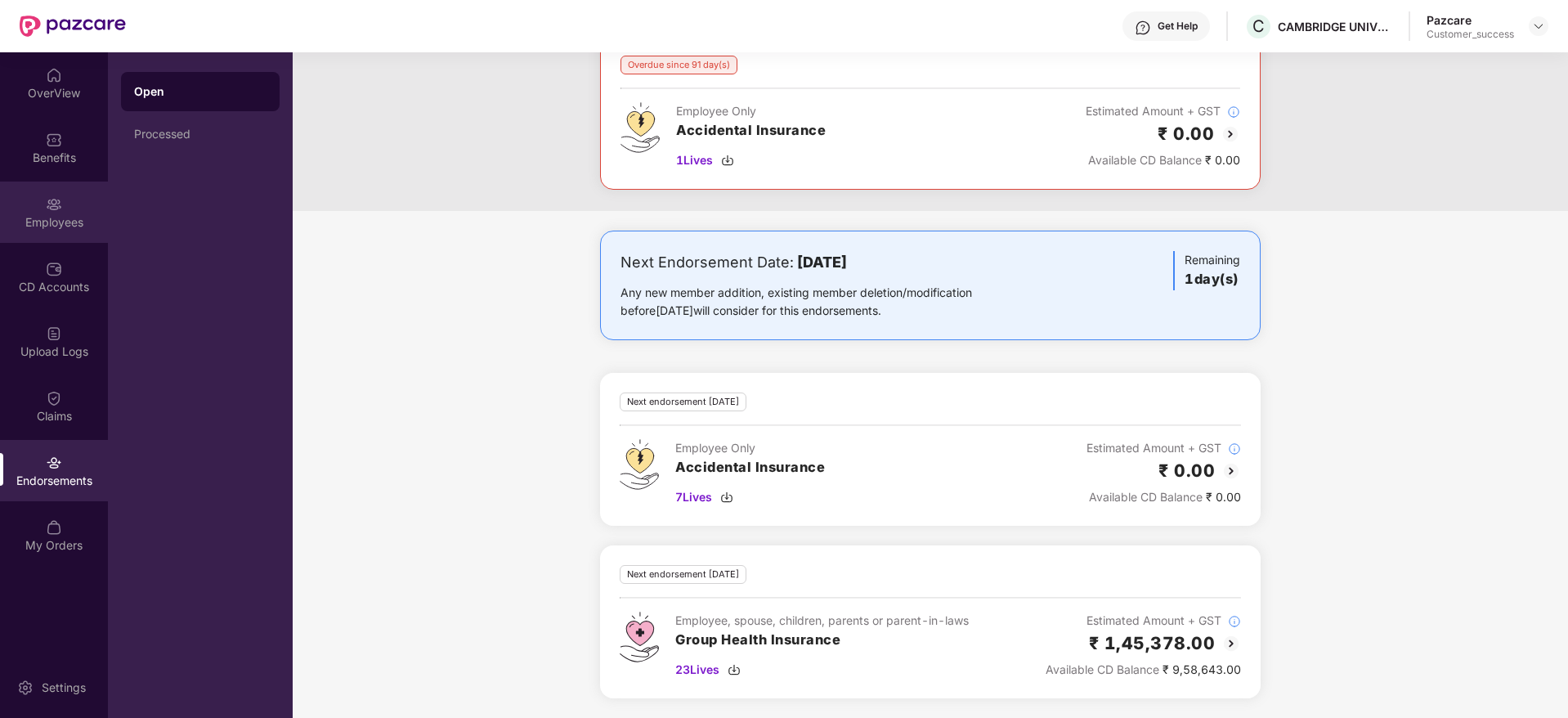
click at [62, 205] on div "Employees" at bounding box center [54, 212] width 108 height 61
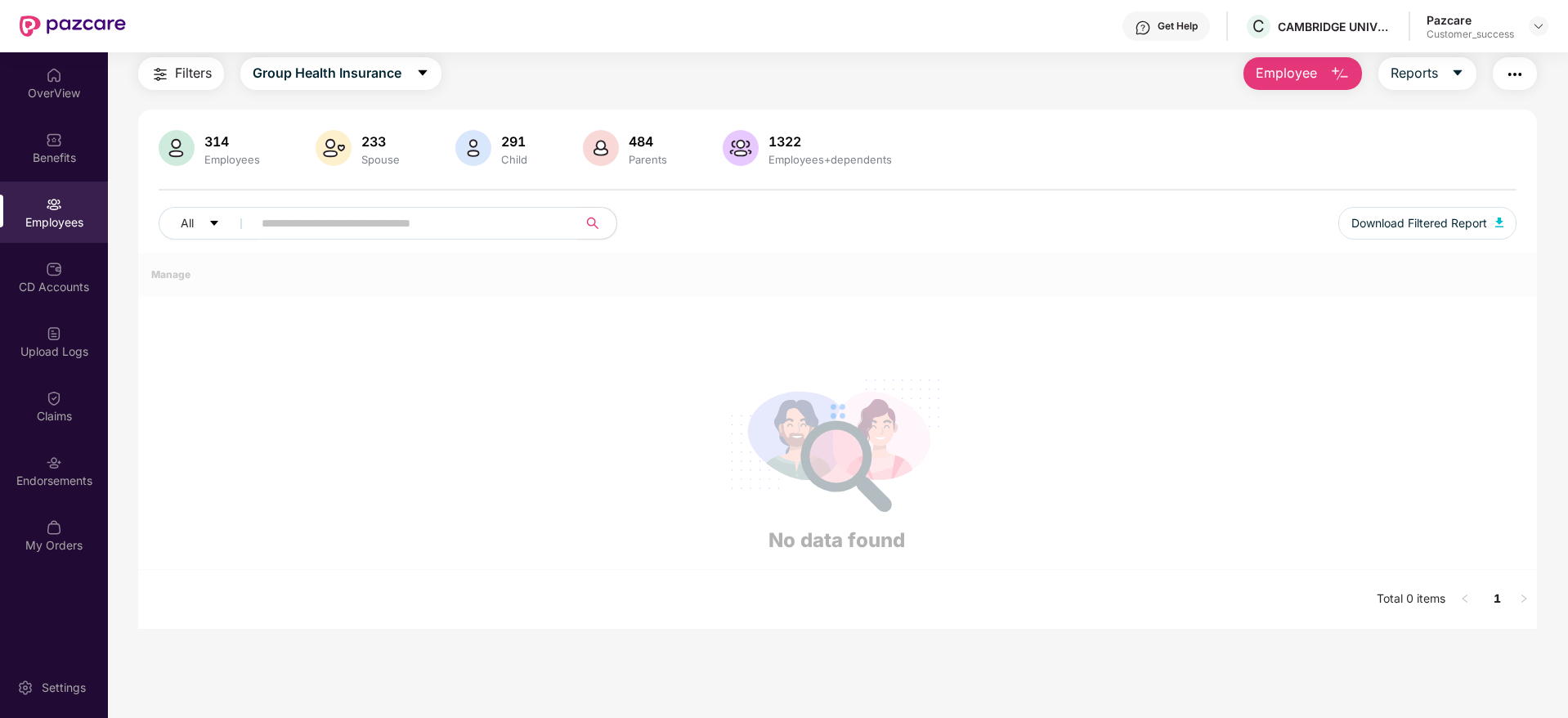
scroll to position [107, 0]
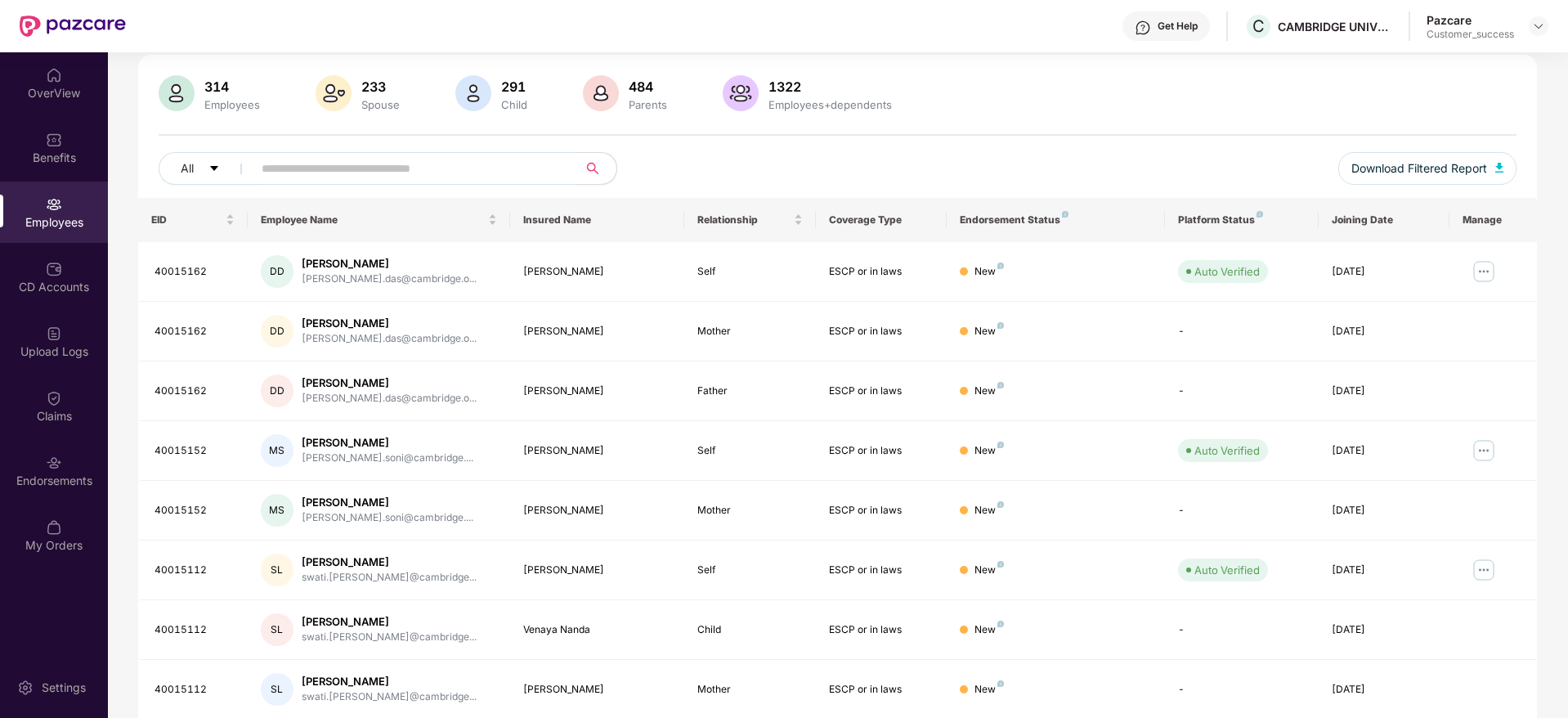
click at [319, 165] on input "text" at bounding box center [408, 168] width 294 height 24
paste input "********"
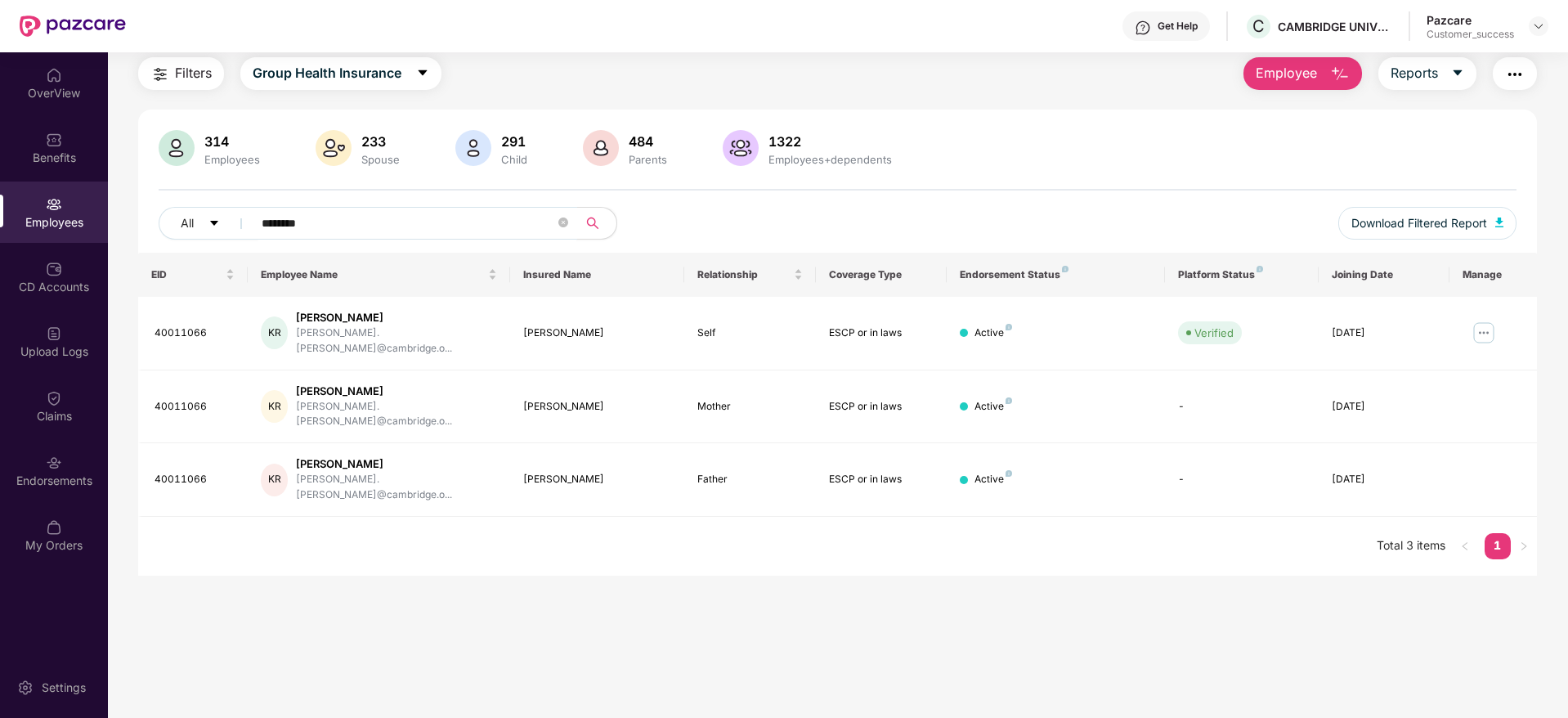
scroll to position [52, 0]
type input "********"
click at [1477, 323] on img at bounding box center [1484, 332] width 26 height 26
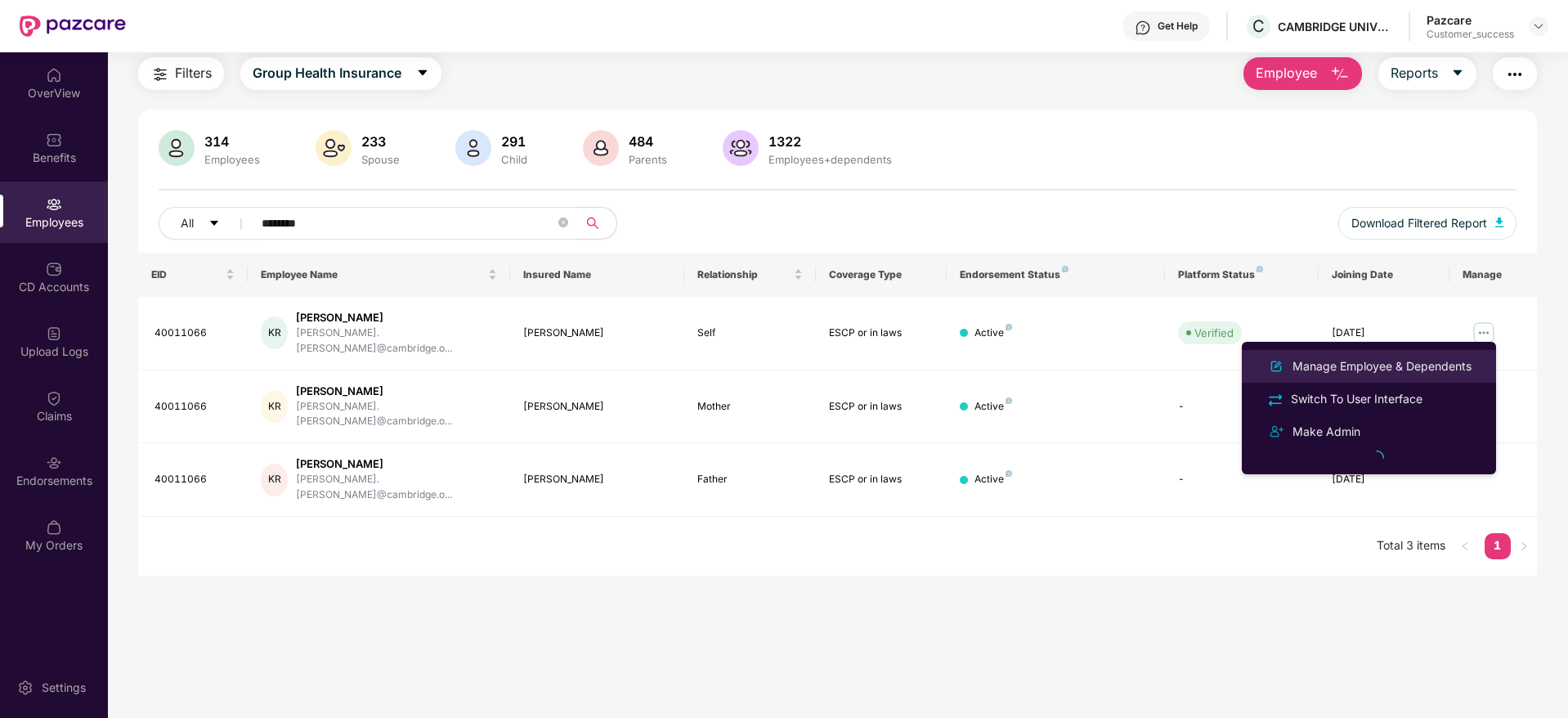
click at [1341, 359] on div "Manage Employee & Dependents" at bounding box center [1382, 366] width 186 height 18
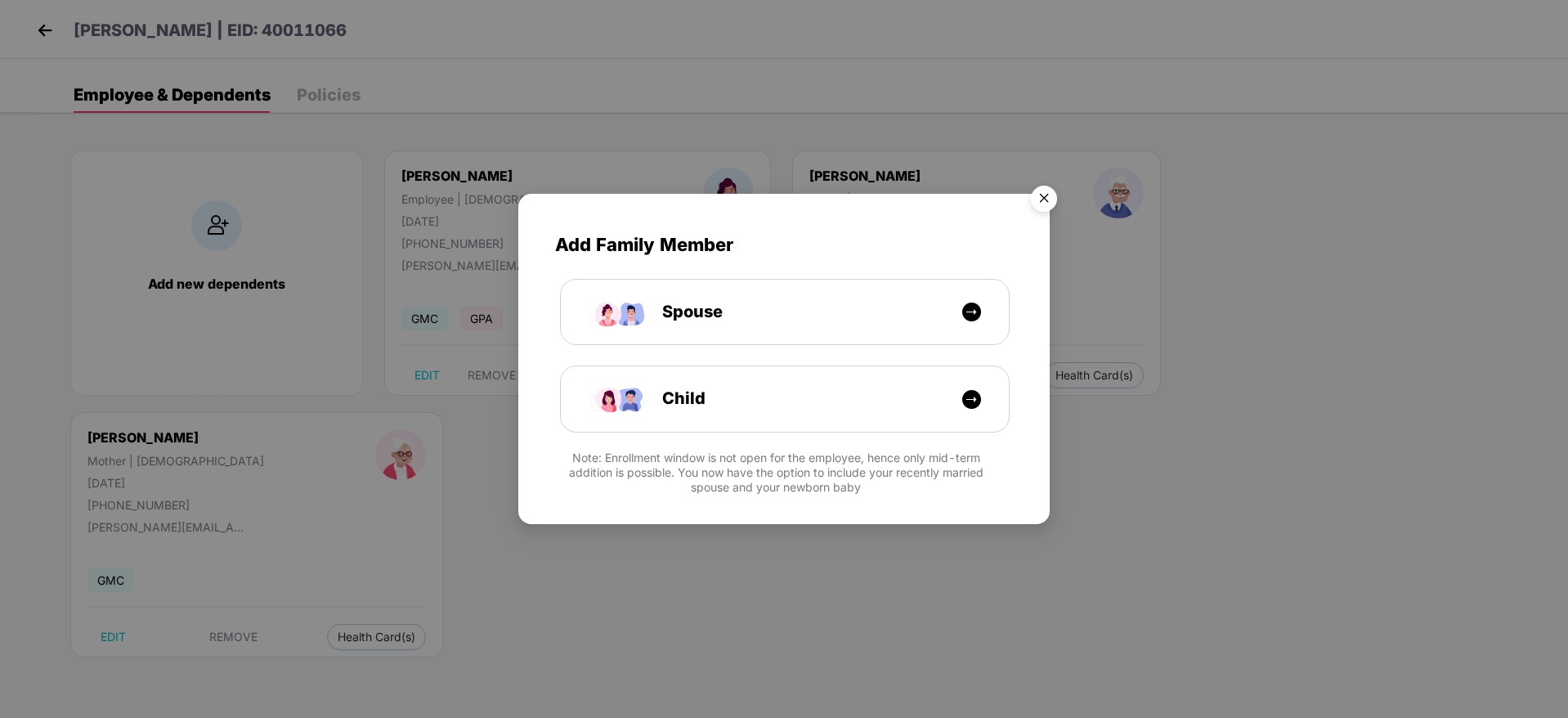
click at [1040, 199] on img "Close" at bounding box center [1044, 201] width 45 height 45
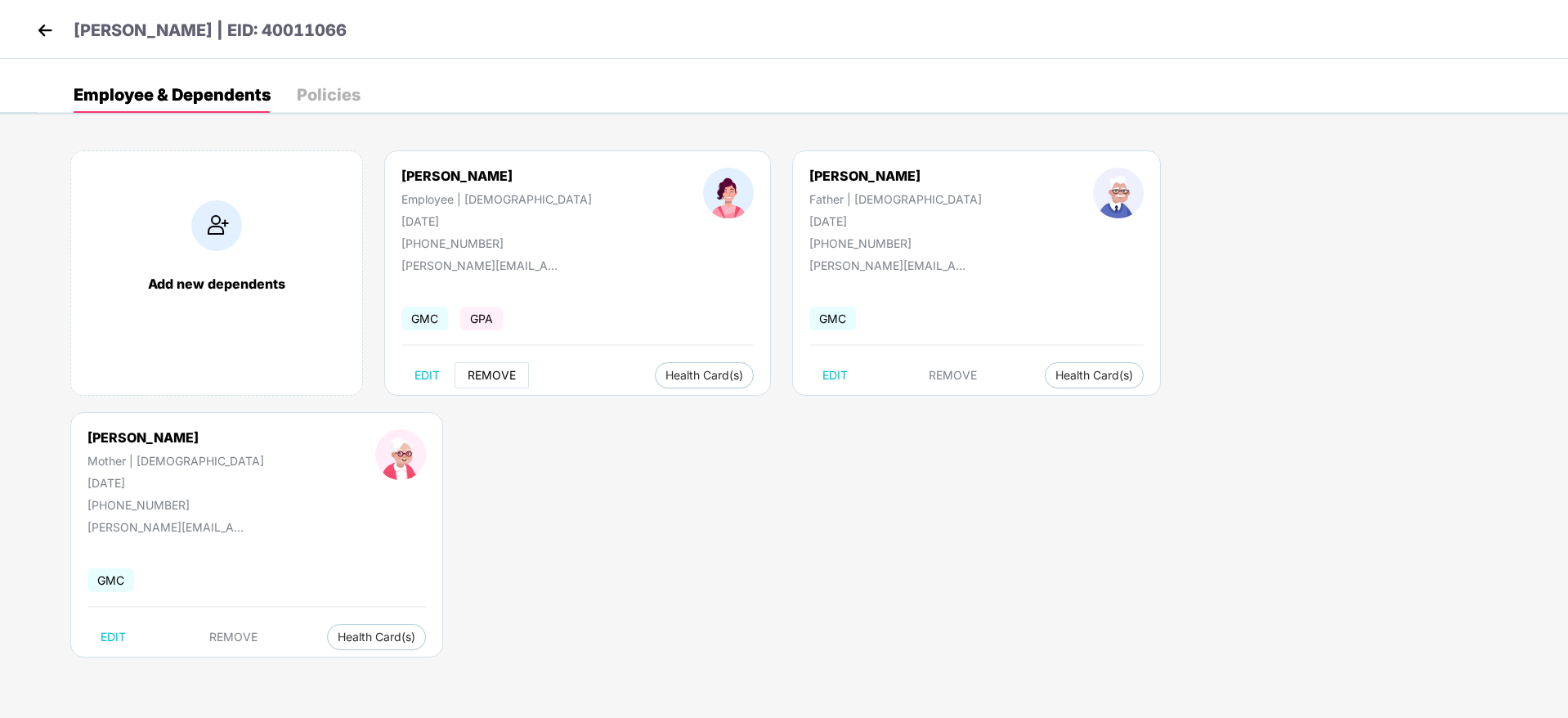
click at [497, 375] on span "REMOVE" at bounding box center [491, 375] width 48 height 13
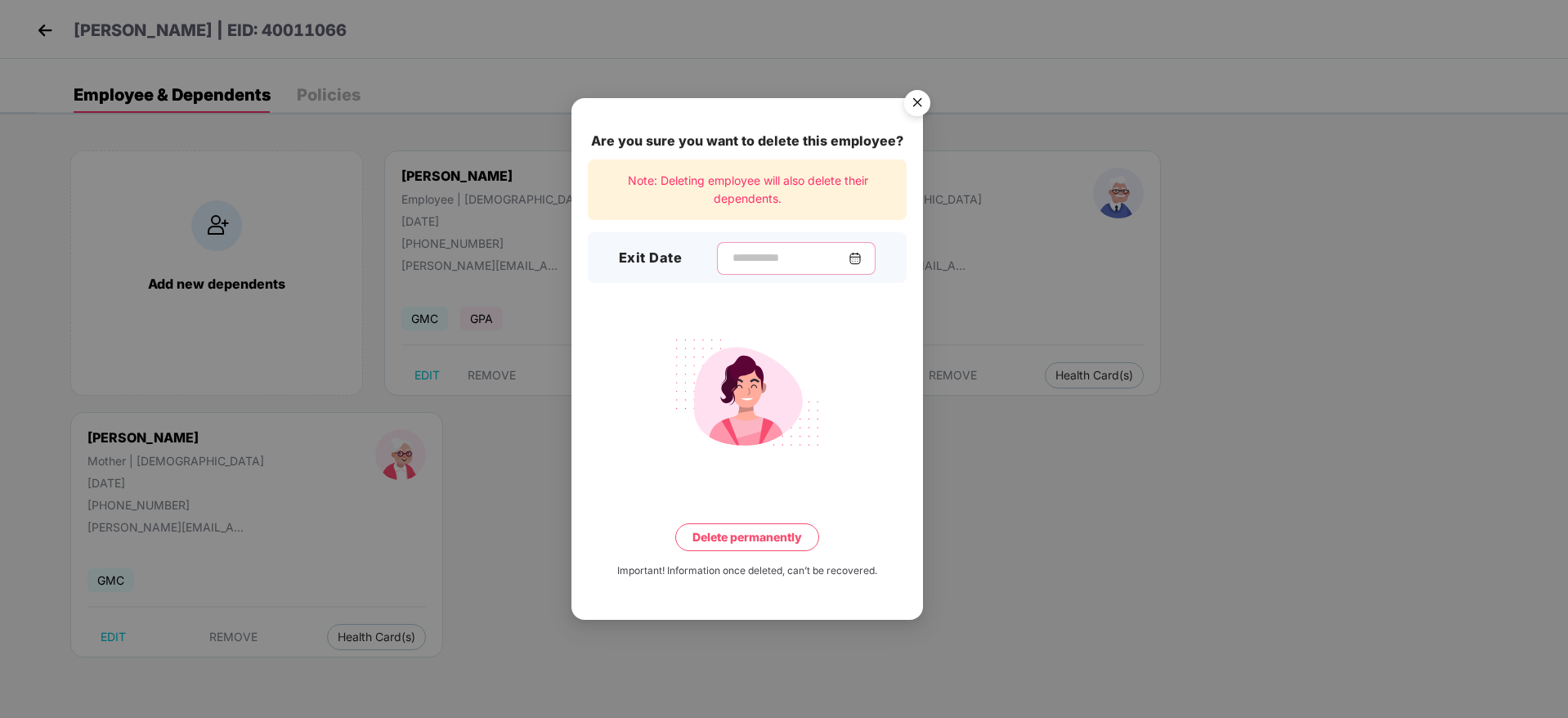
click at [731, 262] on input at bounding box center [790, 258] width 118 height 17
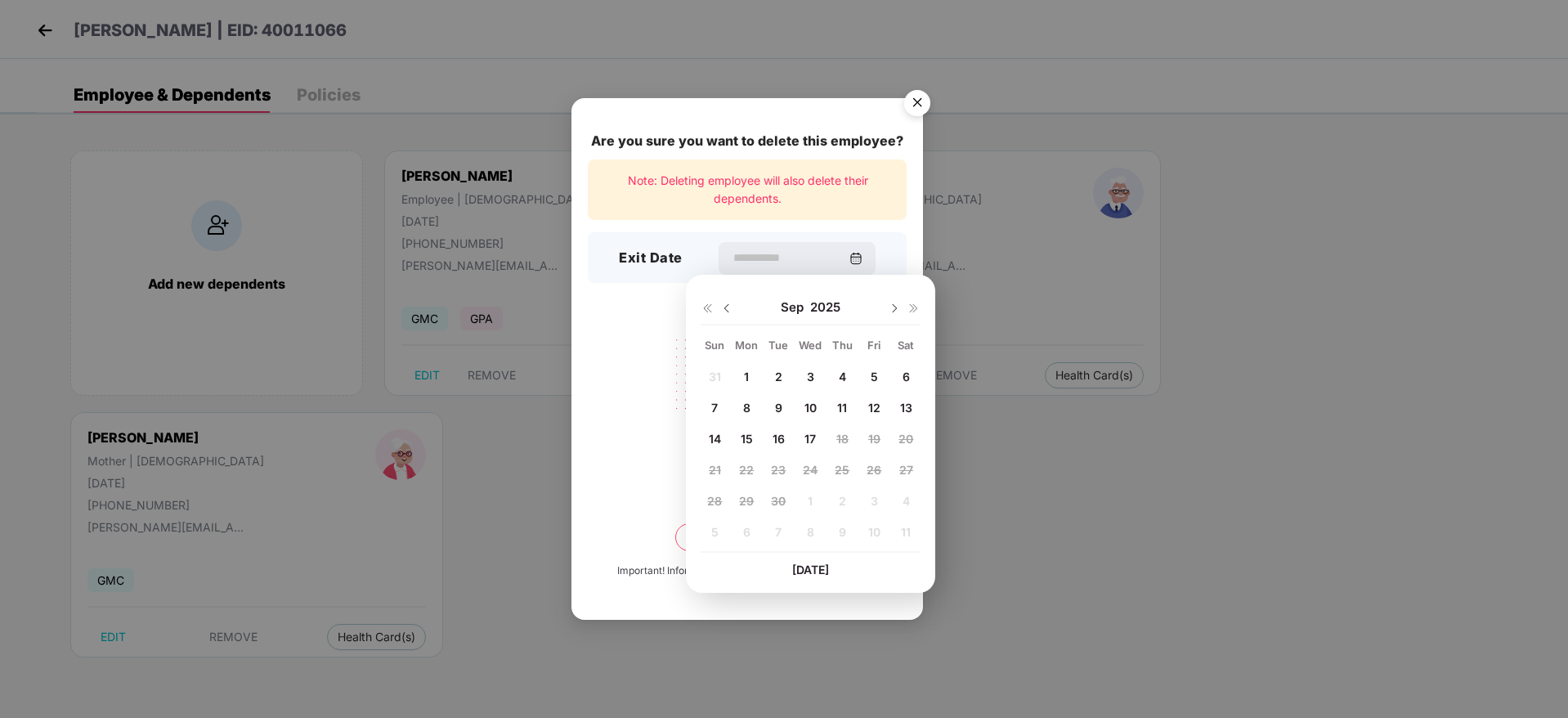
click at [718, 412] on span "7" at bounding box center [715, 407] width 7 height 14
type input "**********"
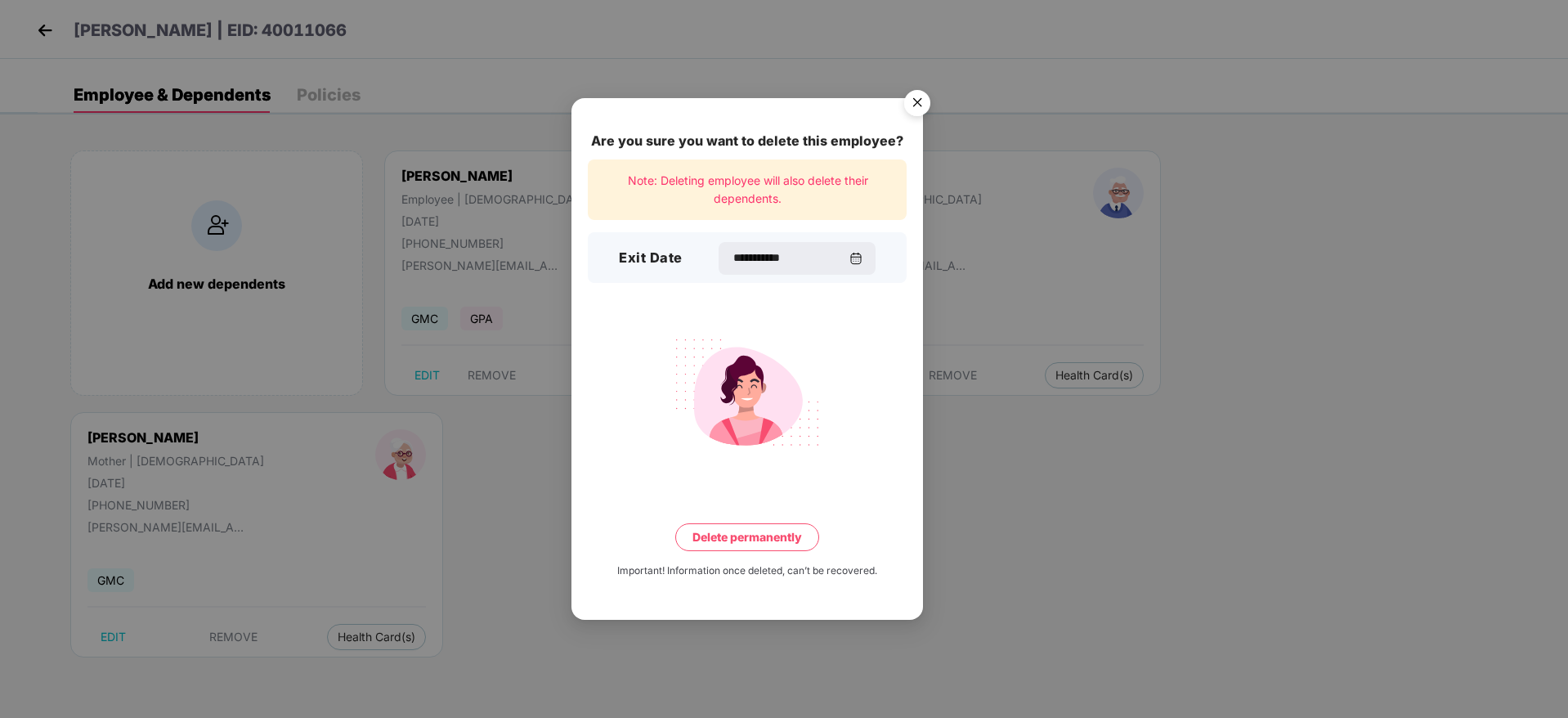
click at [728, 534] on button "Delete permanently" at bounding box center [747, 537] width 144 height 28
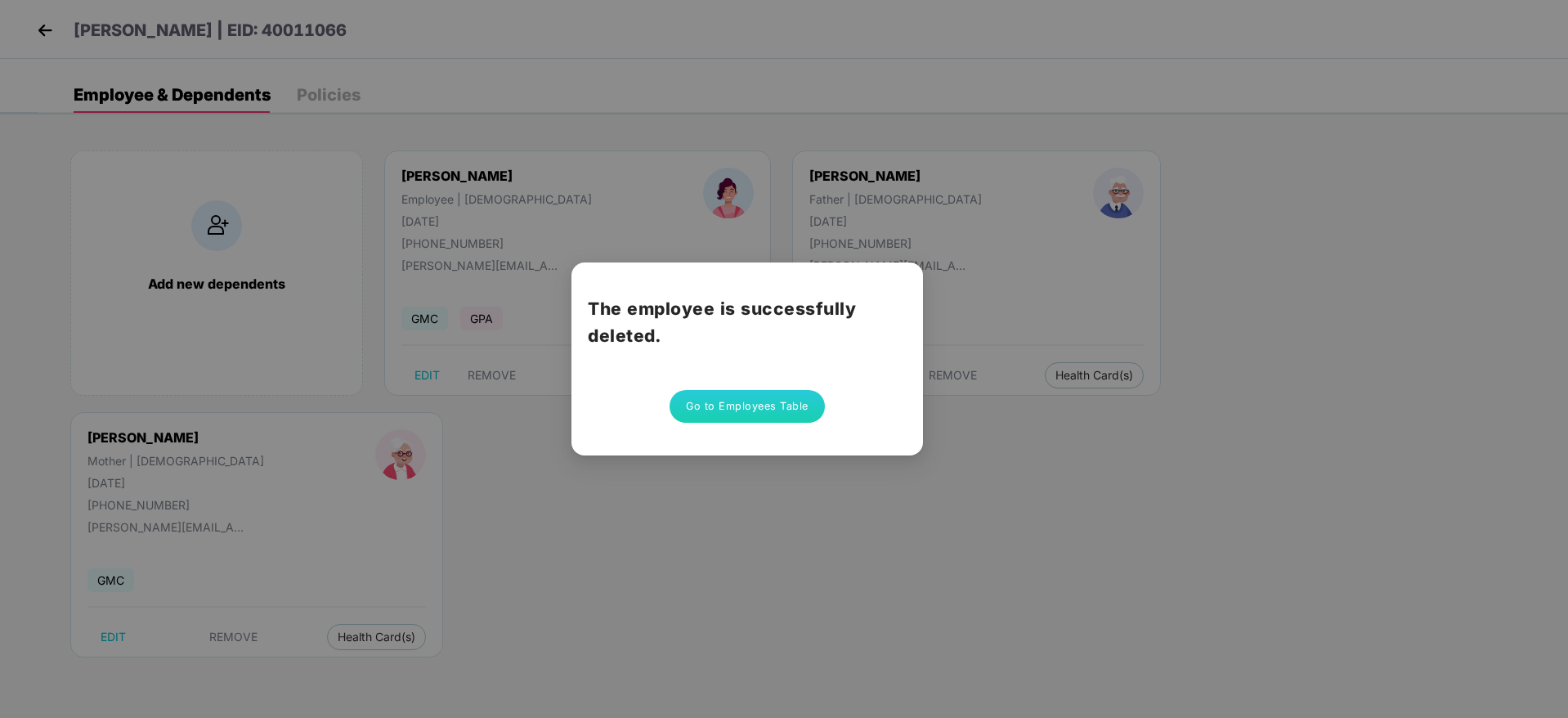
click at [758, 423] on button "Go to Employees Table" at bounding box center [747, 407] width 156 height 33
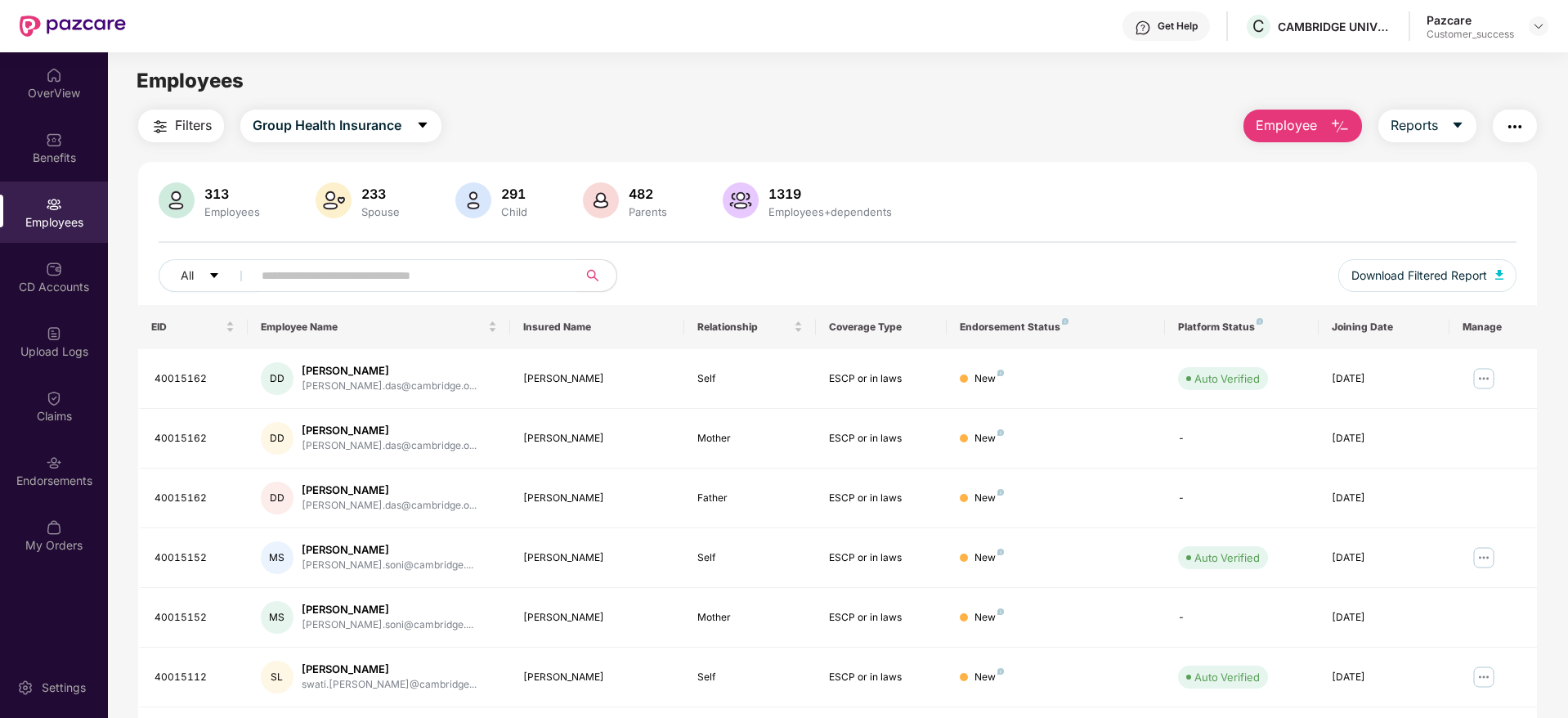
click at [417, 272] on input "text" at bounding box center [408, 275] width 294 height 24
paste input "**********"
type input "**********"
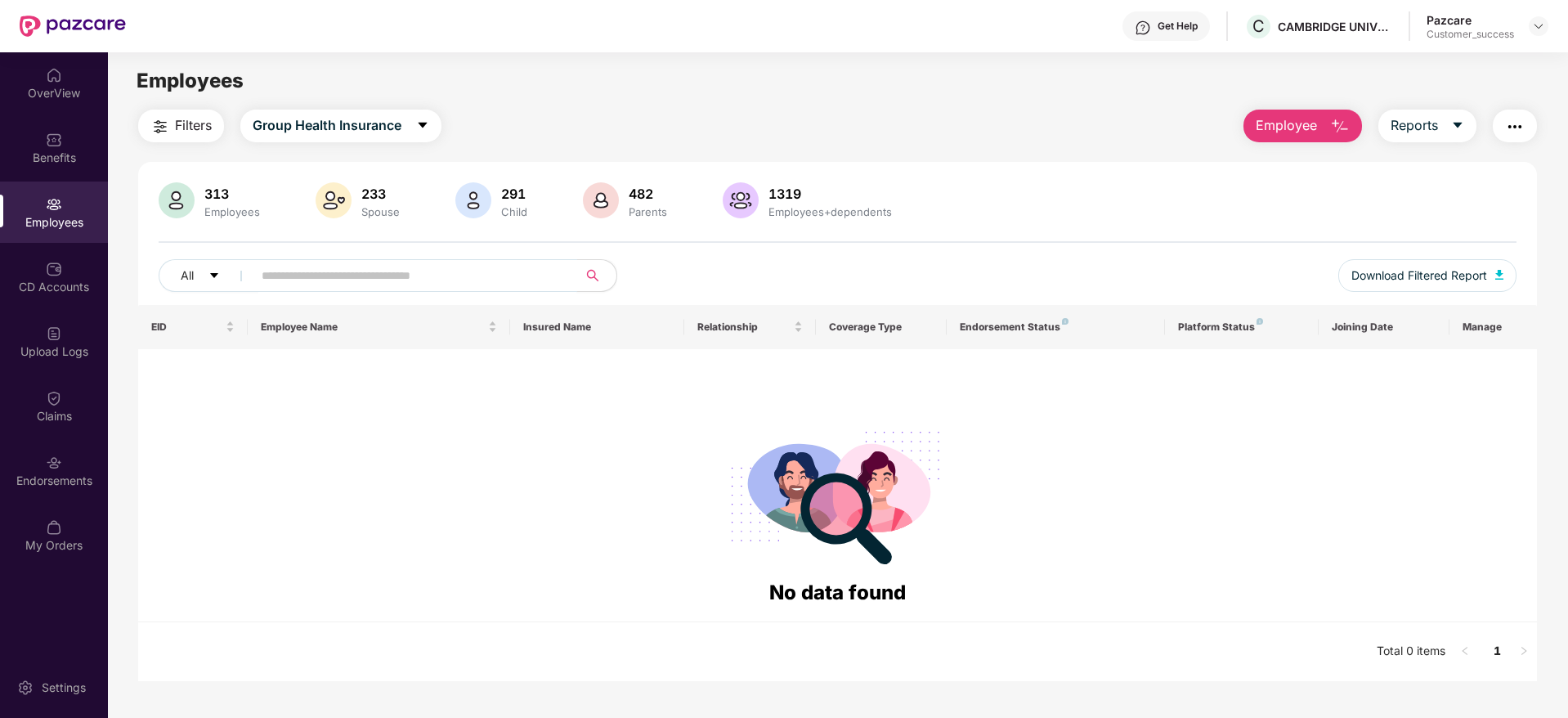
paste input "********"
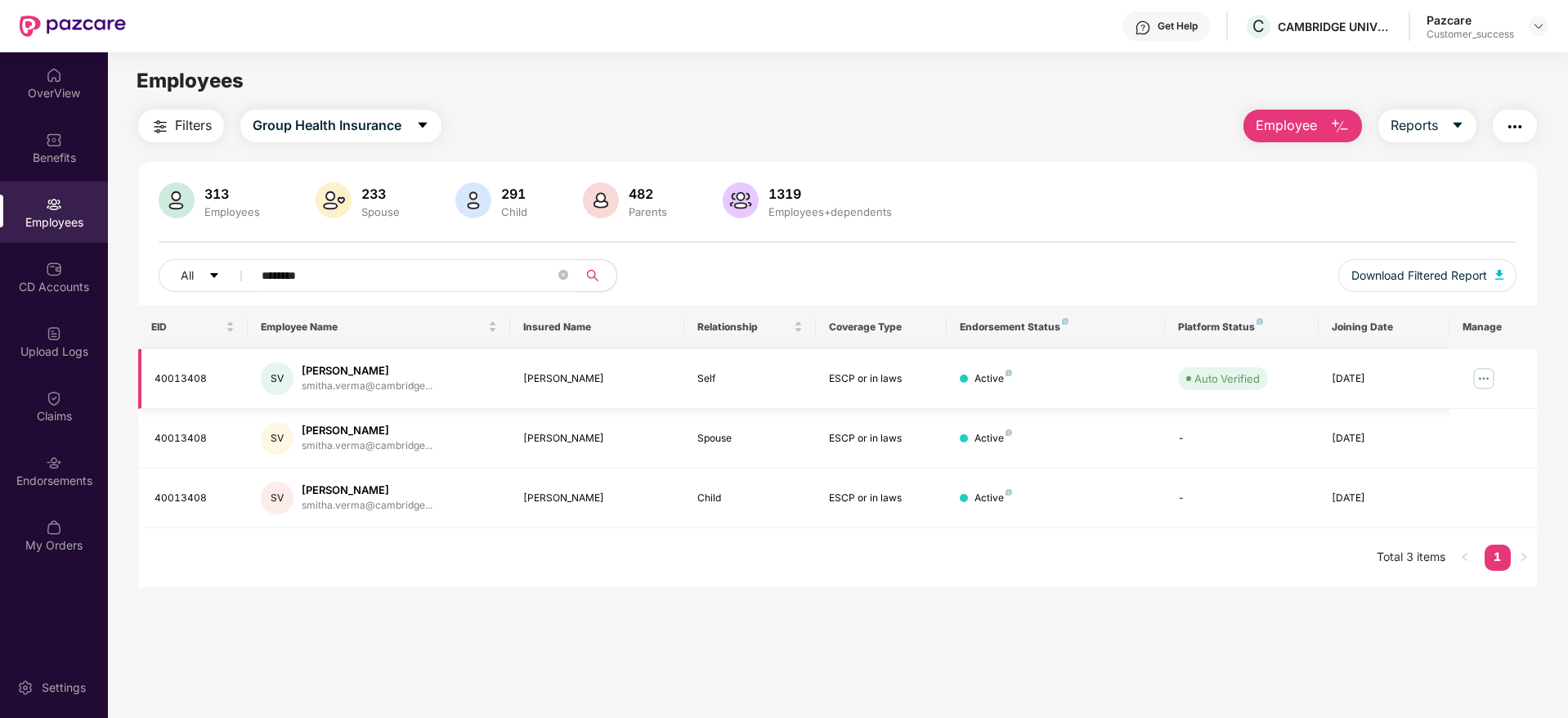
type input "********"
click at [1481, 375] on img at bounding box center [1484, 378] width 26 height 26
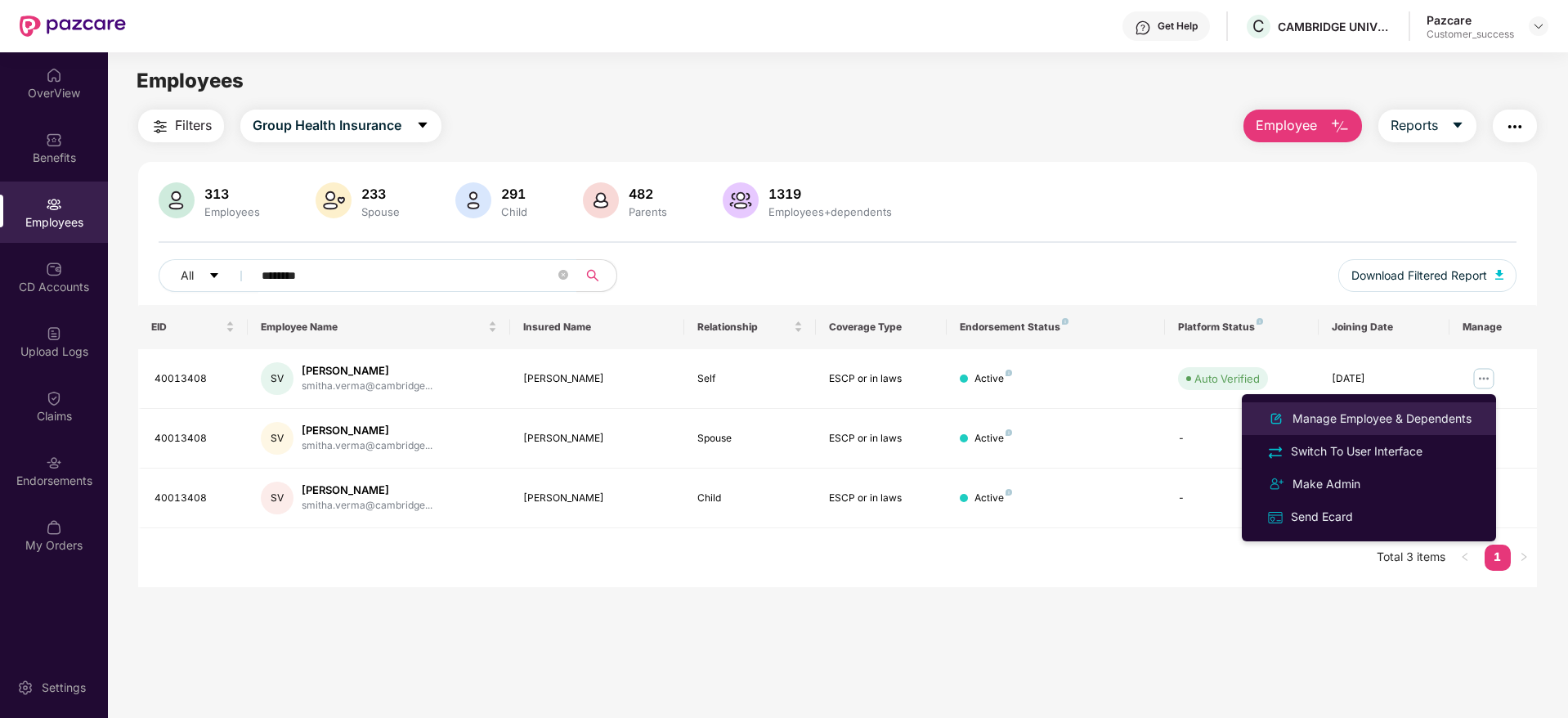
click at [1384, 410] on div "Manage Employee & Dependents" at bounding box center [1382, 418] width 186 height 18
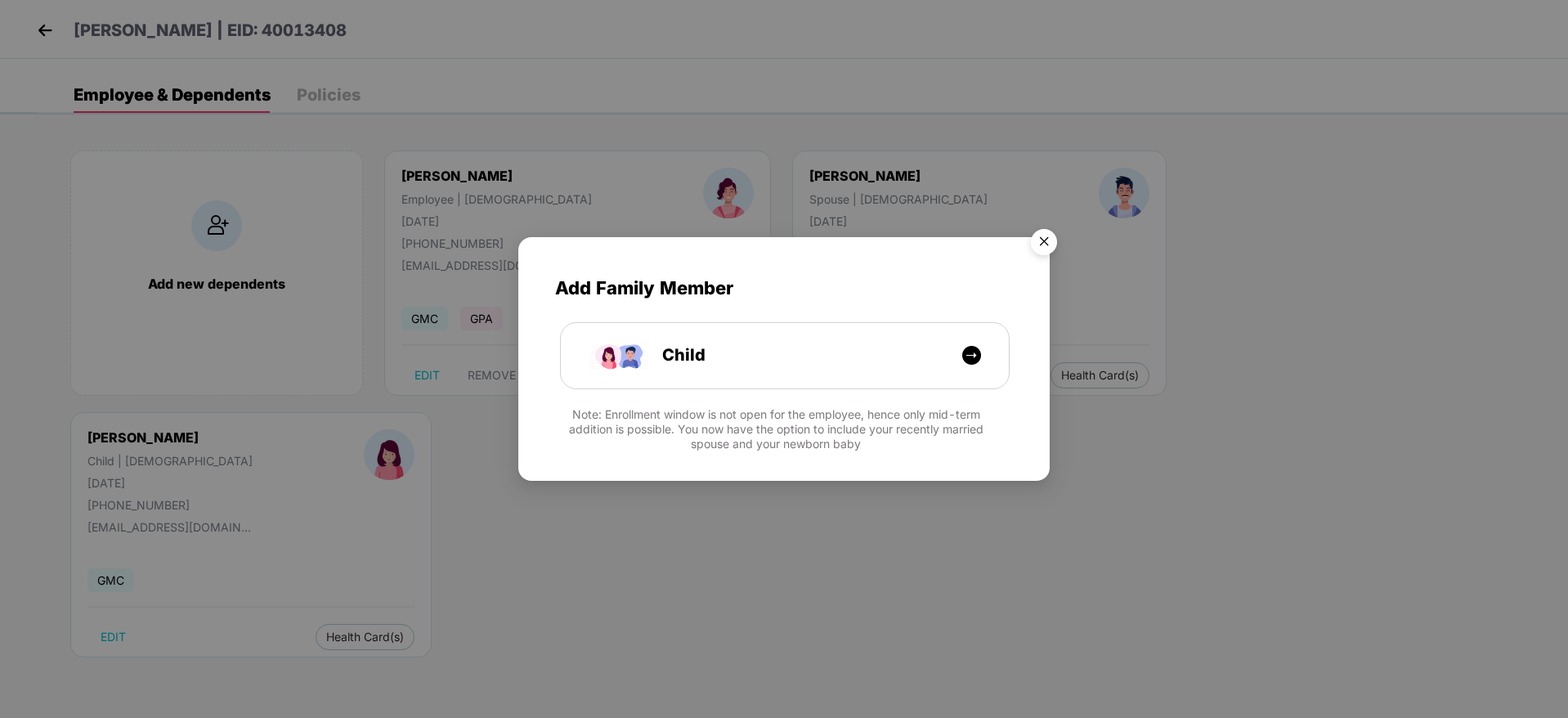
click at [1042, 235] on img "Close" at bounding box center [1044, 244] width 45 height 45
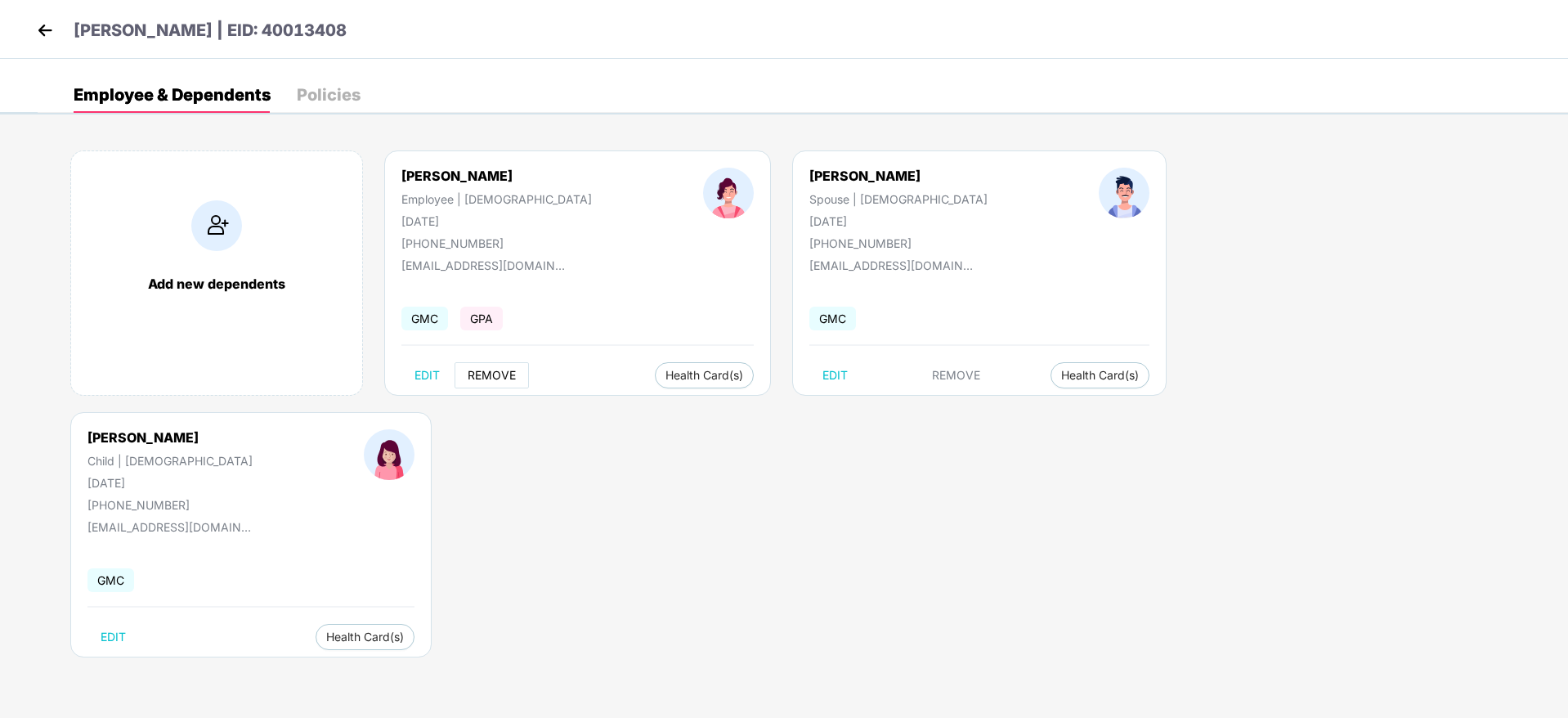
click at [497, 374] on span "REMOVE" at bounding box center [491, 375] width 48 height 13
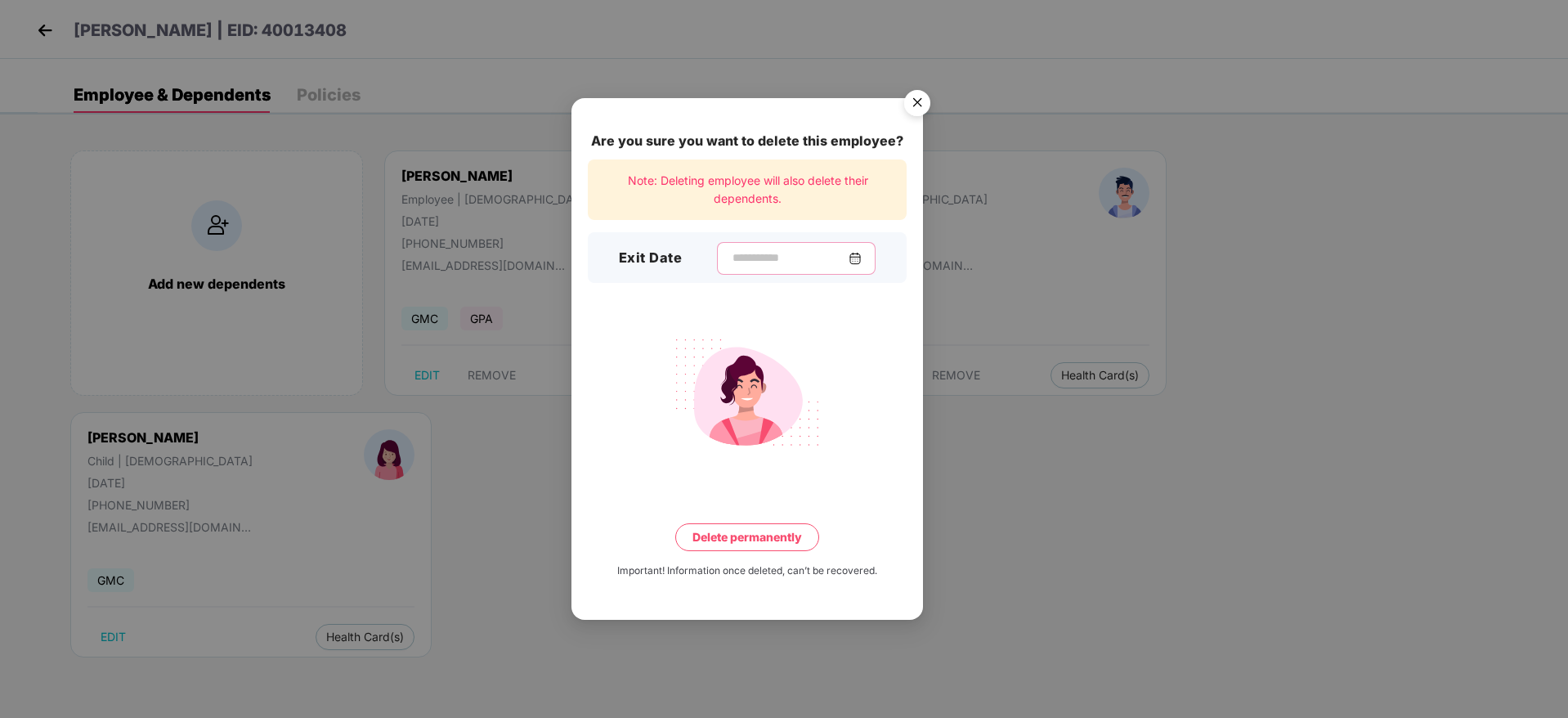
click at [808, 263] on input at bounding box center [790, 258] width 118 height 17
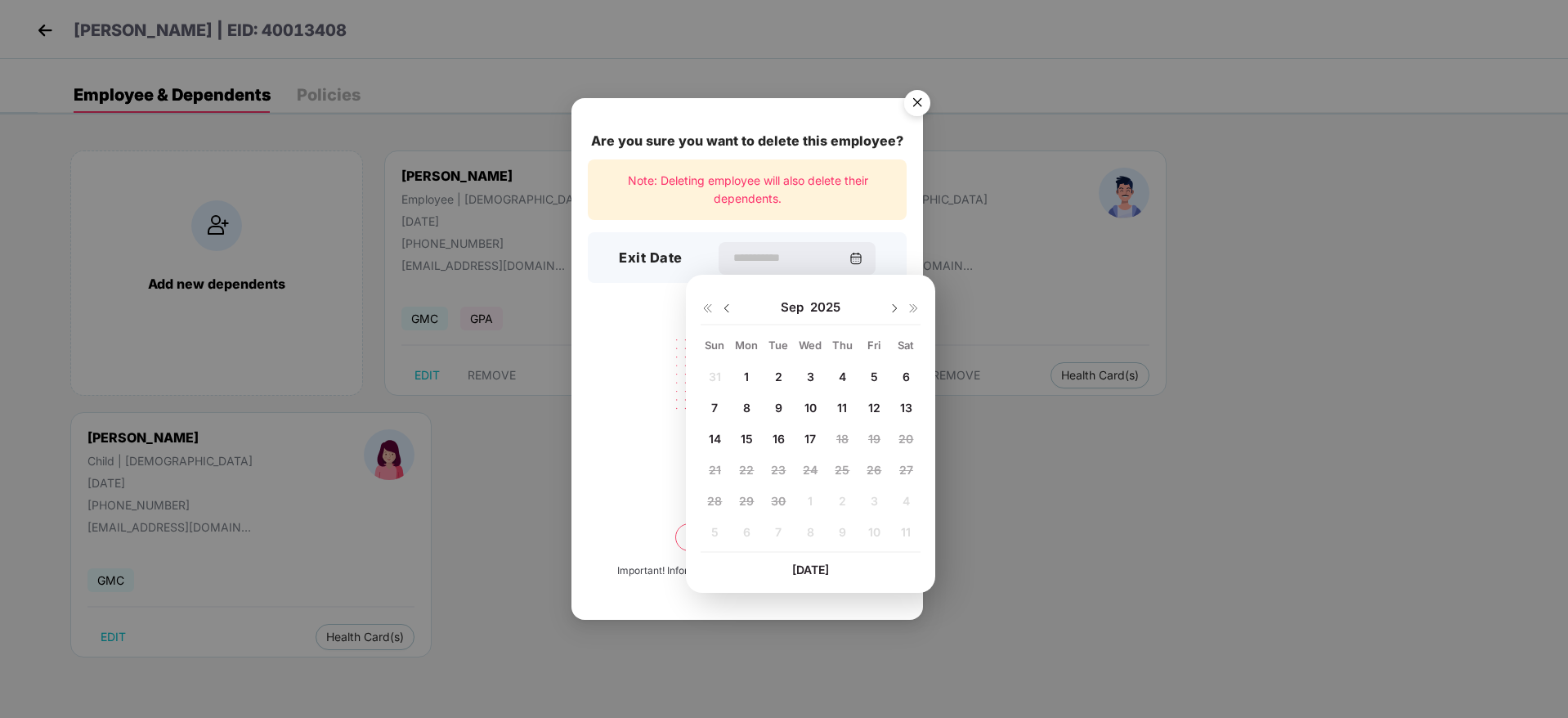
click at [772, 409] on div "9" at bounding box center [778, 407] width 24 height 24
type input "**********"
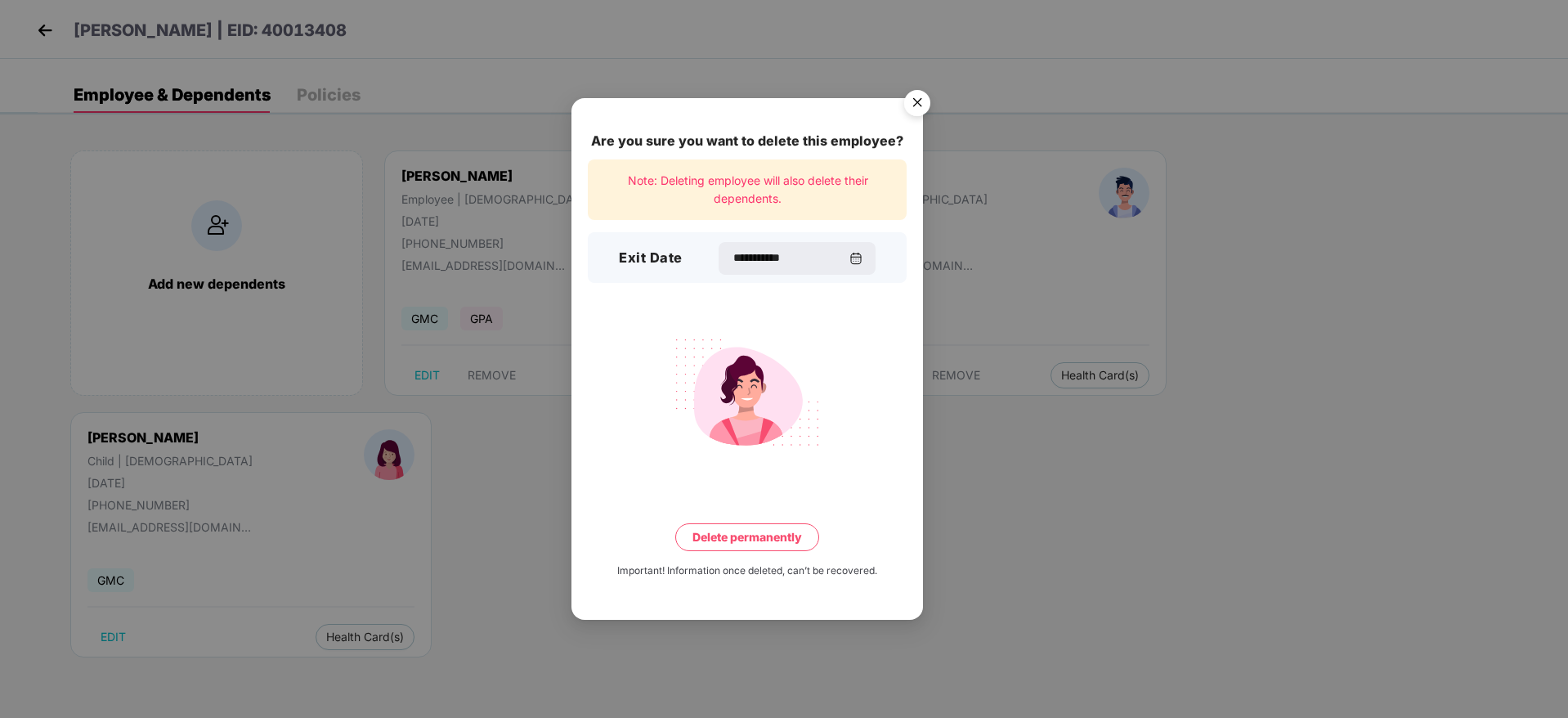
click at [728, 542] on button "Delete permanently" at bounding box center [747, 537] width 144 height 28
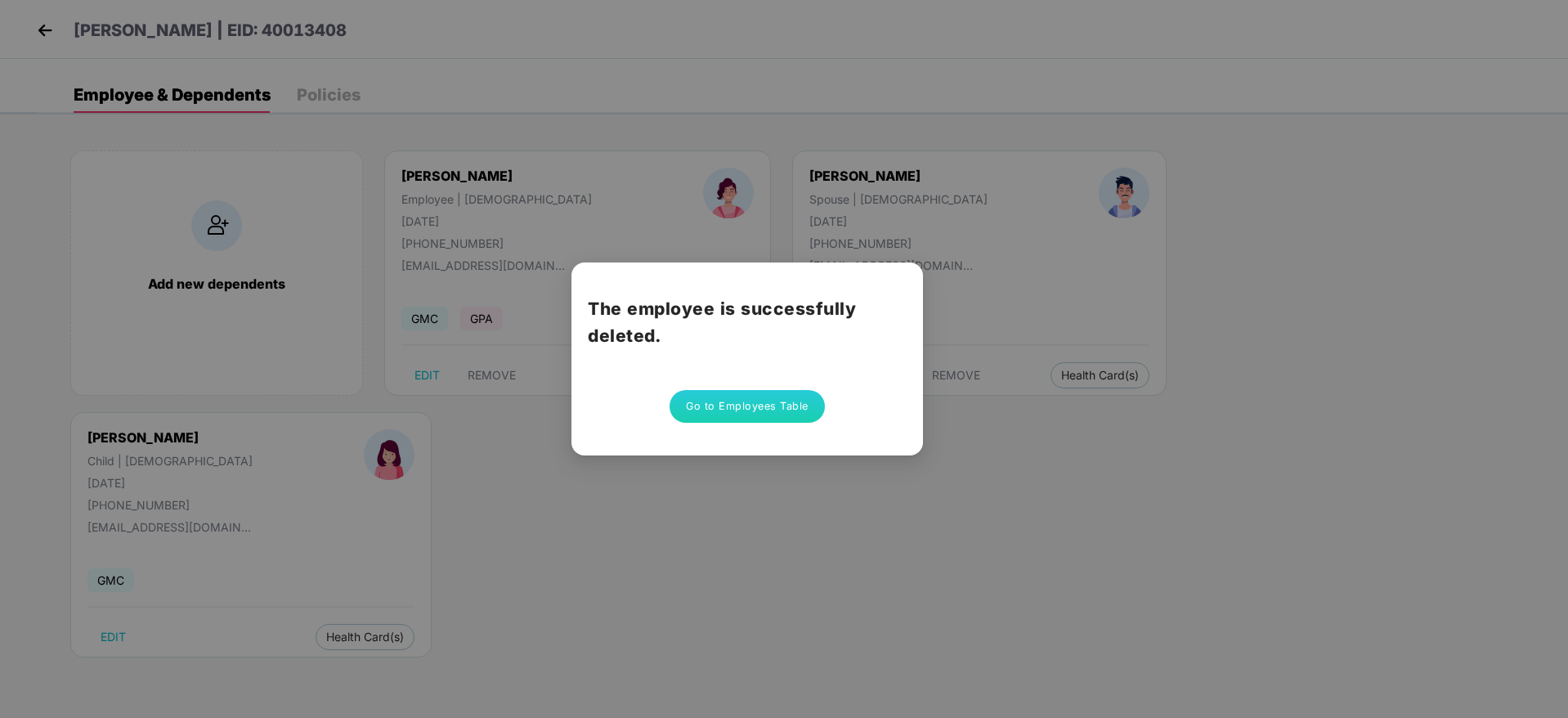
click at [714, 405] on button "Go to Employees Table" at bounding box center [747, 407] width 156 height 33
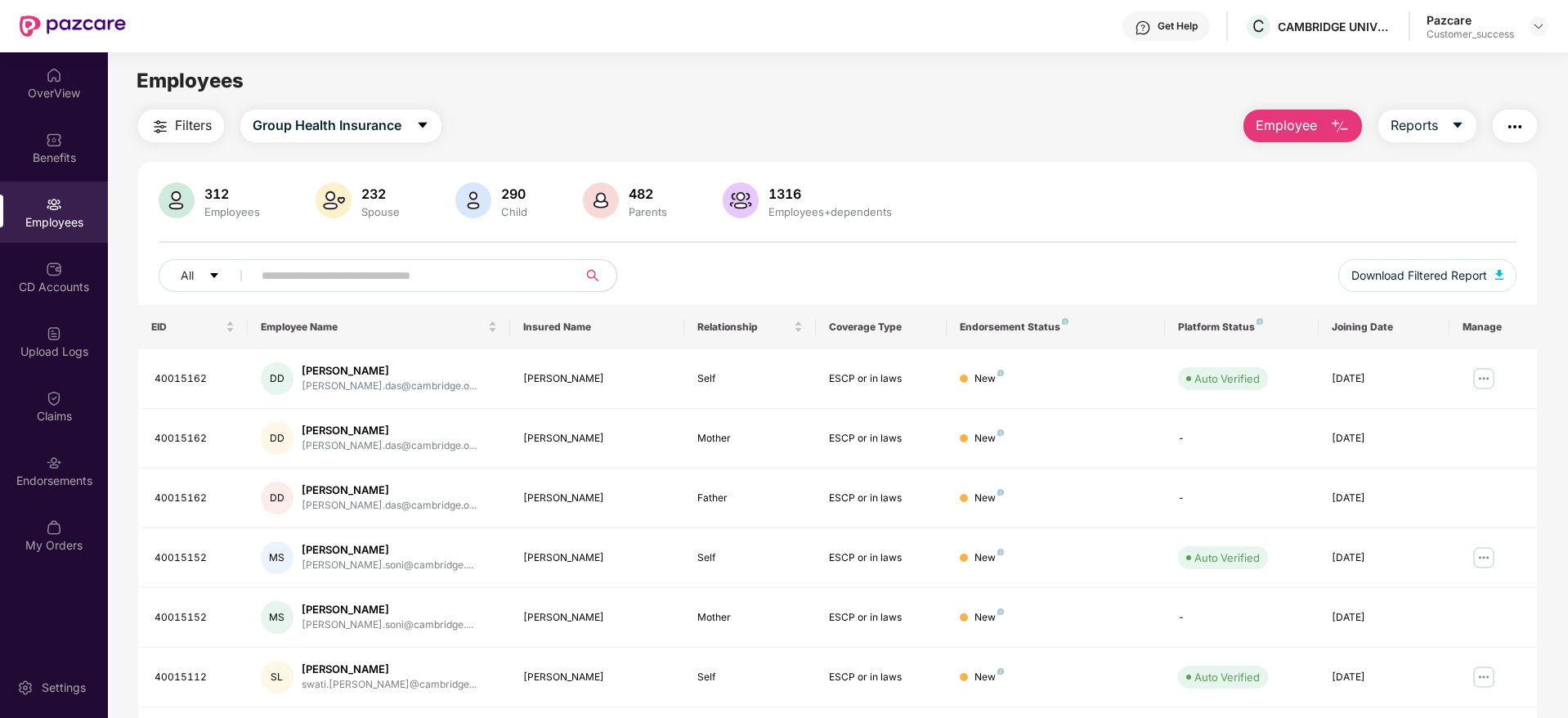
click at [336, 266] on input "text" at bounding box center [408, 275] width 294 height 24
paste input "********"
type input "********"
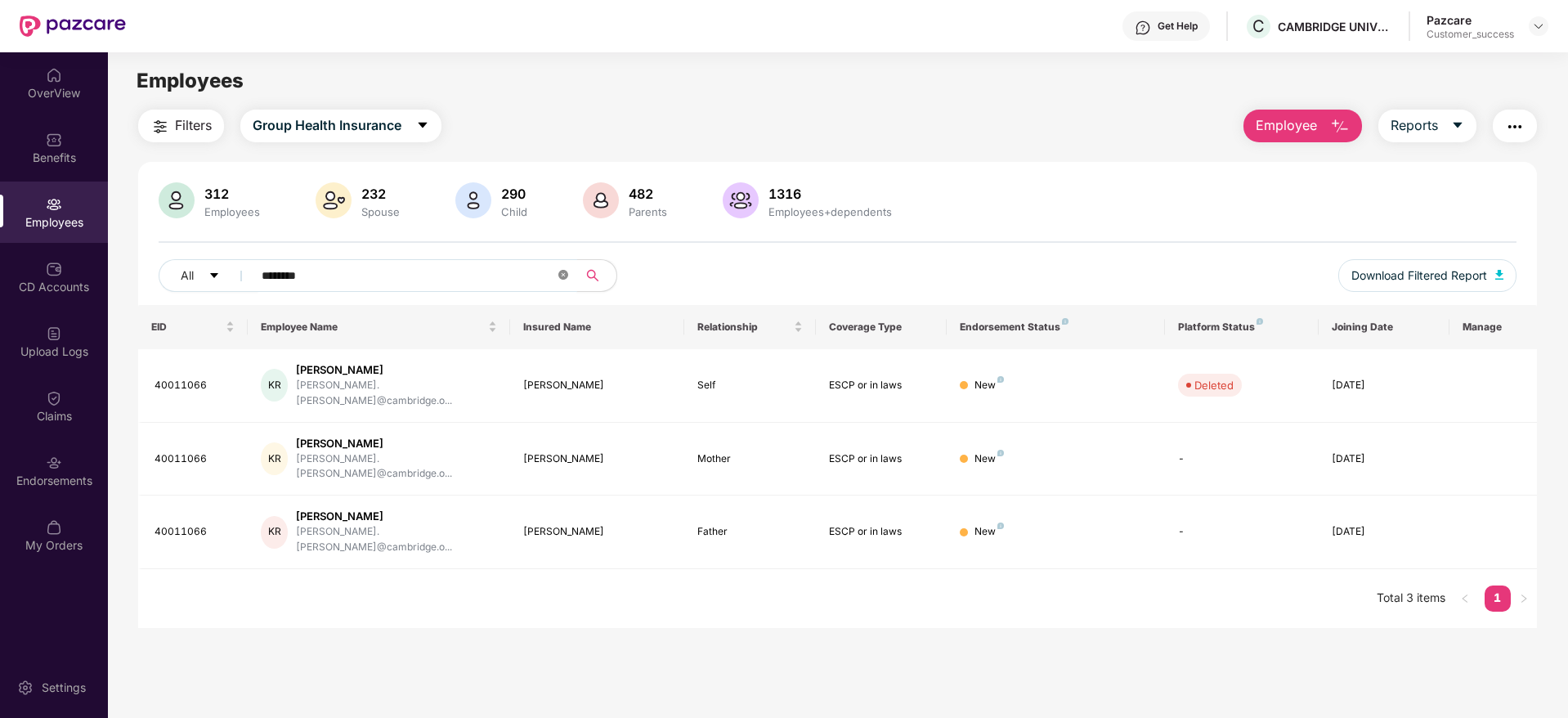
click at [564, 275] on icon "close-circle" at bounding box center [564, 275] width 10 height 10
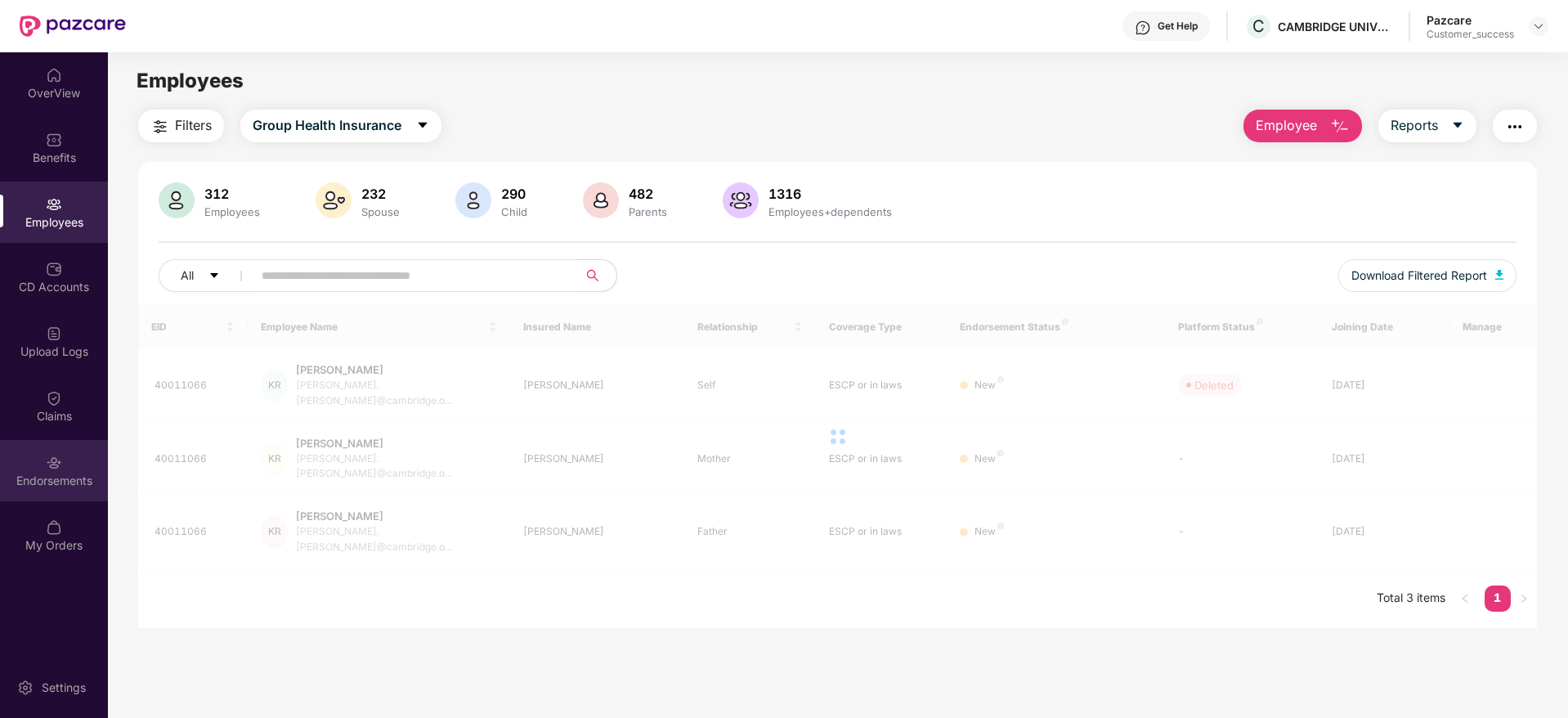
click at [56, 467] on img at bounding box center [53, 462] width 16 height 16
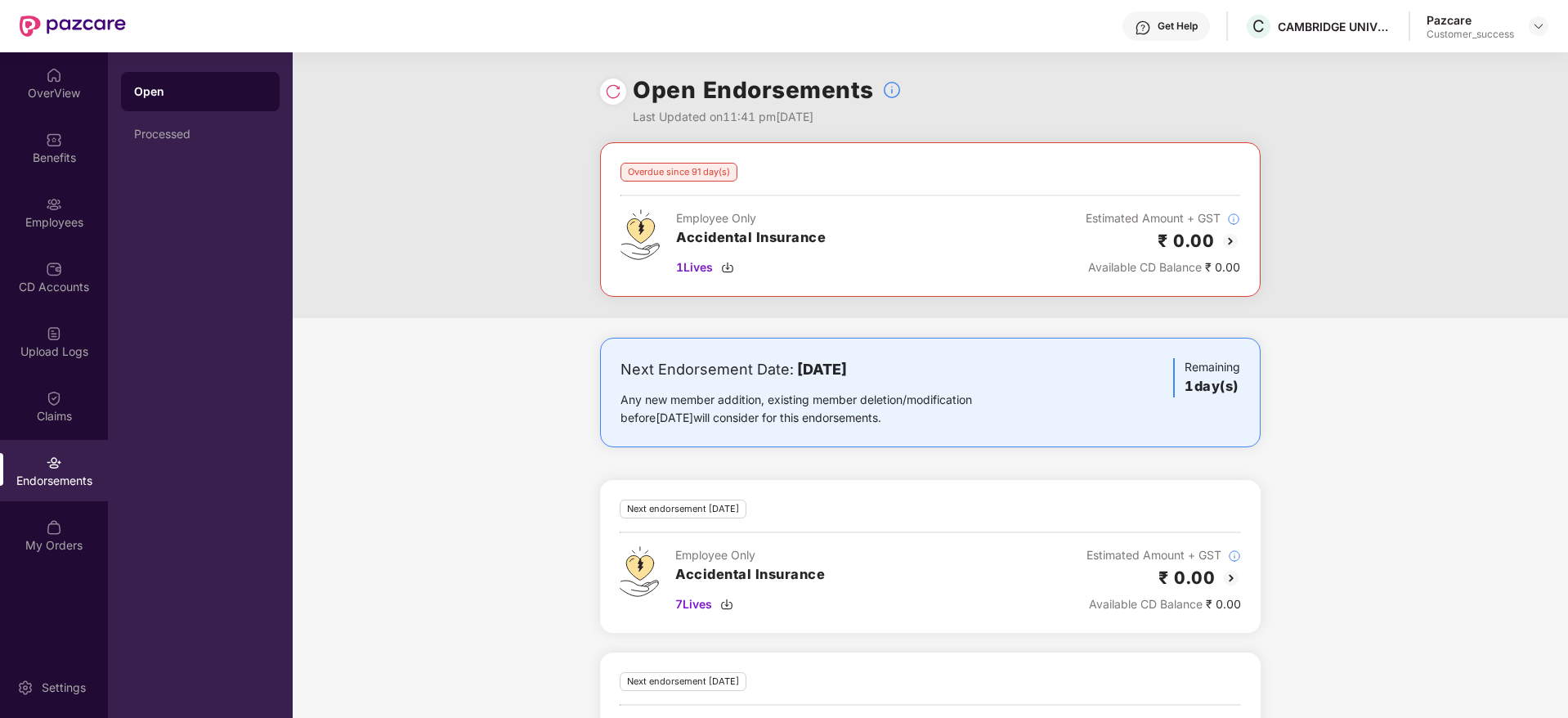
click at [622, 91] on div at bounding box center [612, 91] width 26 height 26
click at [617, 90] on img at bounding box center [612, 91] width 16 height 16
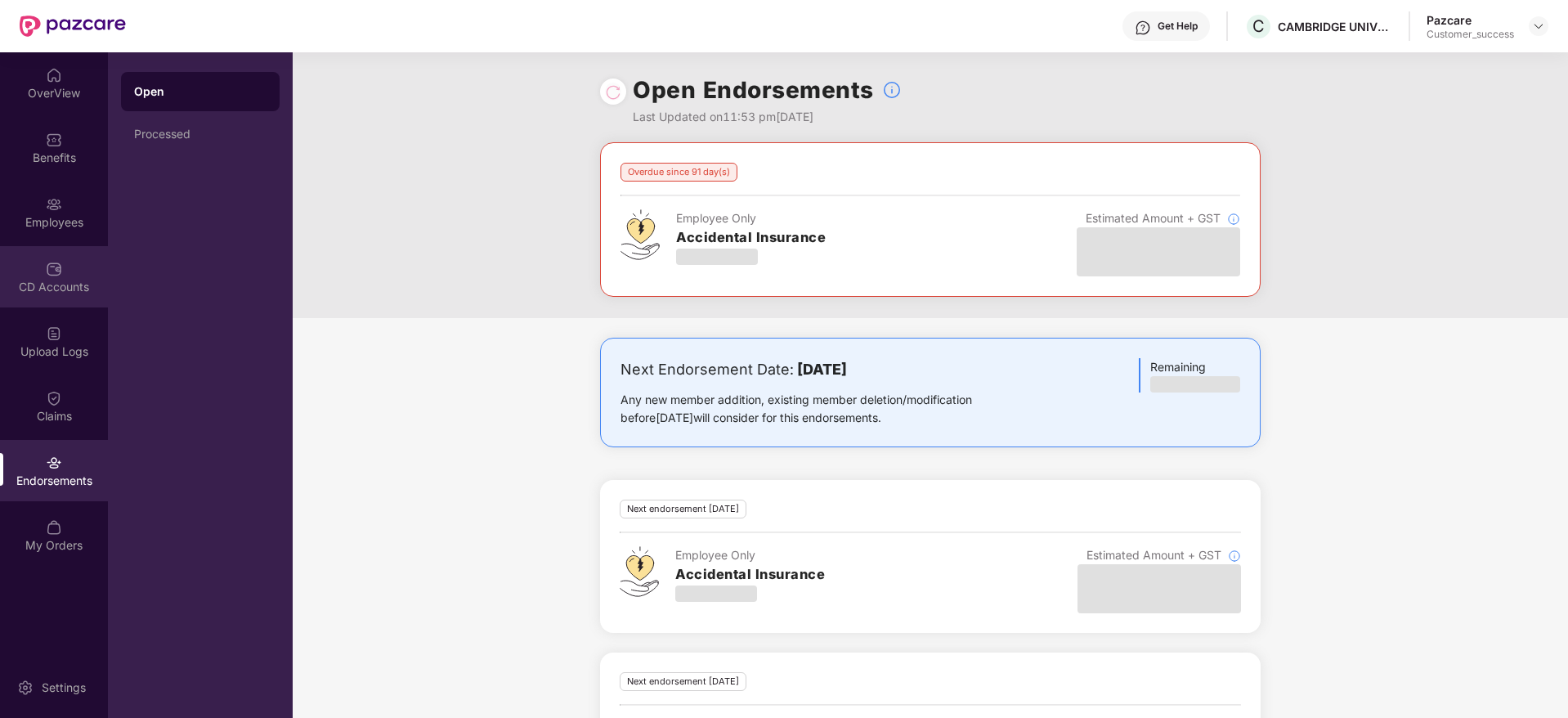
click at [65, 271] on div "CD Accounts" at bounding box center [54, 277] width 108 height 61
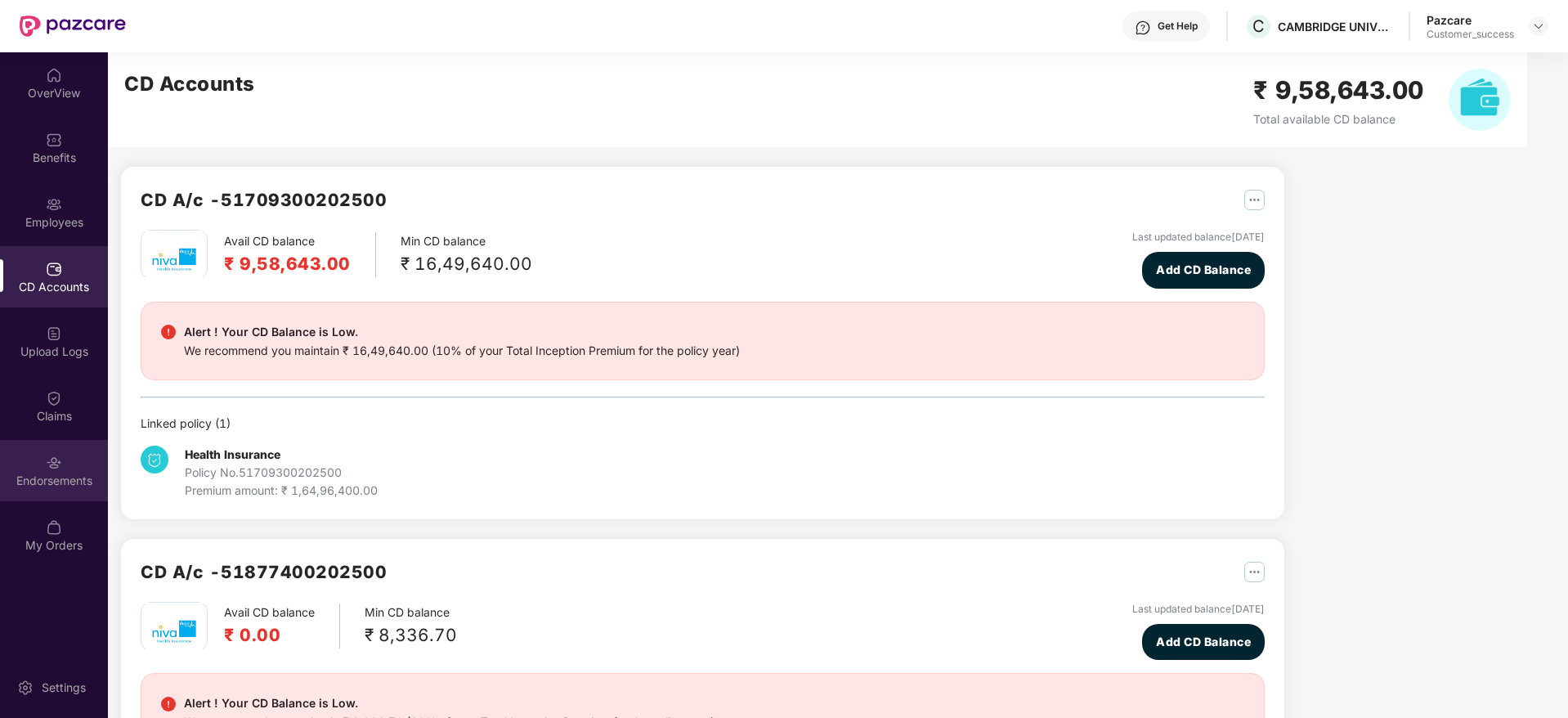
click at [70, 483] on div "Endorsements" at bounding box center [54, 481] width 108 height 16
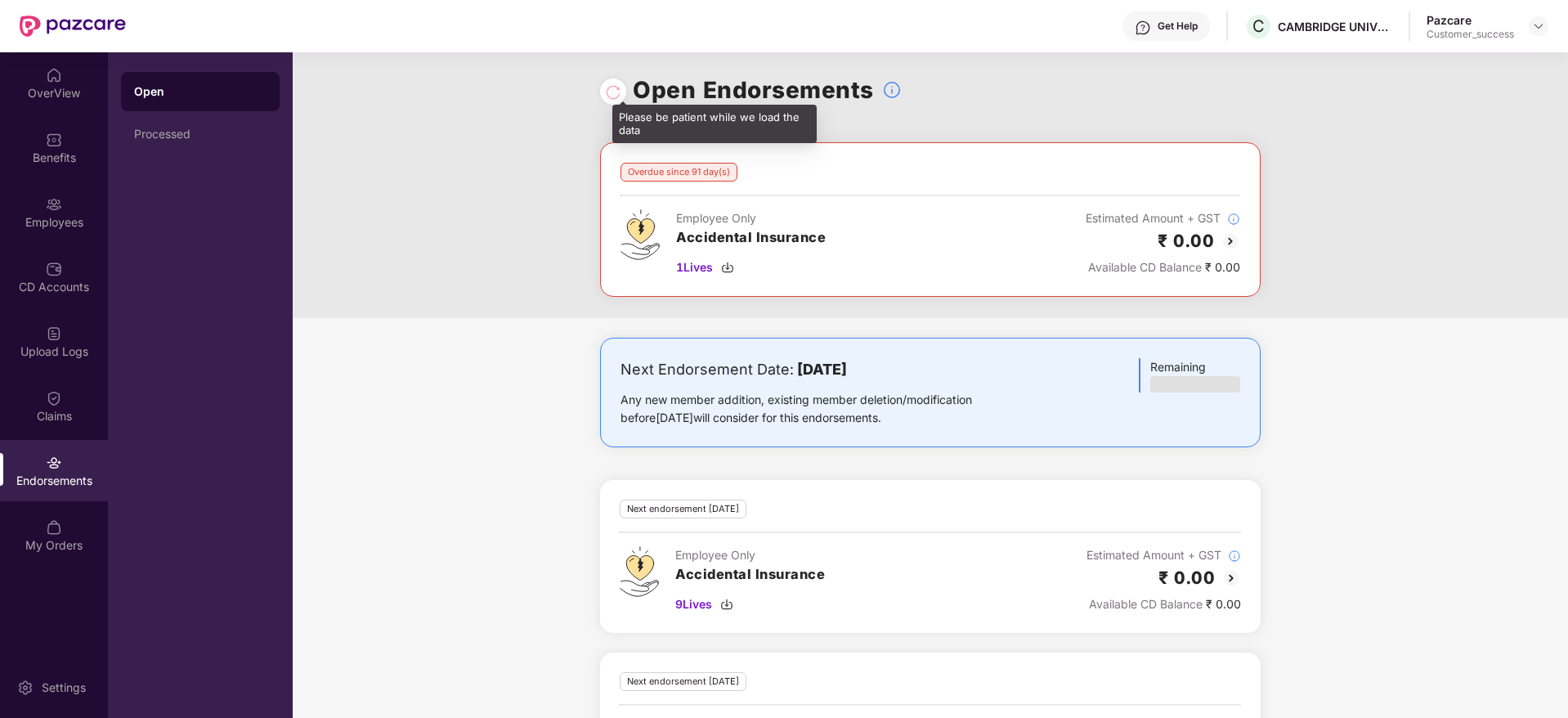
click at [608, 94] on div at bounding box center [612, 91] width 16 height 18
